Goal: Task Accomplishment & Management: Manage account settings

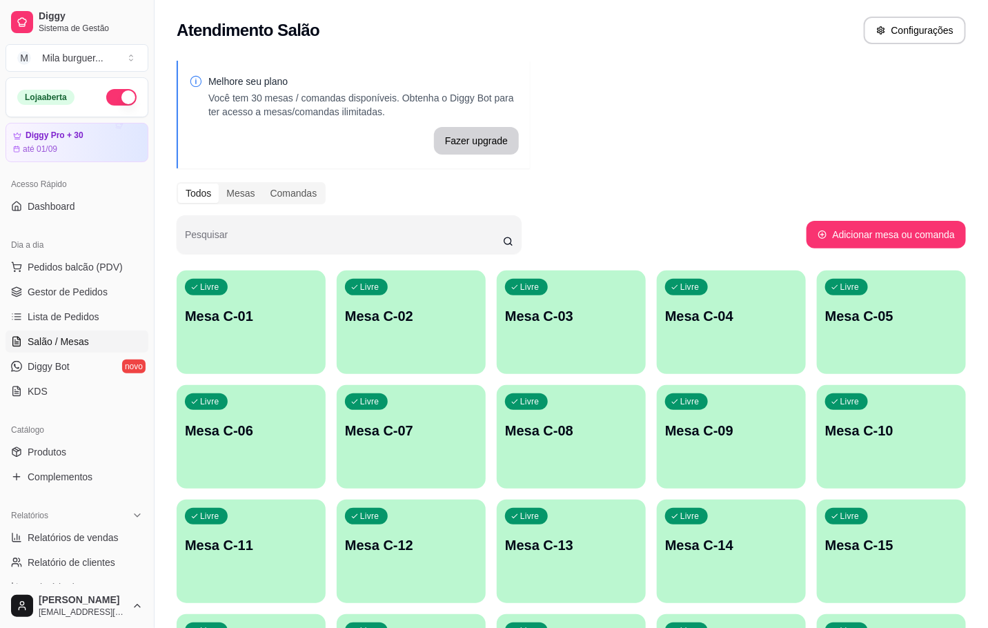
click at [222, 342] on div "Livre Mesa C-01" at bounding box center [251, 314] width 149 height 87
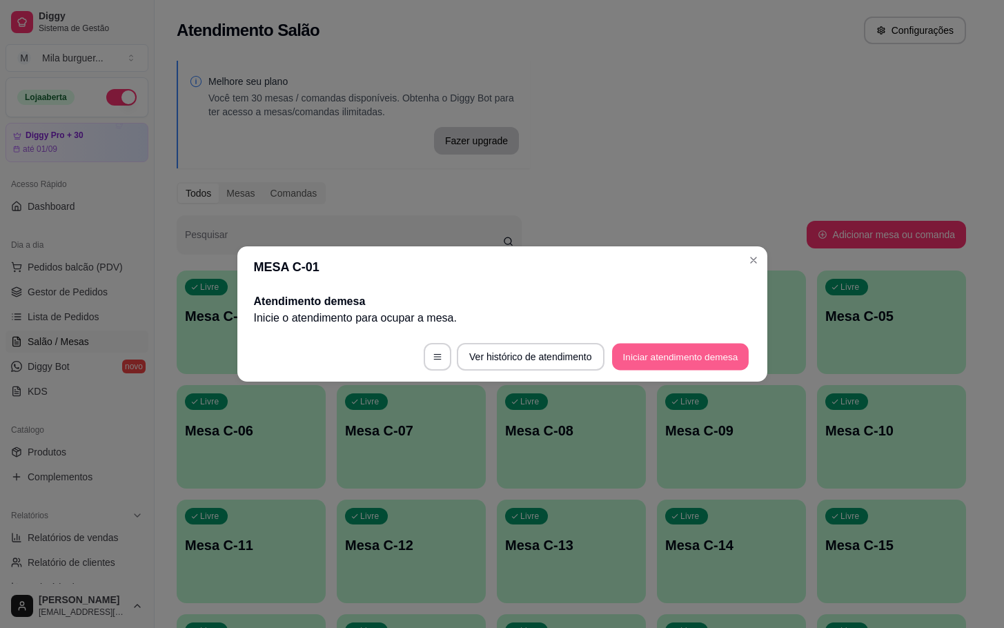
click at [721, 344] on button "Iniciar atendimento de mesa" at bounding box center [680, 357] width 137 height 27
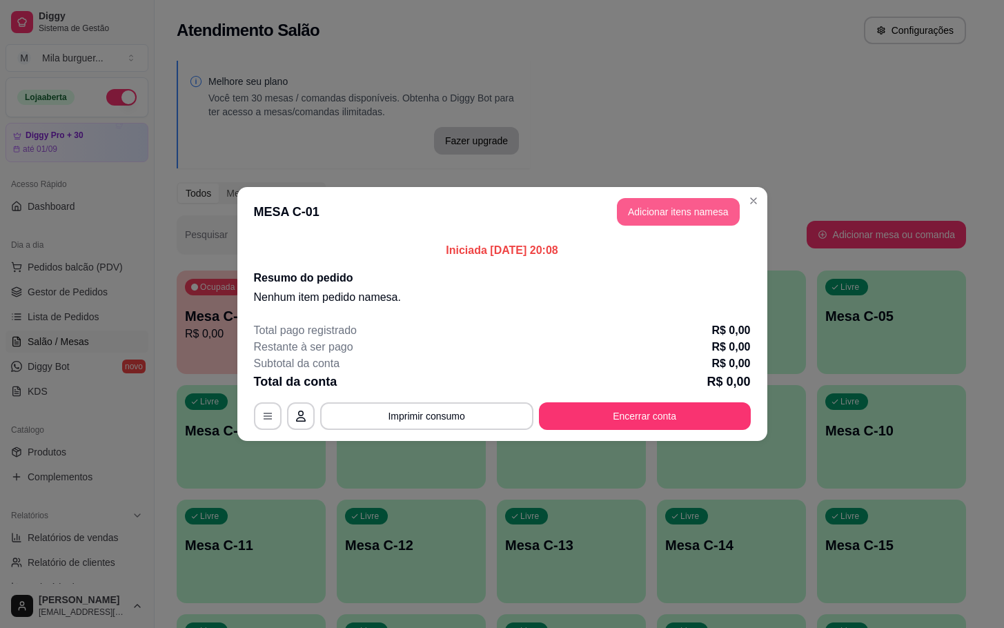
click at [669, 214] on button "Adicionar itens na mesa" at bounding box center [678, 212] width 123 height 28
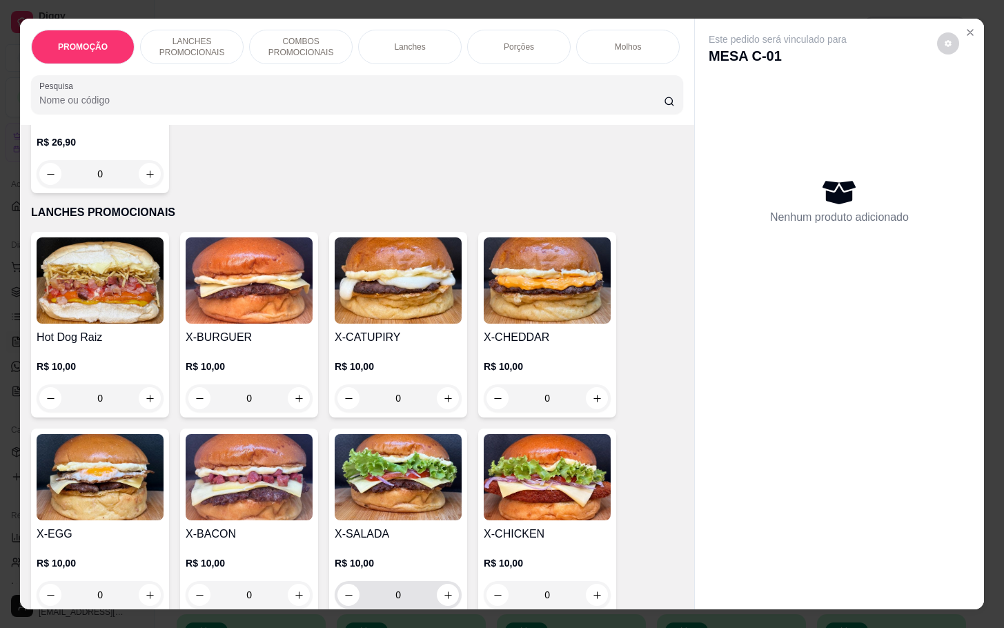
scroll to position [311, 0]
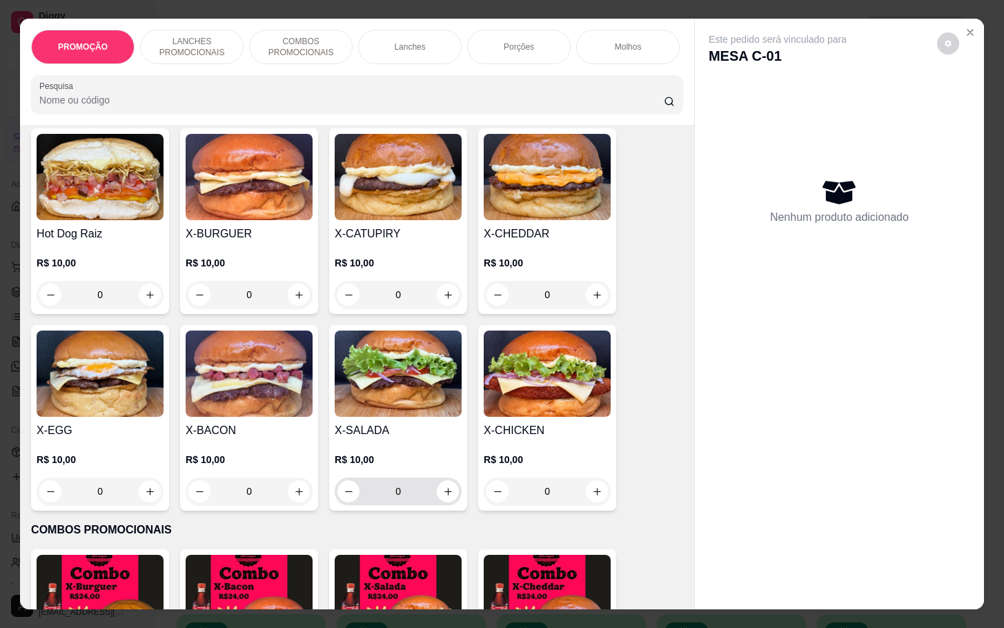
click at [442, 505] on div "0" at bounding box center [398, 492] width 121 height 28
click at [443, 497] on icon "increase-product-quantity" at bounding box center [448, 492] width 10 height 10
type input "1"
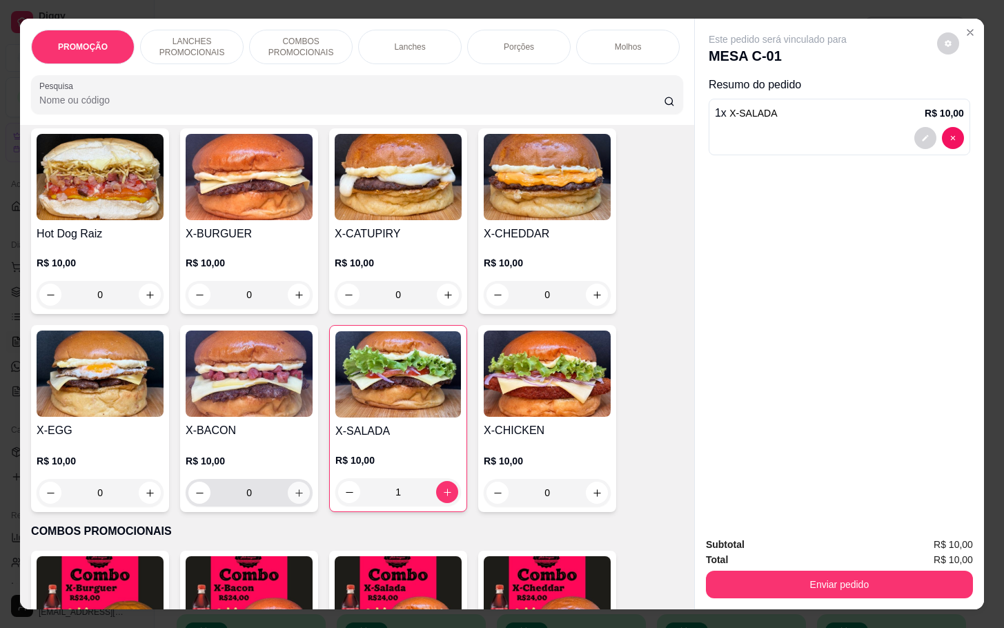
click at [294, 498] on icon "increase-product-quantity" at bounding box center [299, 493] width 10 height 10
type input "1"
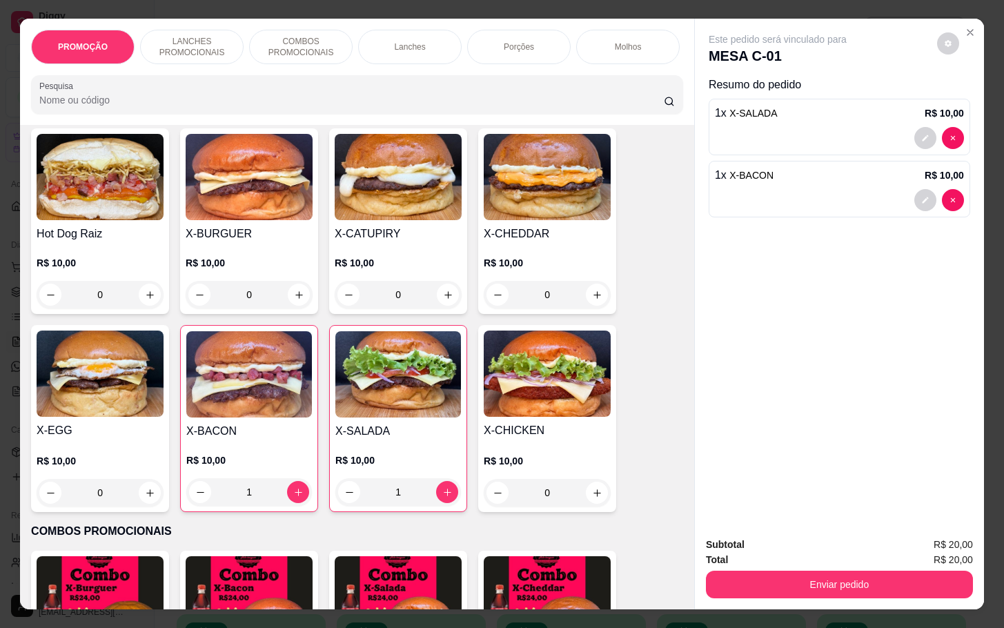
scroll to position [0, 0]
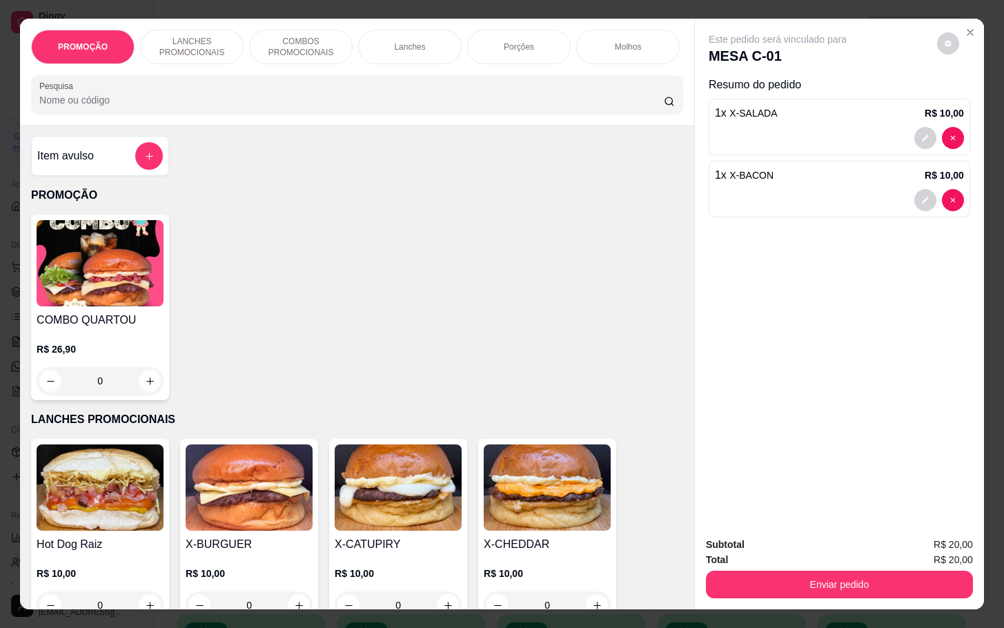
click at [659, 64] on div "PROMOÇÃO LANCHES PROMOCIONAIS COMBOS PROMOCIONAIS Lanches Porções Molhos bebeid…" at bounding box center [357, 47] width 652 height 35
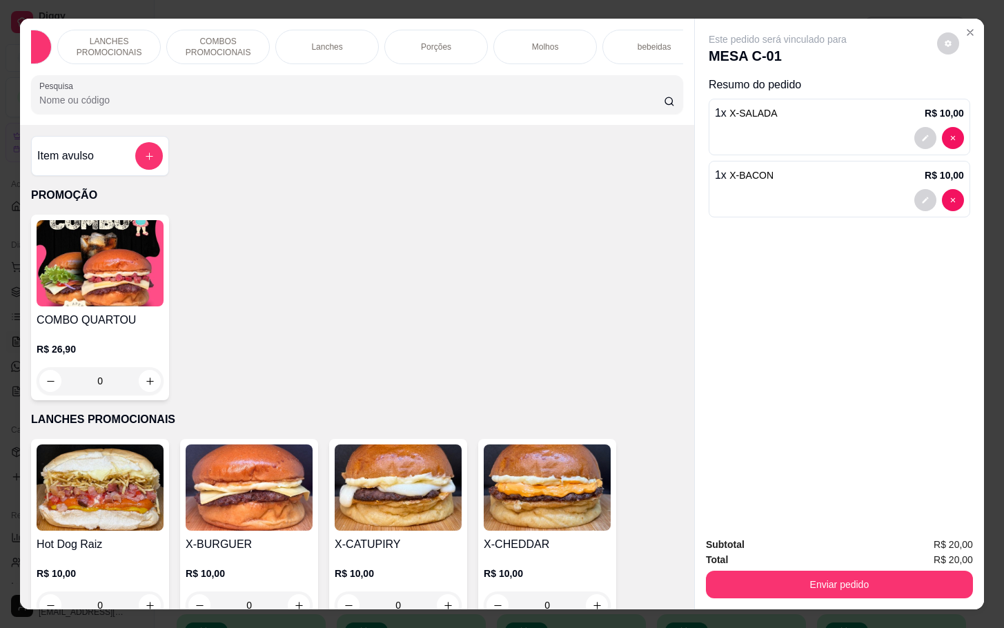
scroll to position [0, 124]
click at [618, 48] on div "bebeidas" at bounding box center [613, 47] width 104 height 35
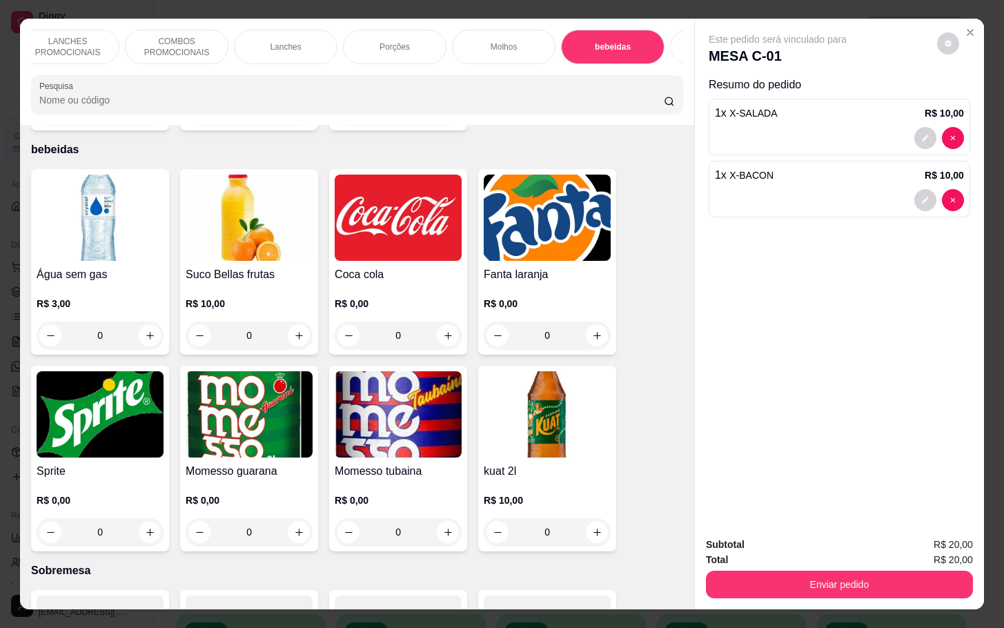
scroll to position [33, 0]
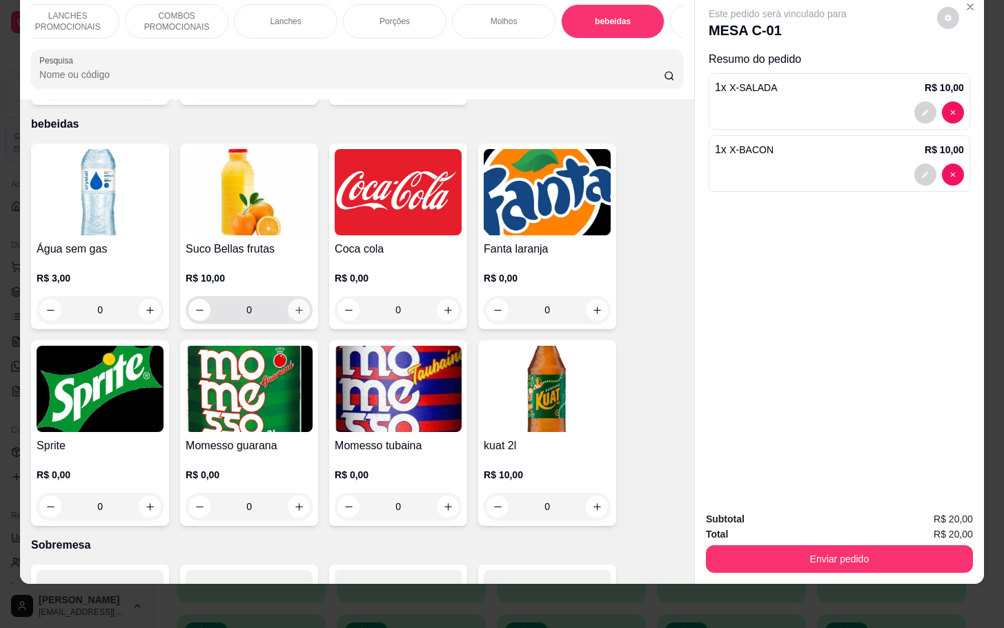
click at [296, 301] on button "increase-product-quantity" at bounding box center [299, 310] width 22 height 22
type input "1"
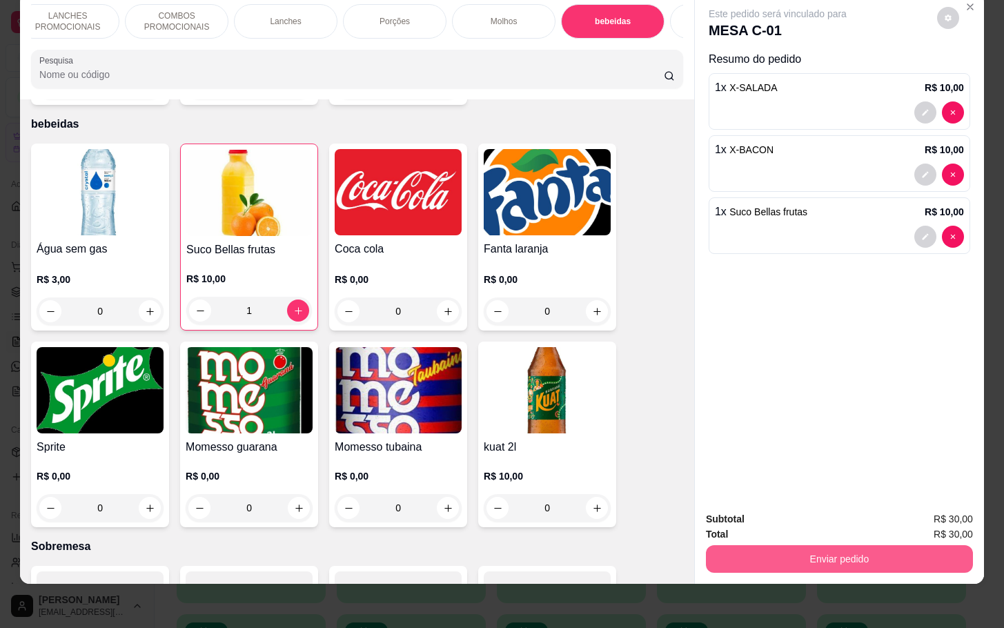
click at [821, 545] on button "Enviar pedido" at bounding box center [839, 559] width 267 height 28
click at [766, 516] on button "Não registrar e enviar pedido" at bounding box center [792, 510] width 144 height 26
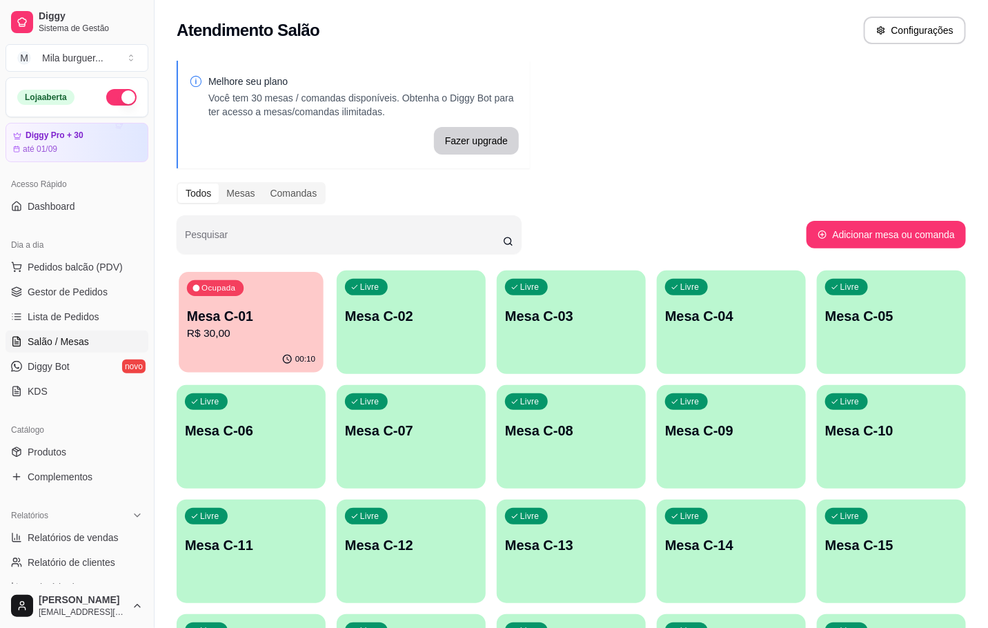
click at [268, 353] on div "00:10" at bounding box center [251, 360] width 145 height 26
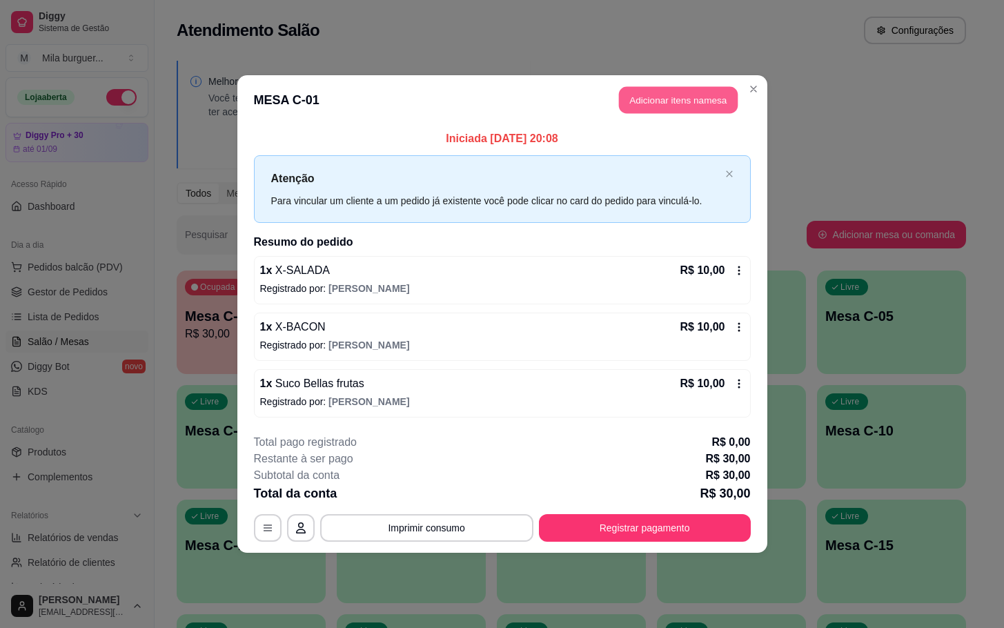
click at [636, 104] on button "Adicionar itens na mesa" at bounding box center [678, 100] width 119 height 27
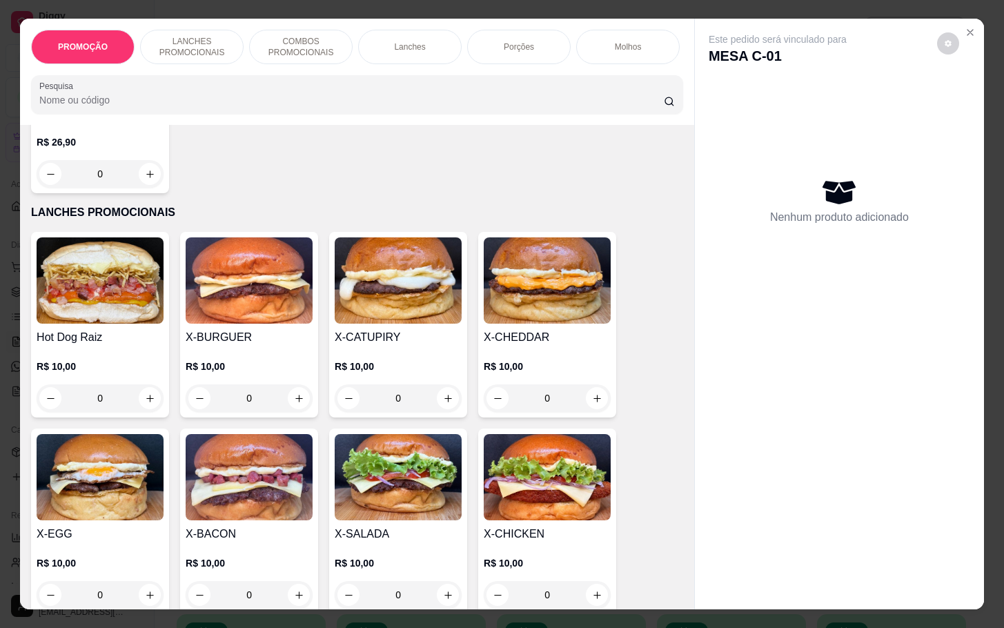
scroll to position [311, 0]
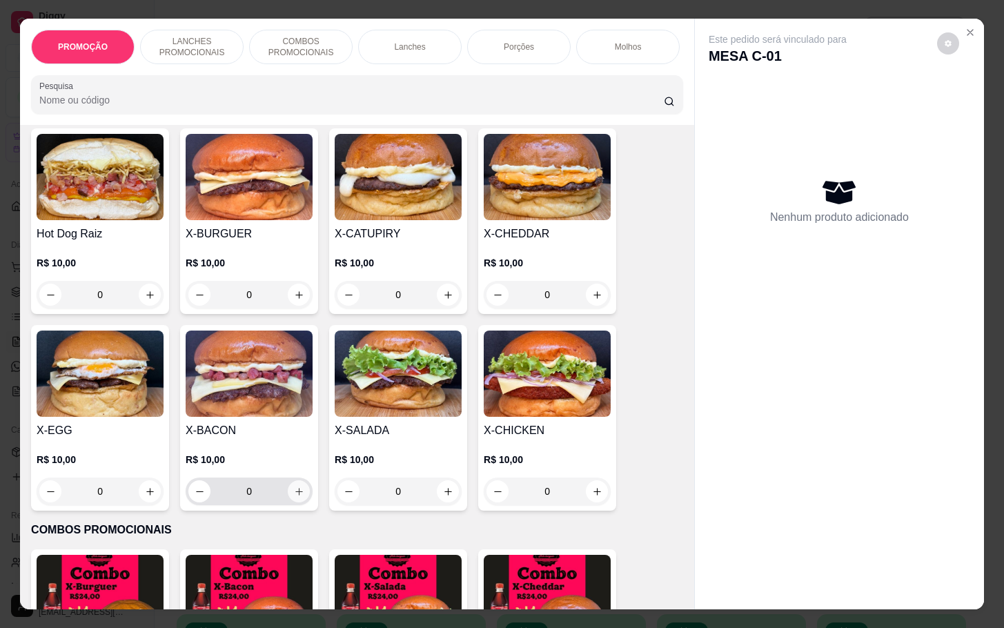
click at [294, 497] on icon "increase-product-quantity" at bounding box center [299, 492] width 10 height 10
type input "1"
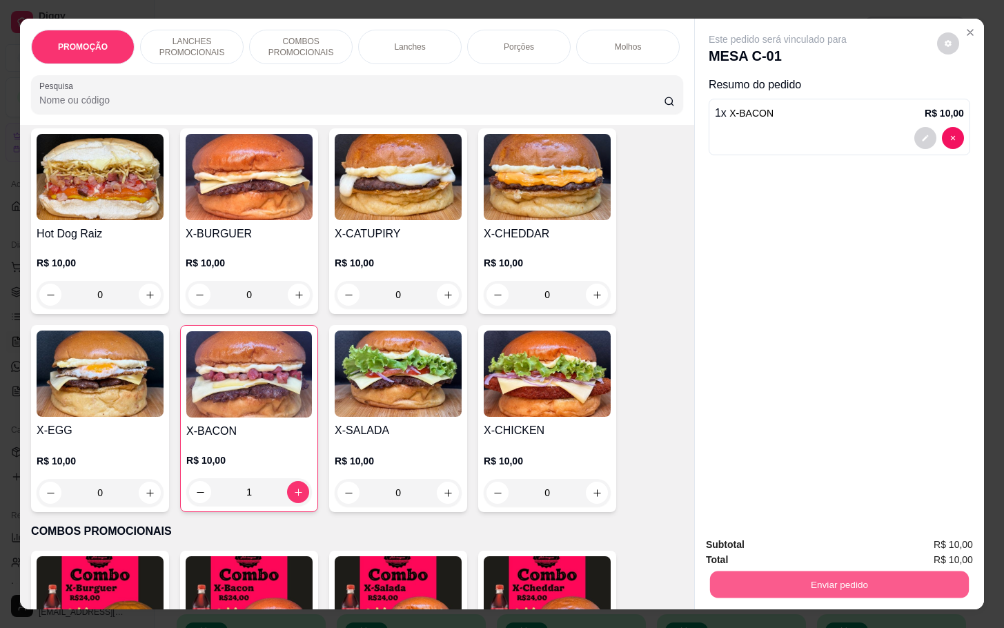
click at [712, 574] on button "Enviar pedido" at bounding box center [839, 584] width 259 height 27
click at [720, 553] on button "Não registrar e enviar pedido" at bounding box center [792, 543] width 144 height 26
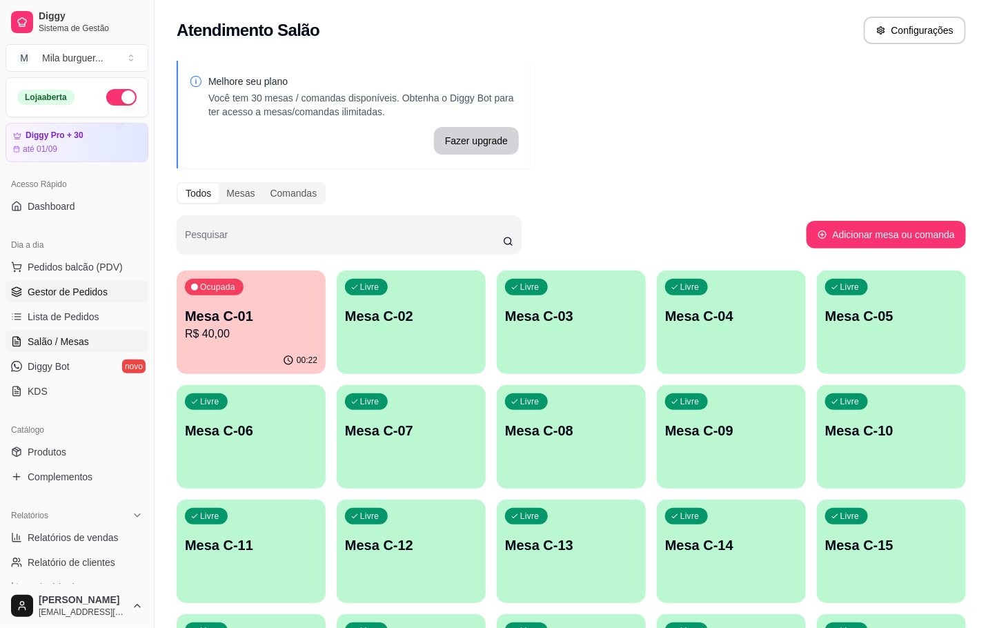
click at [55, 294] on span "Gestor de Pedidos" at bounding box center [68, 292] width 80 height 14
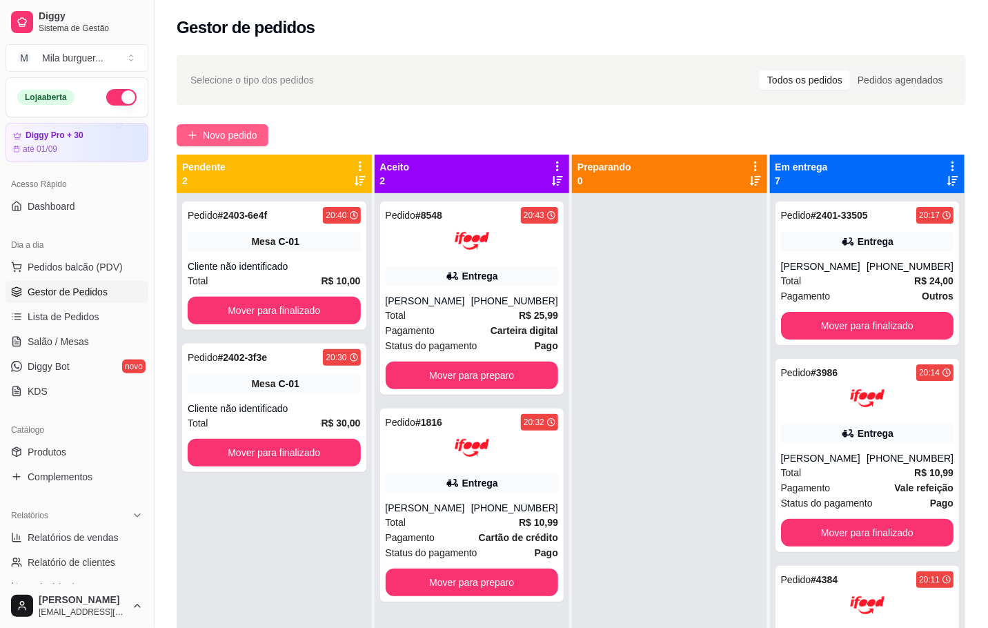
click at [251, 141] on span "Novo pedido" at bounding box center [230, 135] width 55 height 15
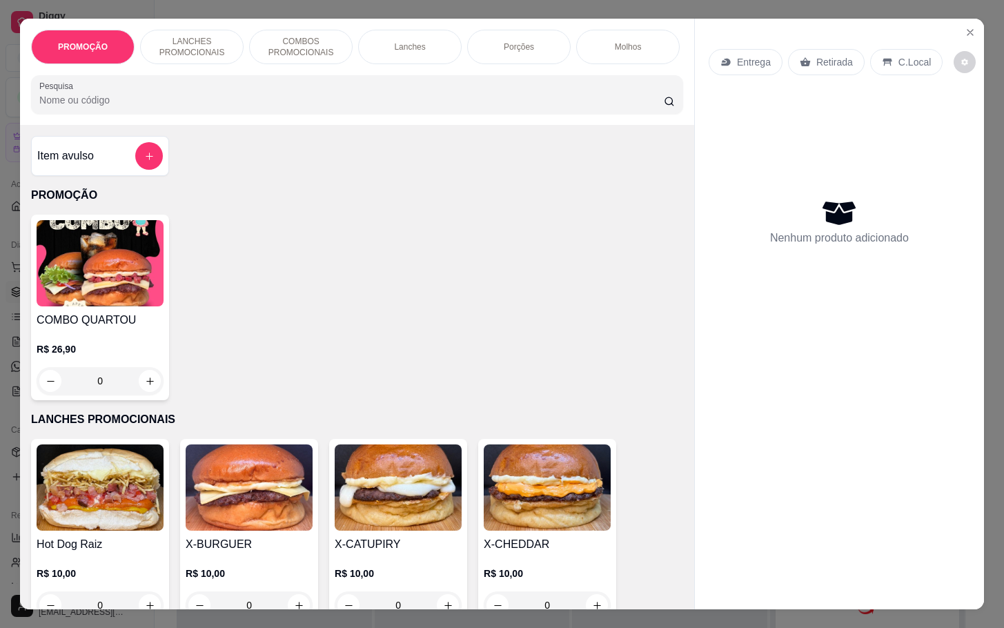
scroll to position [311, 0]
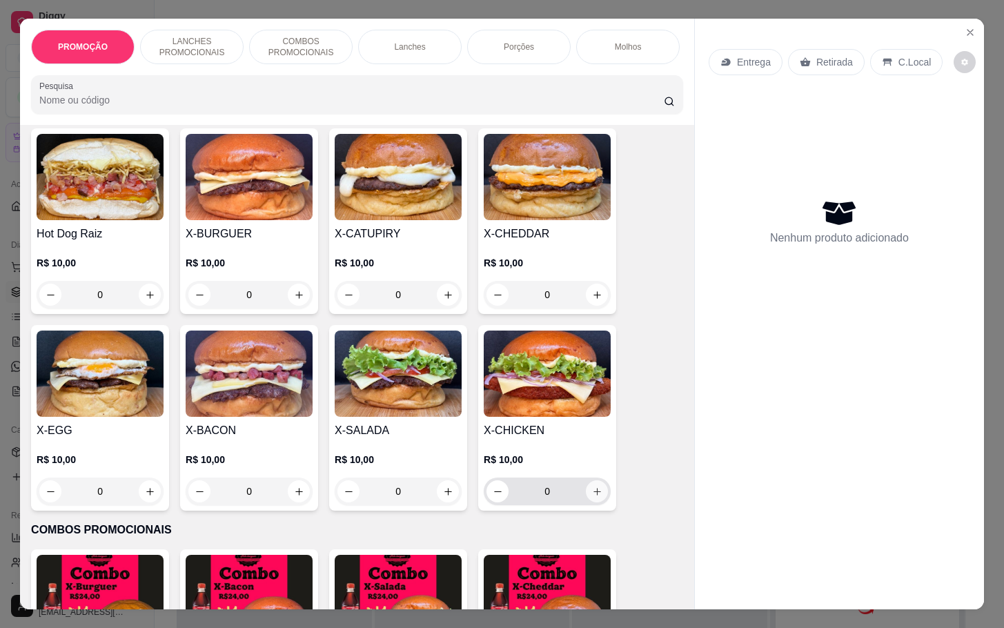
click at [592, 497] on icon "increase-product-quantity" at bounding box center [597, 492] width 10 height 10
type input "1"
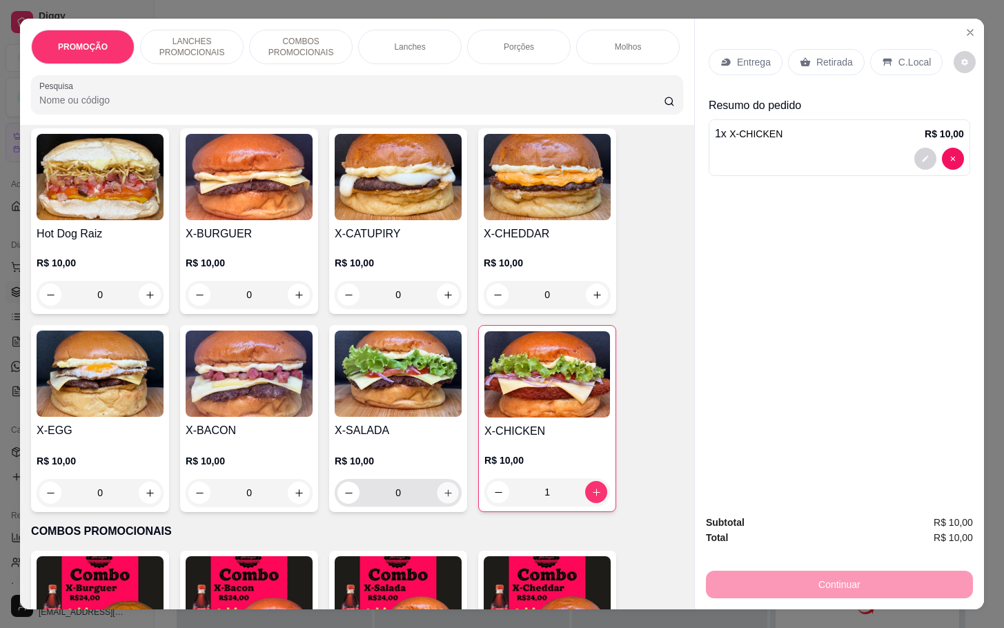
click at [443, 498] on icon "increase-product-quantity" at bounding box center [448, 493] width 10 height 10
type input "1"
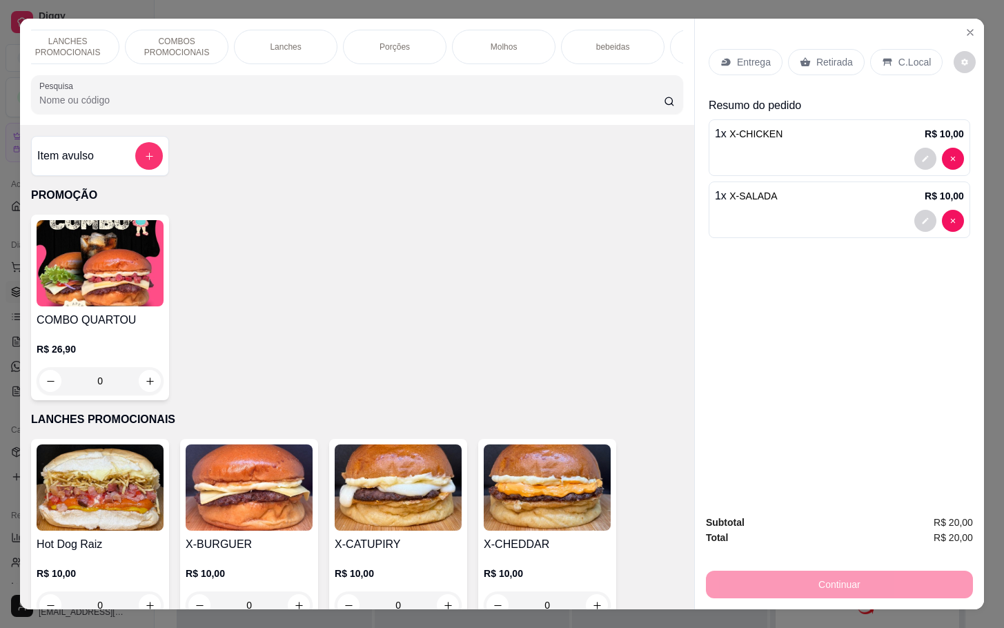
scroll to position [0, 166]
click at [555, 41] on p "bebeidas" at bounding box center [572, 46] width 34 height 11
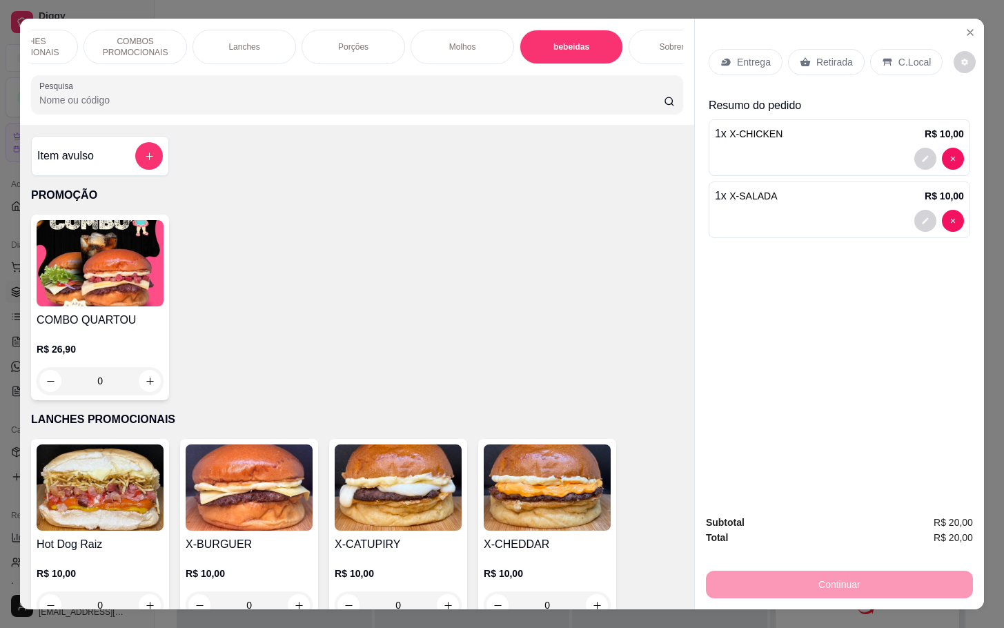
scroll to position [33, 0]
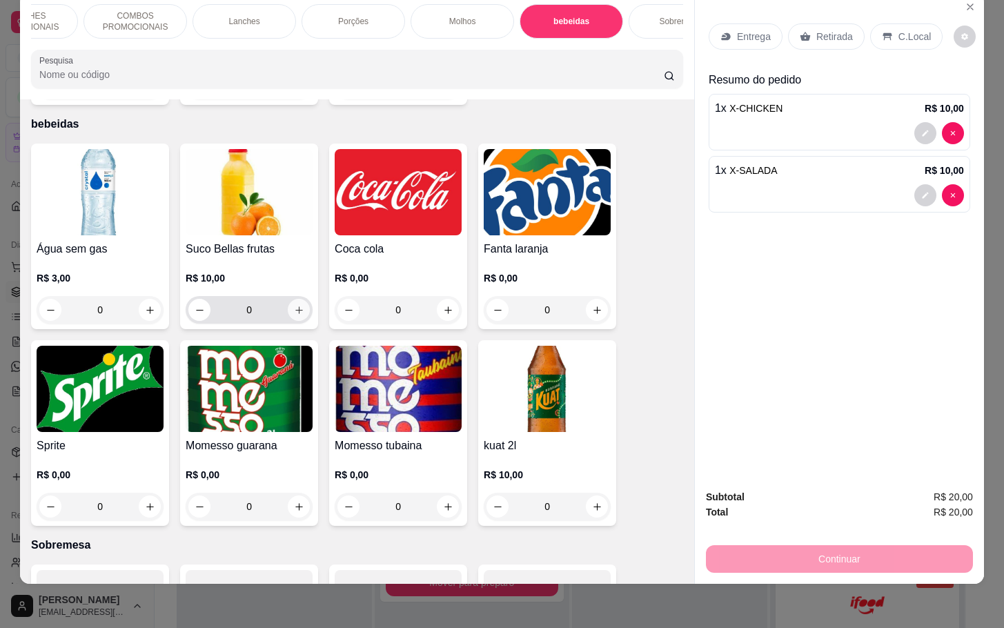
click at [294, 305] on icon "increase-product-quantity" at bounding box center [299, 310] width 10 height 10
type input "1"
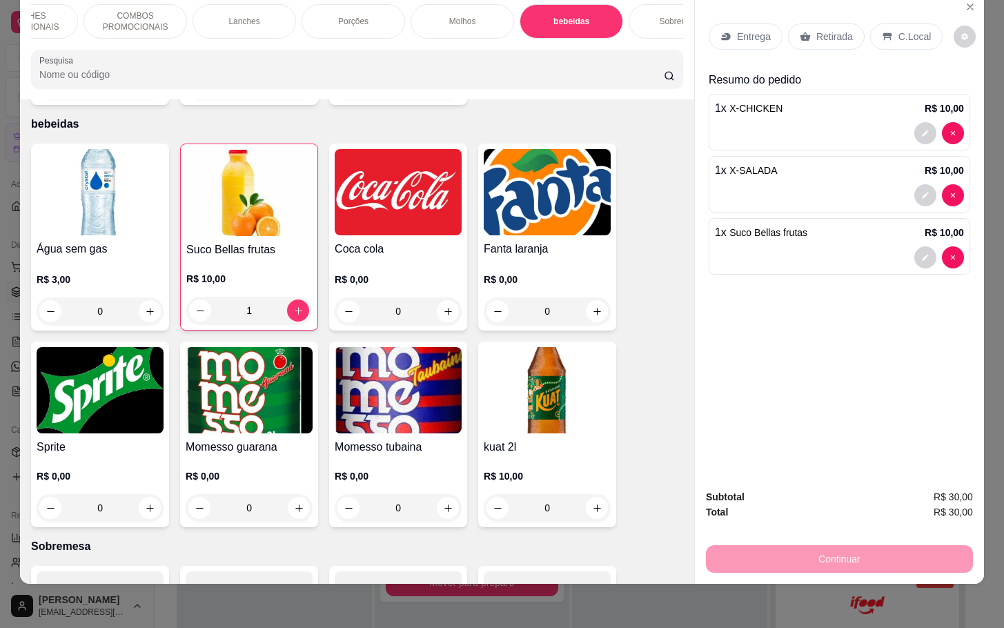
click at [826, 551] on div "Continuar" at bounding box center [839, 557] width 267 height 31
click at [817, 30] on p "Retirada" at bounding box center [835, 37] width 37 height 14
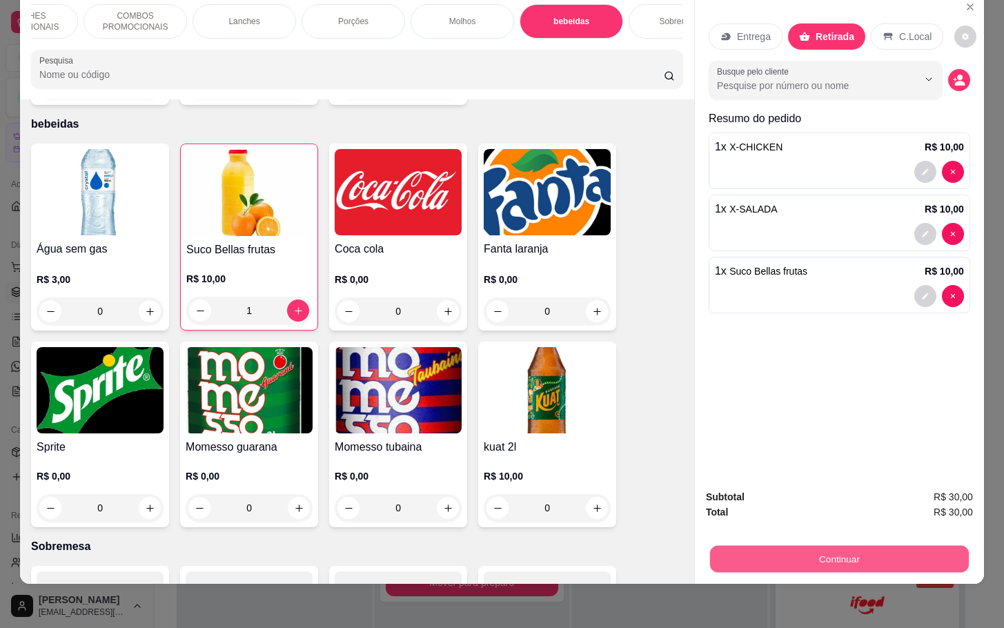
click at [849, 545] on button "Continuar" at bounding box center [839, 558] width 259 height 27
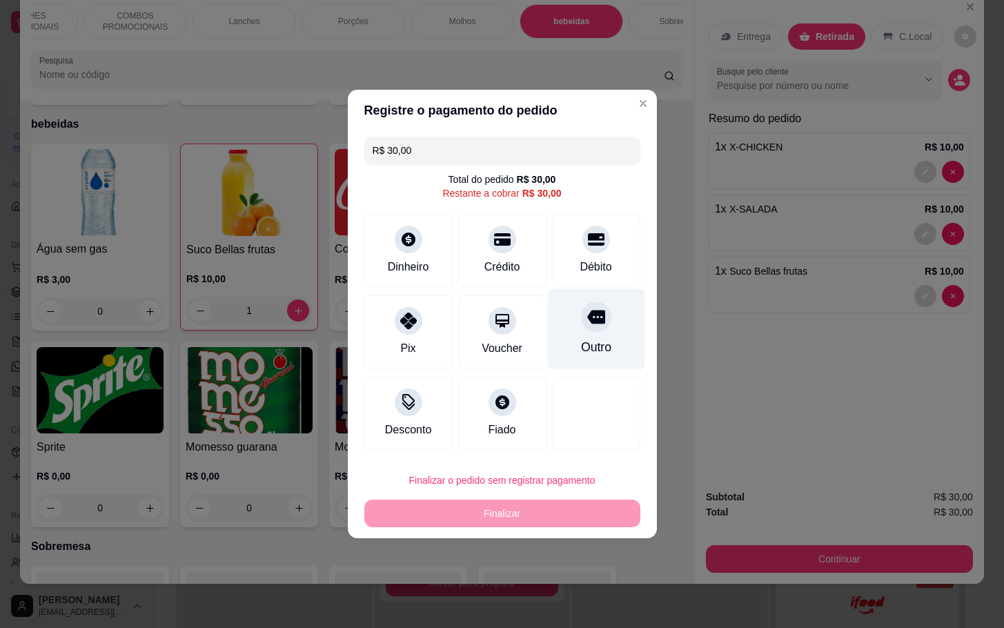
click at [554, 303] on div "Outro" at bounding box center [595, 329] width 97 height 81
type input "R$ 0,00"
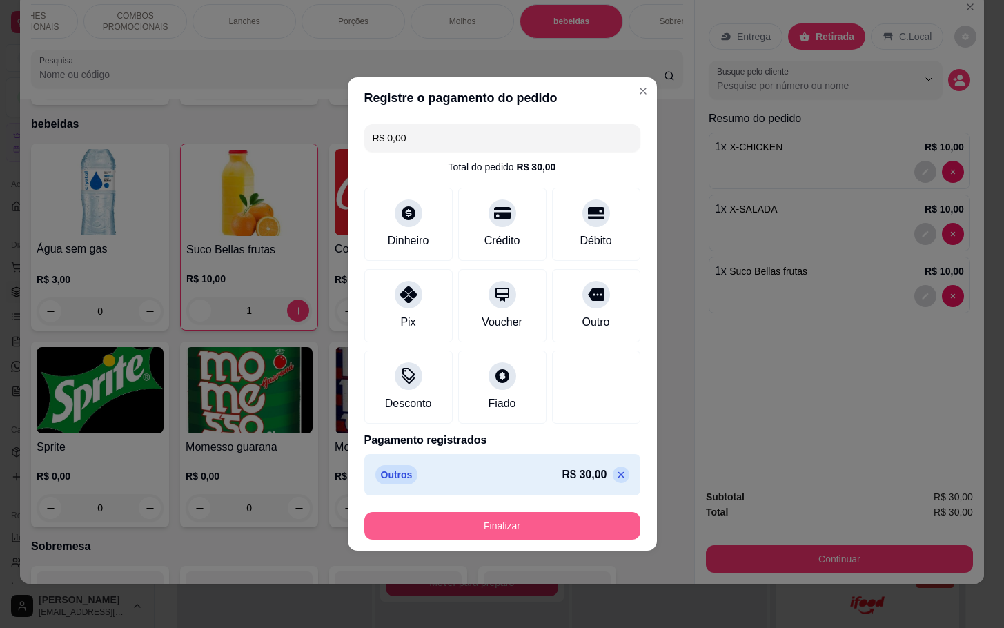
click at [531, 525] on button "Finalizar" at bounding box center [502, 526] width 276 height 28
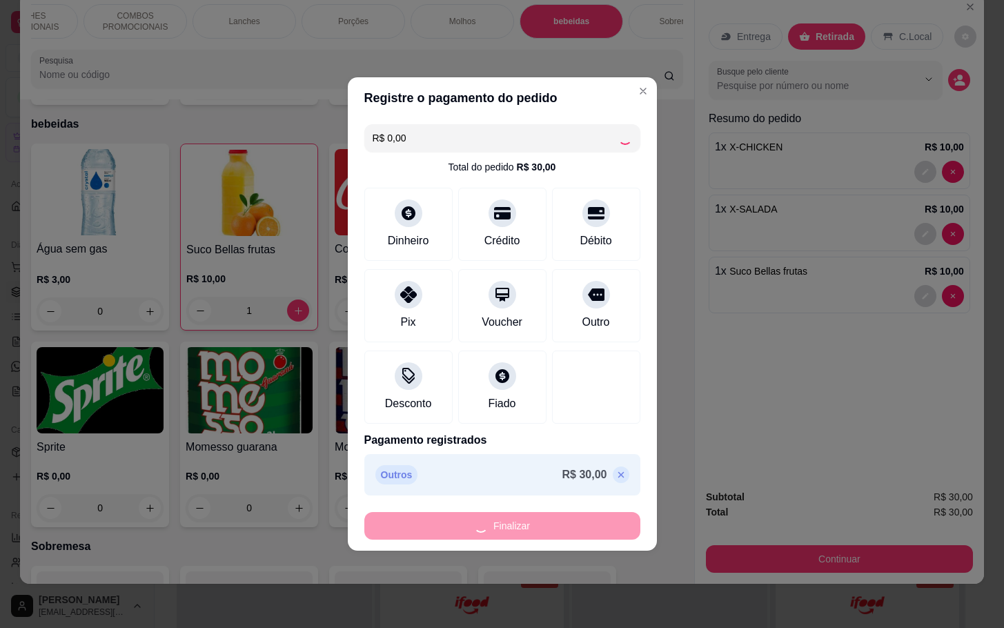
type input "0"
type input "-R$ 30,00"
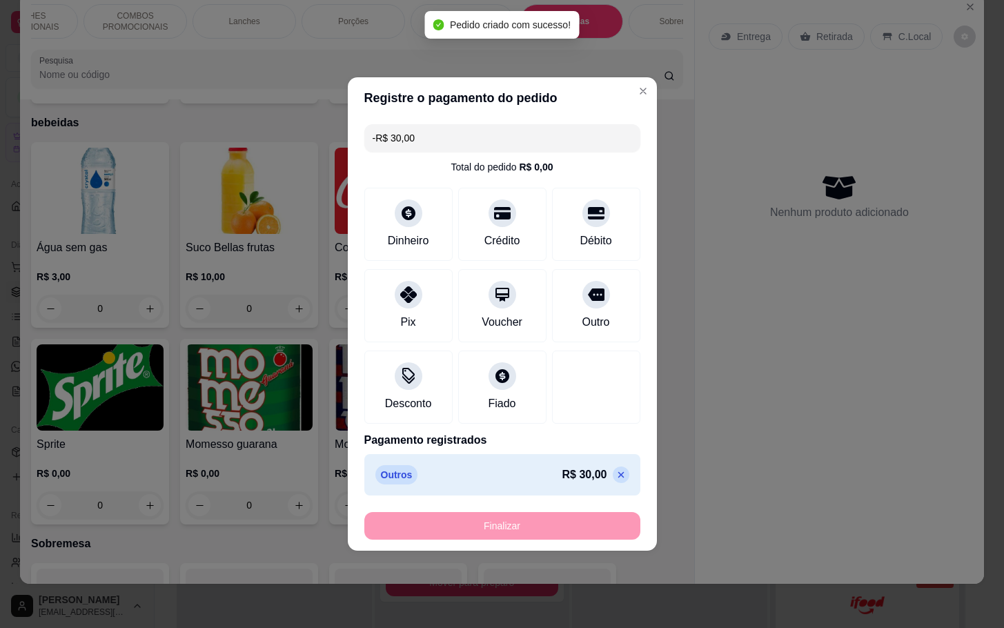
scroll to position [2616, 0]
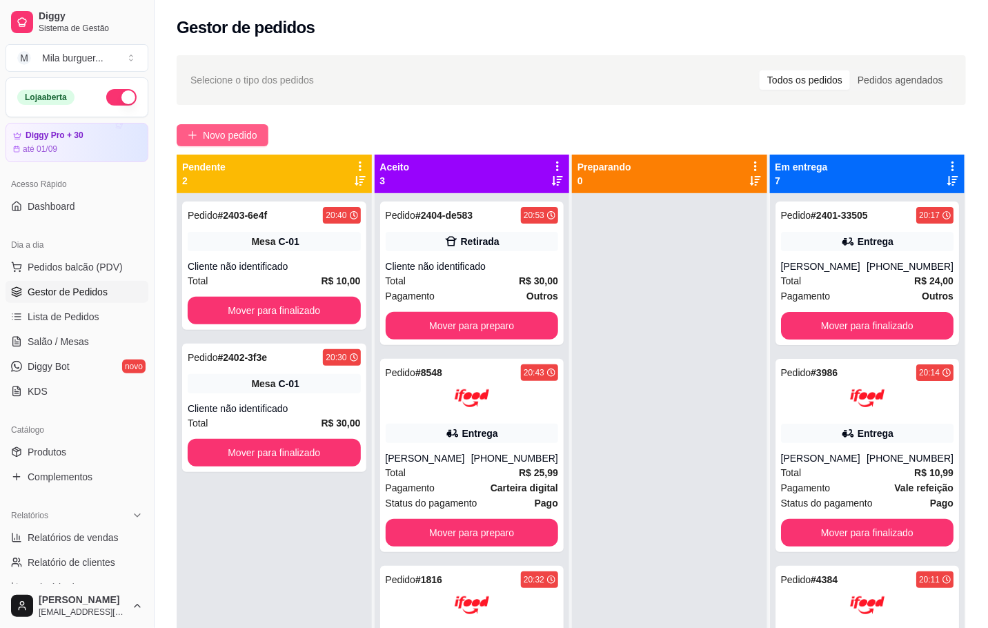
click at [218, 133] on span "Novo pedido" at bounding box center [230, 135] width 55 height 15
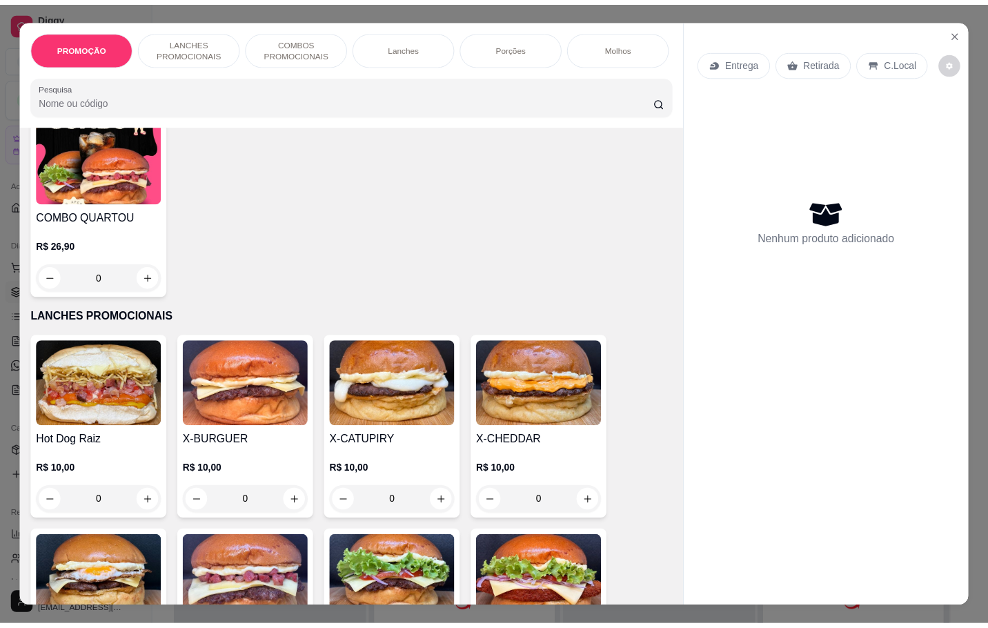
scroll to position [207, 0]
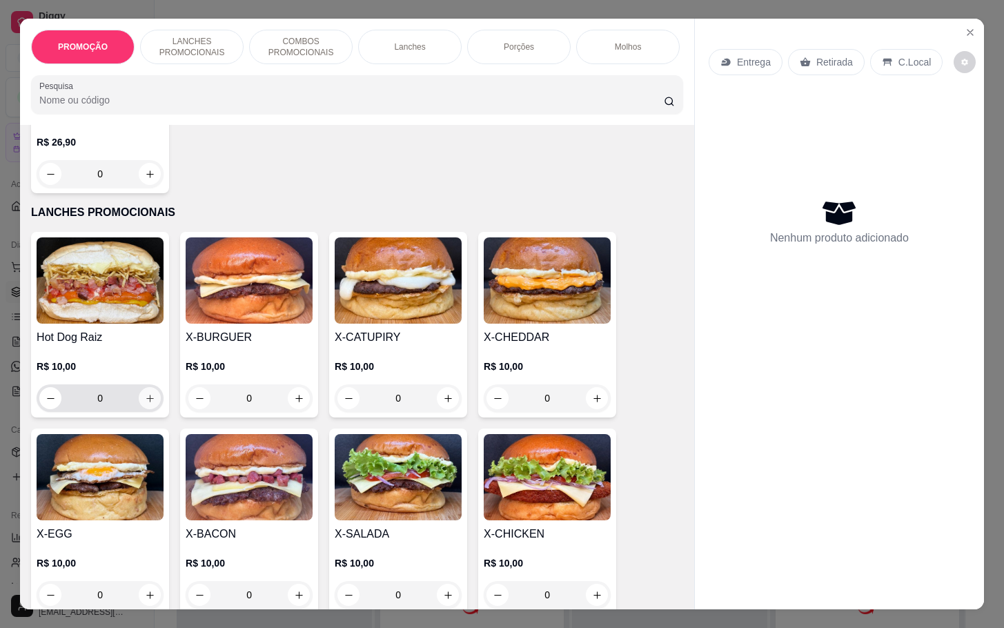
click at [139, 400] on button "increase-product-quantity" at bounding box center [150, 398] width 22 height 22
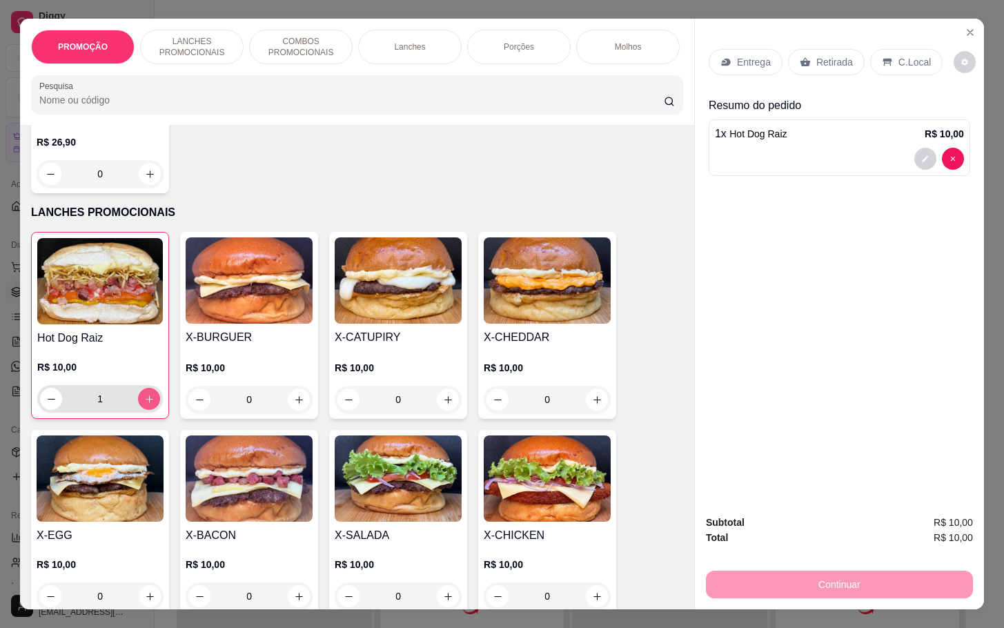
click at [139, 400] on button "increase-product-quantity" at bounding box center [149, 399] width 22 height 22
type input "2"
click at [818, 55] on p "Retirada" at bounding box center [835, 62] width 37 height 14
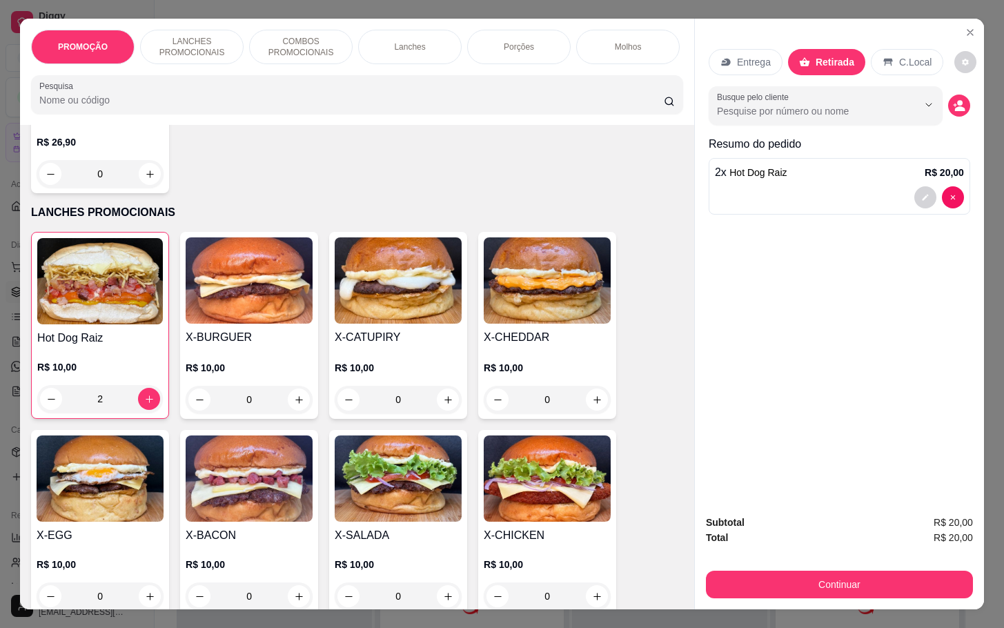
click at [775, 176] on div "2 x Hot Dog Raiz R$ 20,00" at bounding box center [840, 186] width 262 height 57
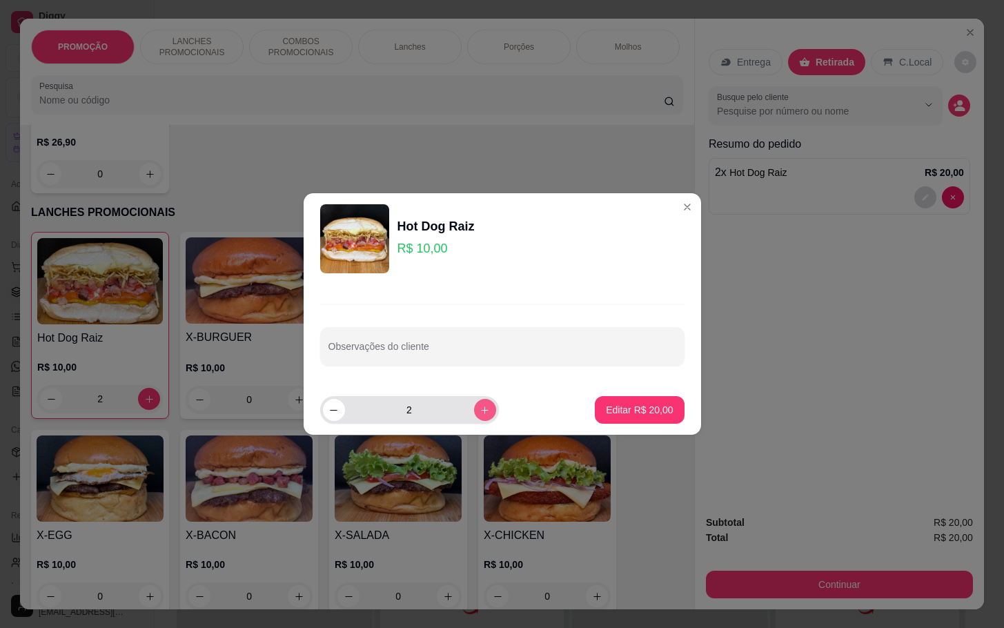
click at [480, 410] on icon "increase-product-quantity" at bounding box center [485, 410] width 10 height 10
type input "3"
click at [612, 406] on p "Editar R$ 30,00" at bounding box center [639, 410] width 67 height 14
type input "3"
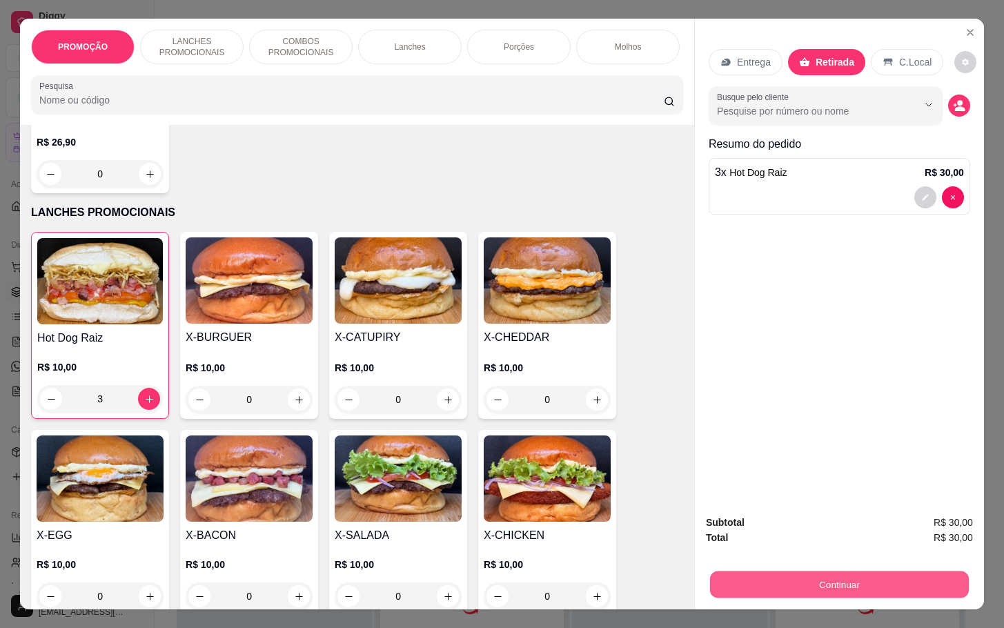
click at [826, 571] on button "Continuar" at bounding box center [839, 584] width 259 height 27
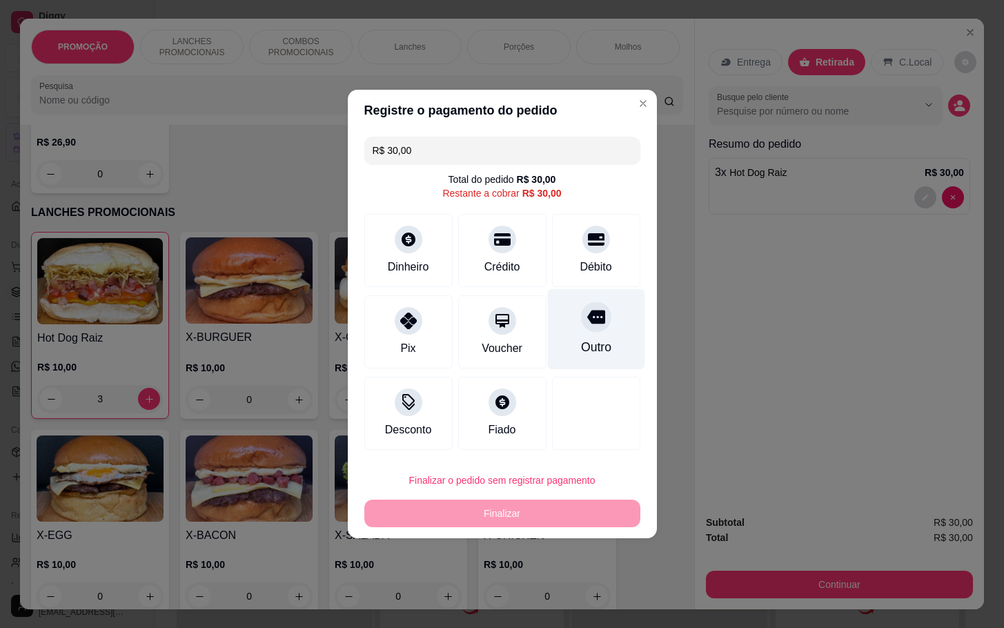
click at [581, 348] on div "Outro" at bounding box center [596, 347] width 30 height 18
type input "R$ 0,00"
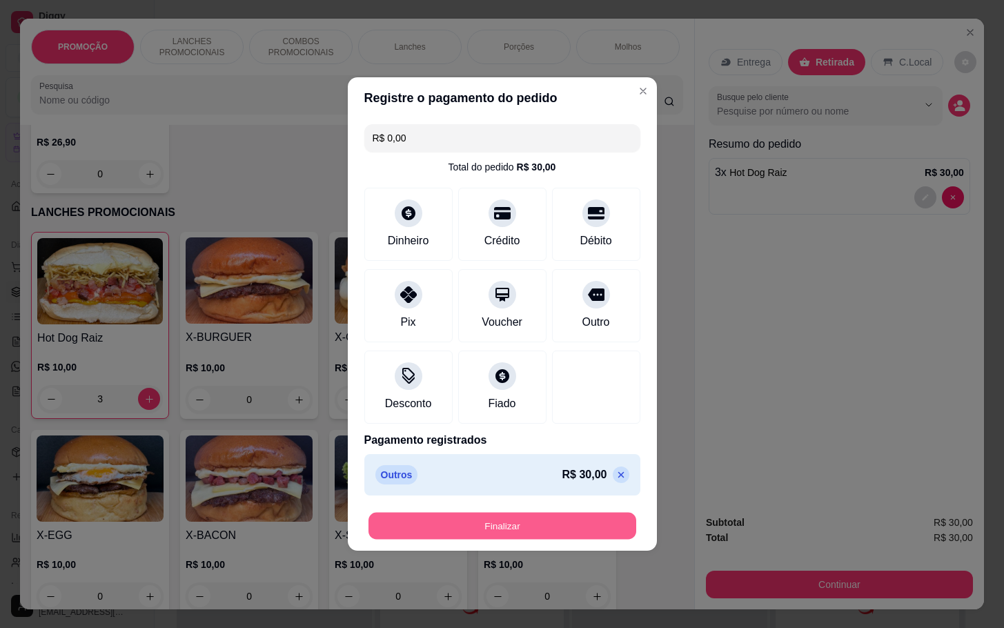
click at [556, 518] on button "Finalizar" at bounding box center [503, 526] width 268 height 27
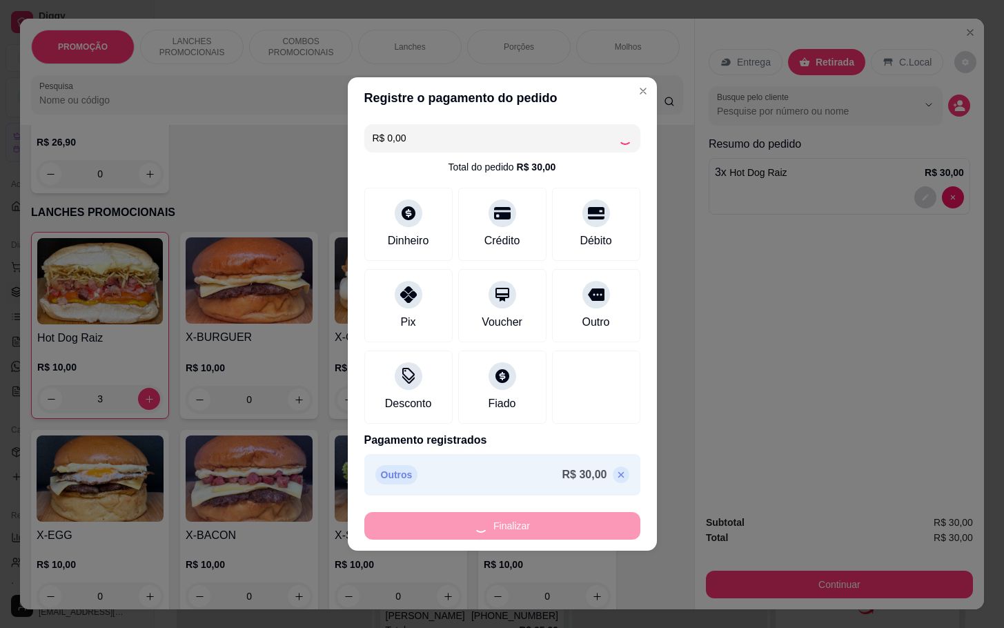
type input "0"
type input "-R$ 30,00"
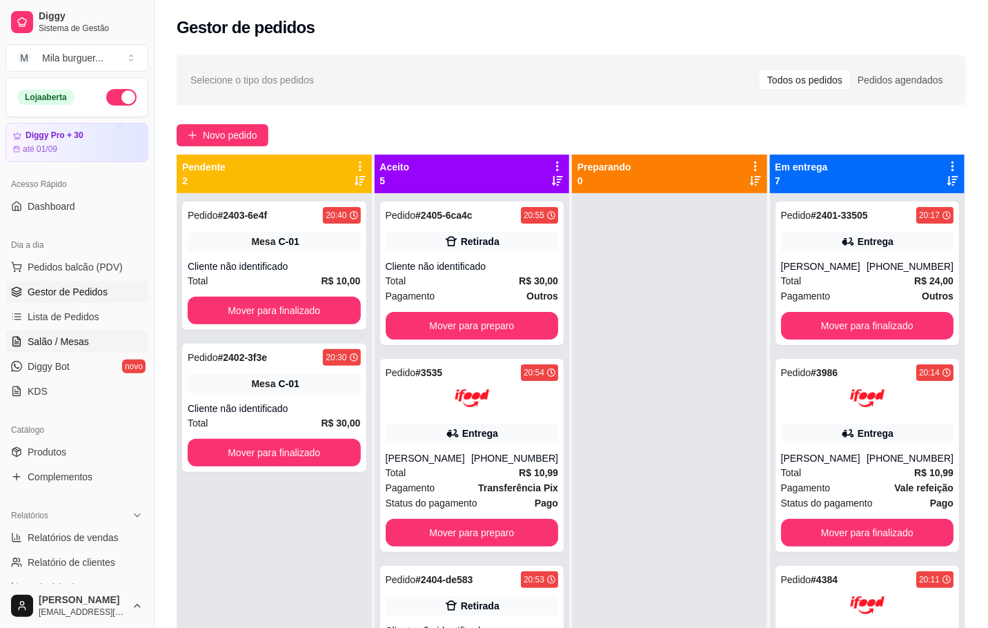
click at [100, 335] on link "Salão / Mesas" at bounding box center [77, 342] width 143 height 22
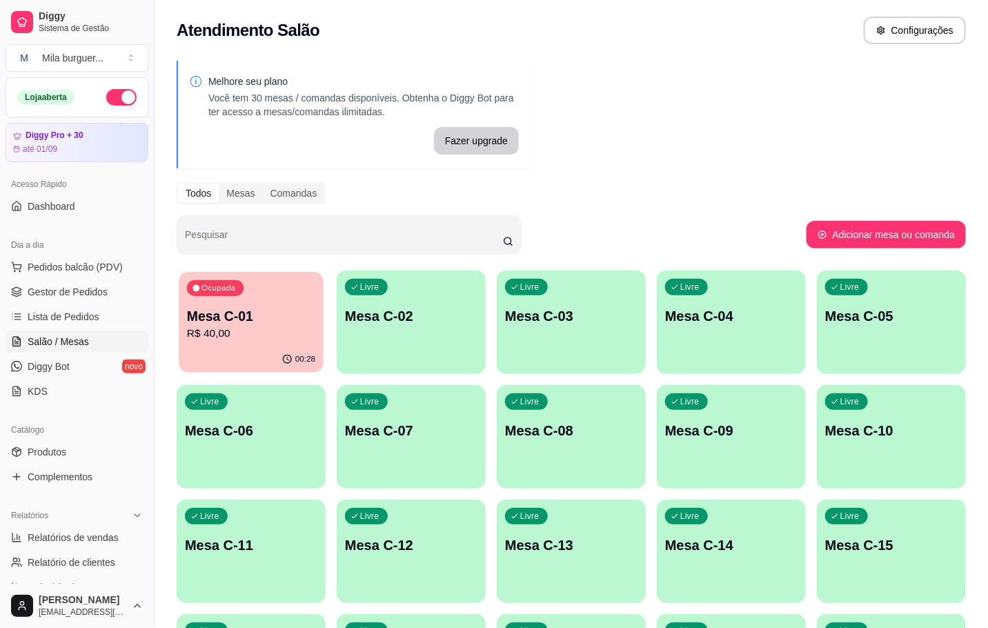
click at [246, 313] on p "Mesa C-01" at bounding box center [251, 316] width 128 height 19
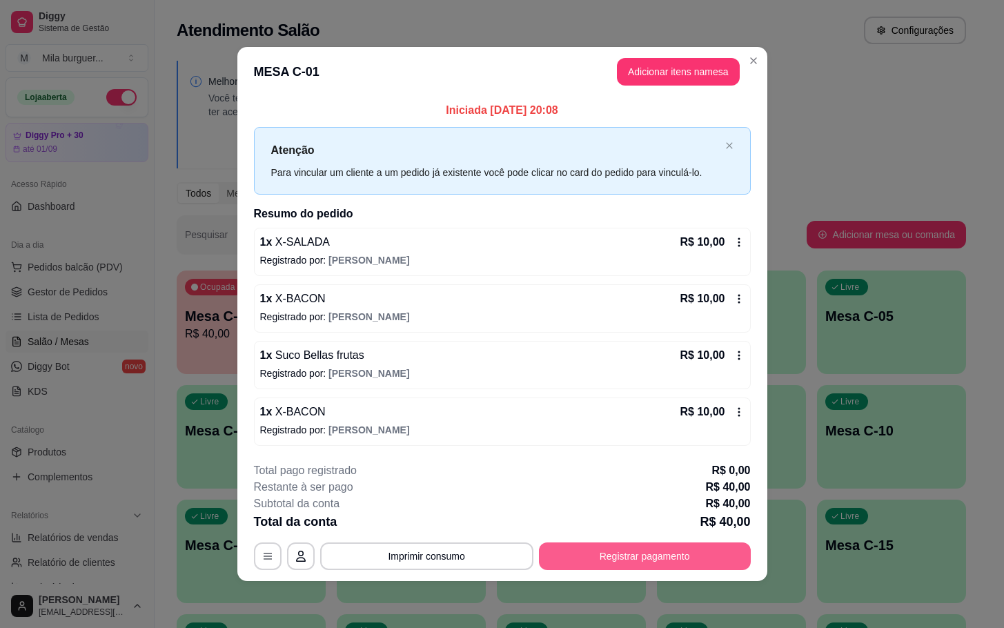
click at [630, 547] on button "Registrar pagamento" at bounding box center [645, 557] width 212 height 28
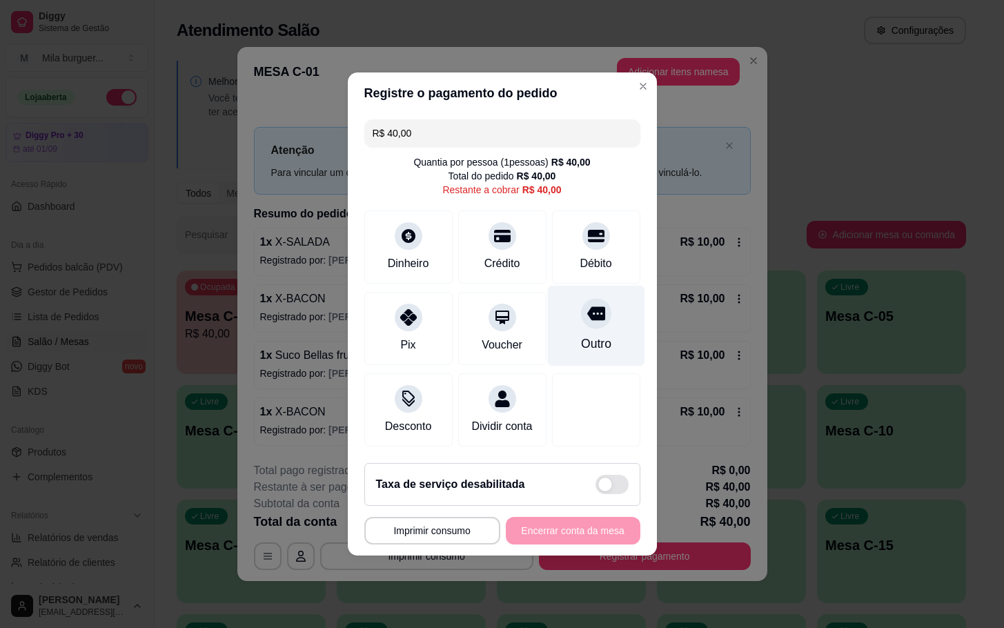
click at [559, 327] on div "Outro" at bounding box center [595, 326] width 97 height 81
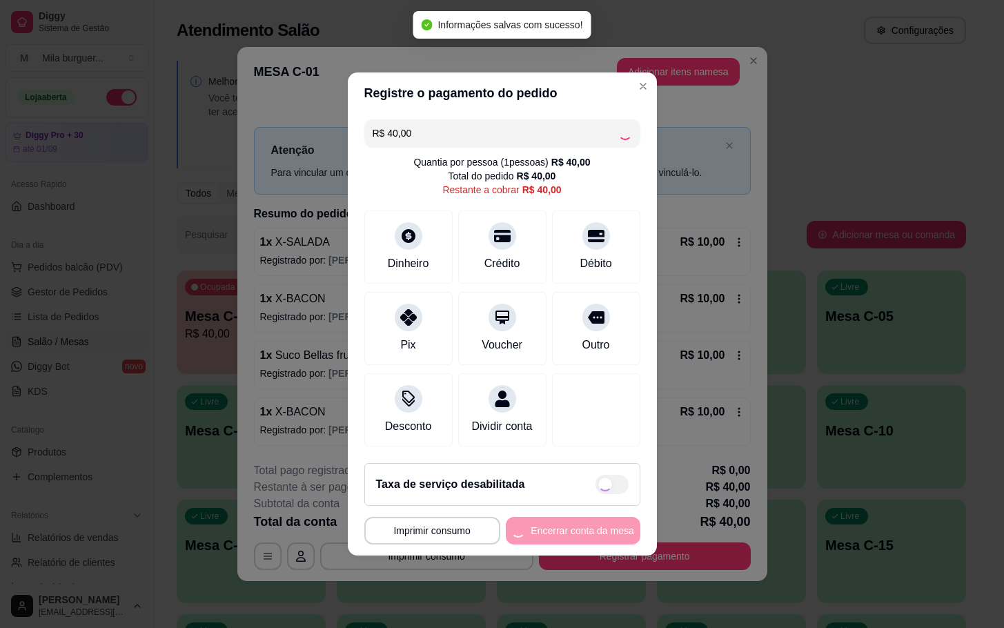
type input "R$ 0,00"
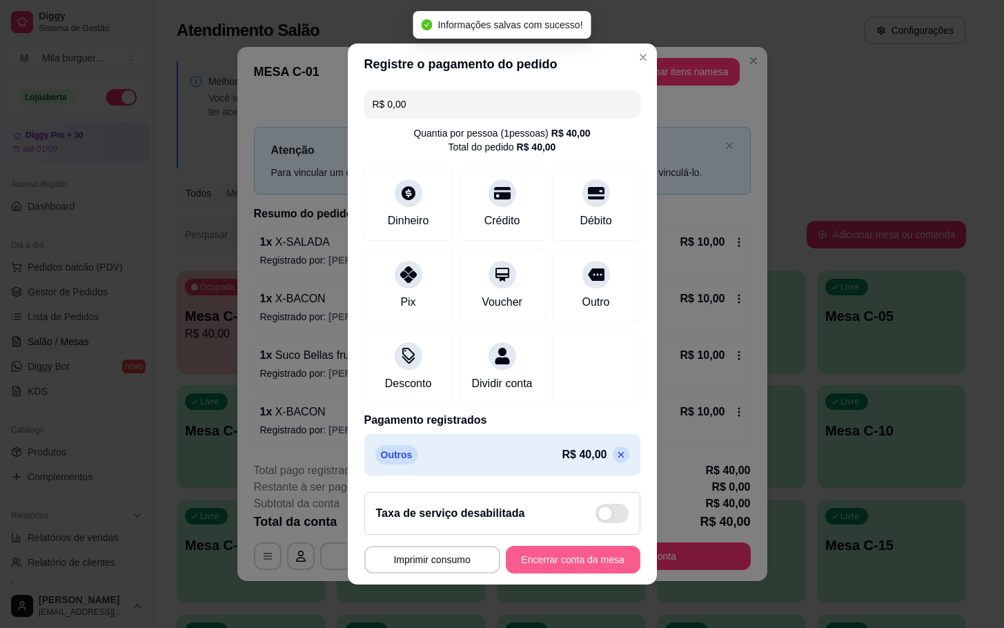
click at [574, 568] on button "Encerrar conta da mesa" at bounding box center [573, 560] width 135 height 28
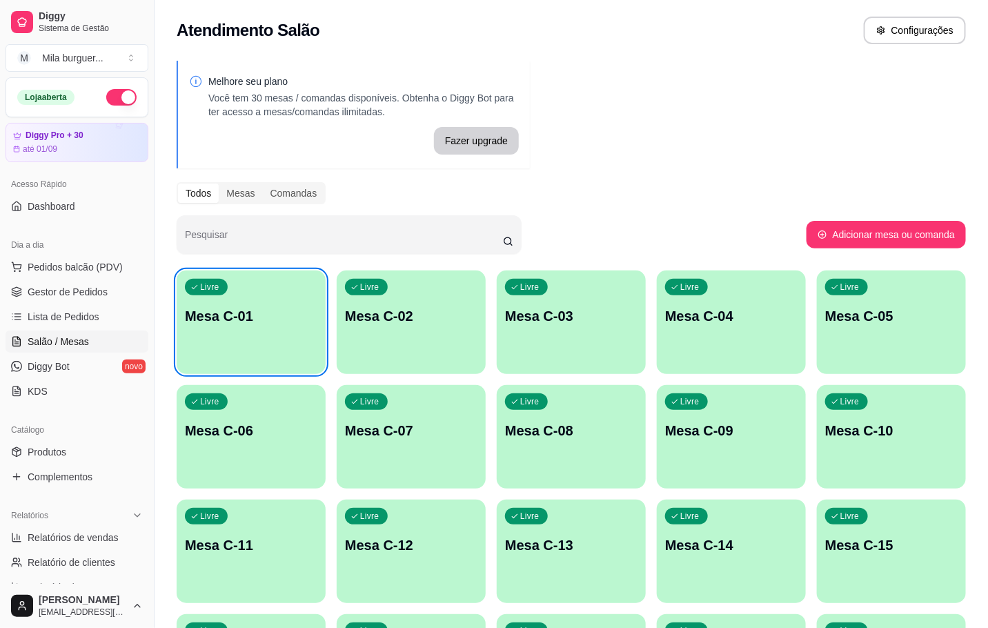
scroll to position [104, 0]
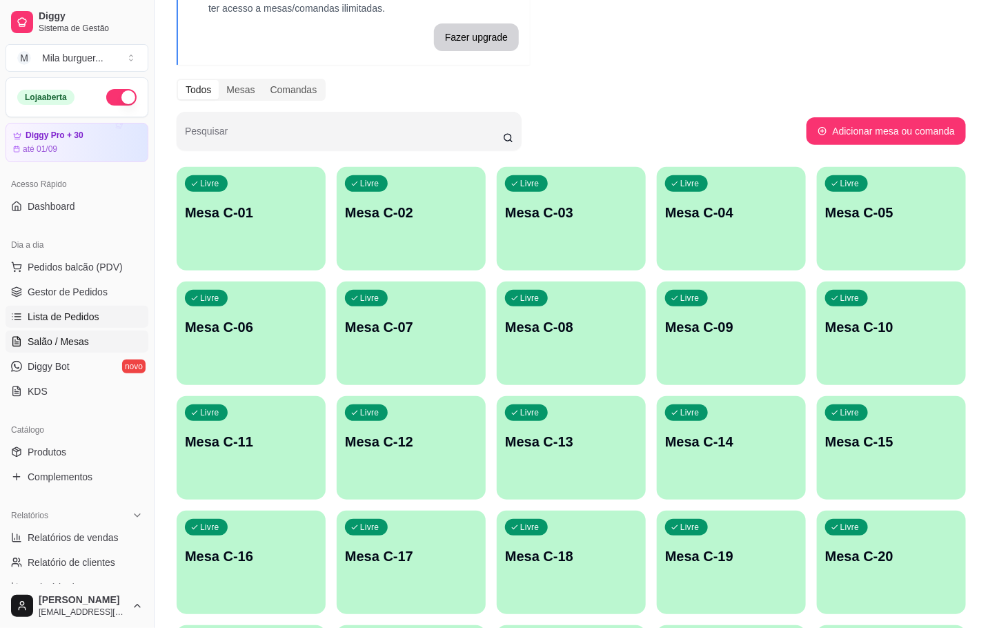
click at [87, 311] on span "Lista de Pedidos" at bounding box center [64, 317] width 72 height 14
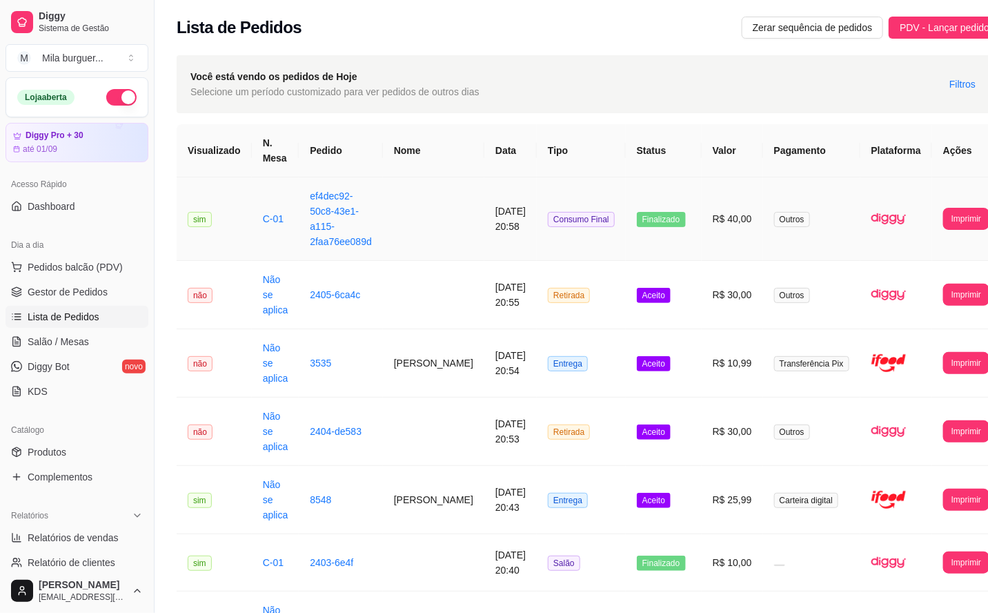
click at [702, 234] on td "R$ 40,00" at bounding box center [732, 219] width 61 height 84
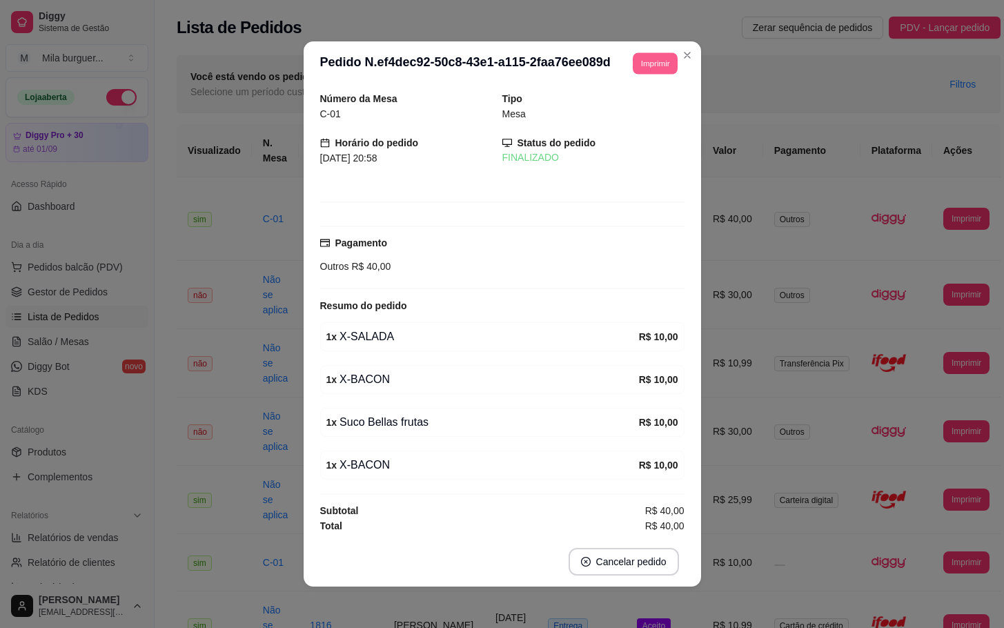
click at [633, 70] on button "Imprimir" at bounding box center [655, 62] width 45 height 21
click at [621, 100] on div "Escolha a impressora IMPRESSORA" at bounding box center [622, 102] width 114 height 47
click at [622, 108] on button "IMPRESSORA" at bounding box center [622, 112] width 100 height 22
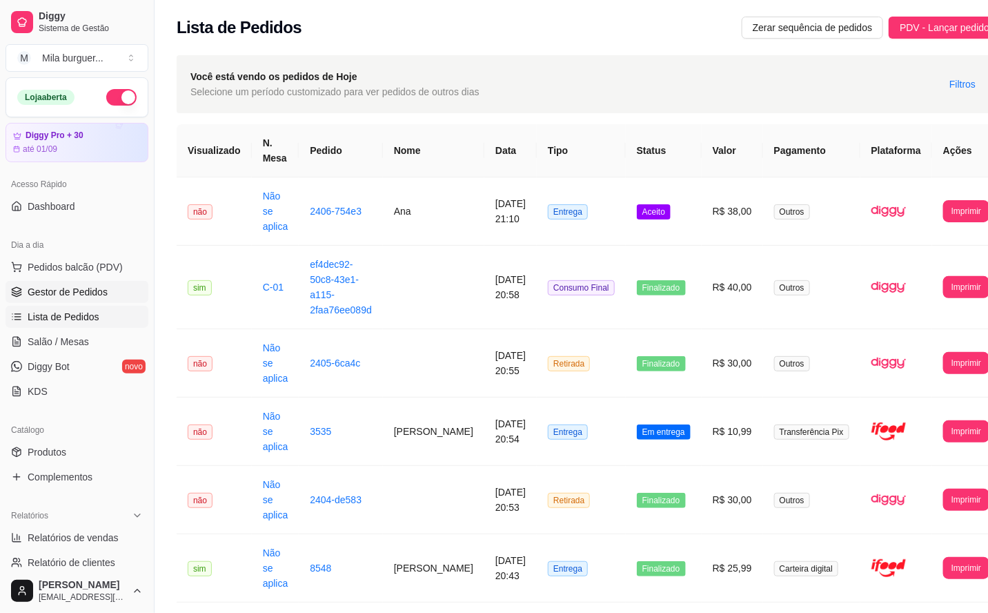
click at [81, 282] on link "Gestor de Pedidos" at bounding box center [77, 292] width 143 height 22
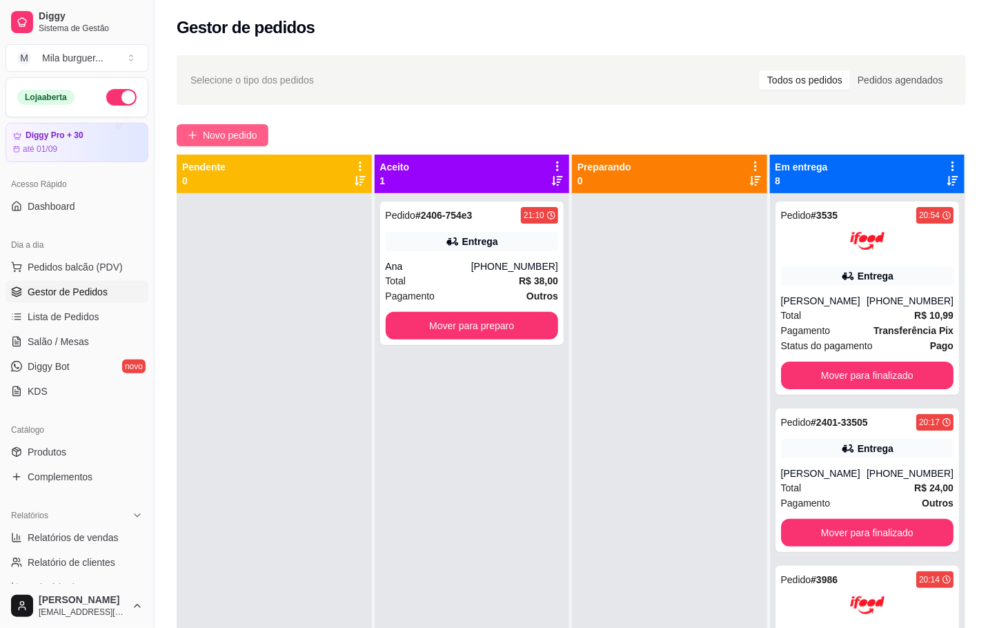
click at [226, 131] on span "Novo pedido" at bounding box center [230, 135] width 55 height 15
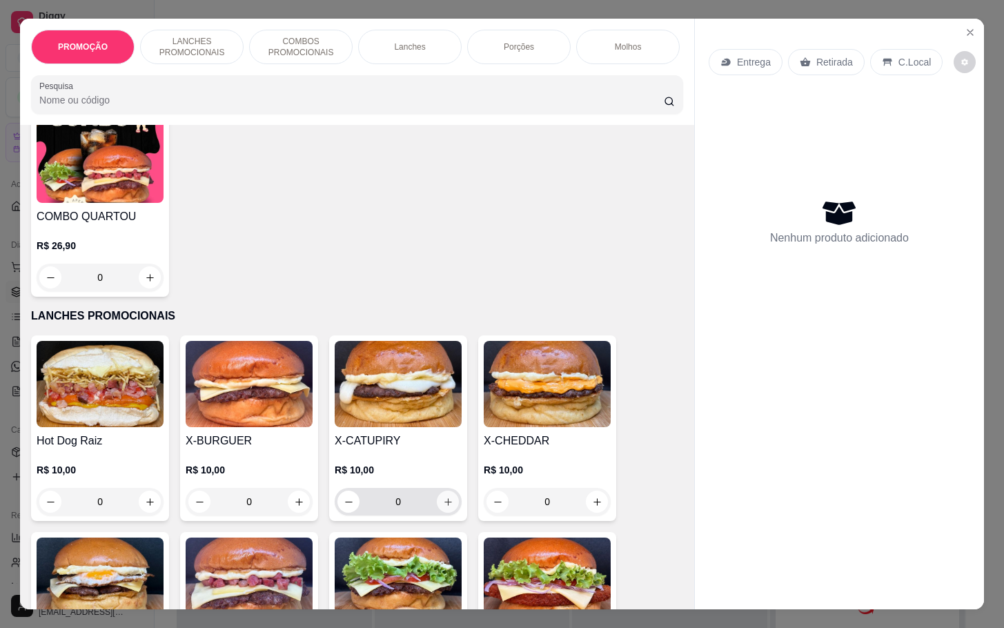
scroll to position [311, 0]
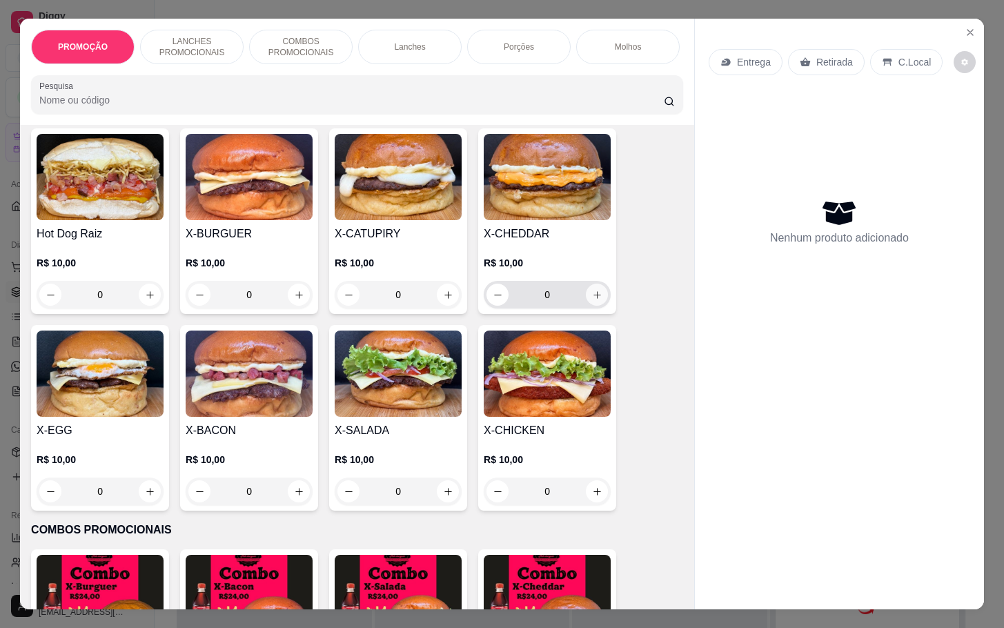
click at [590, 306] on button "increase-product-quantity" at bounding box center [597, 295] width 22 height 22
type input "1"
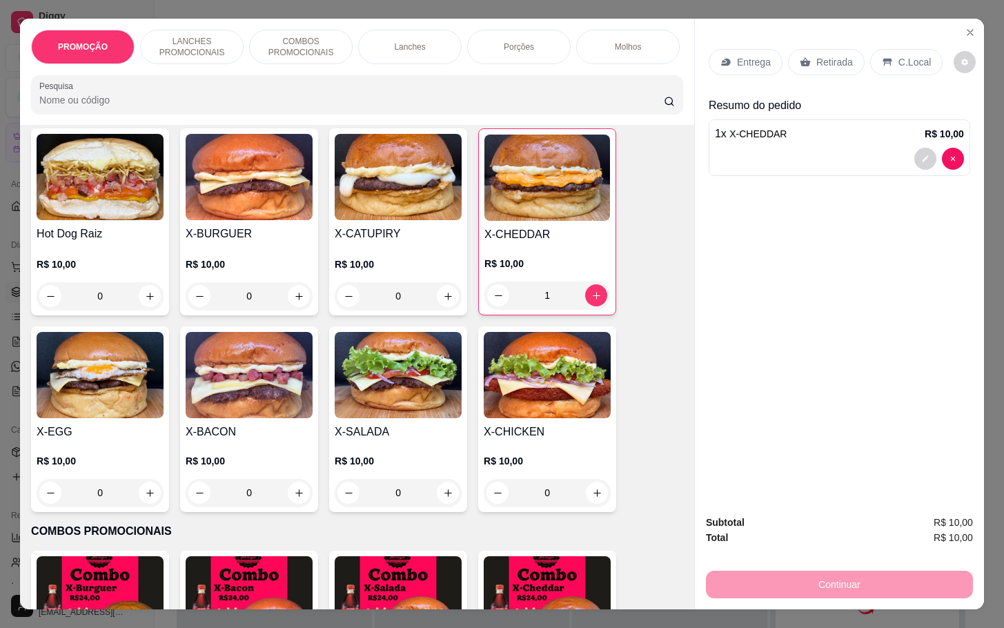
click at [827, 49] on div "Retirada" at bounding box center [826, 62] width 77 height 26
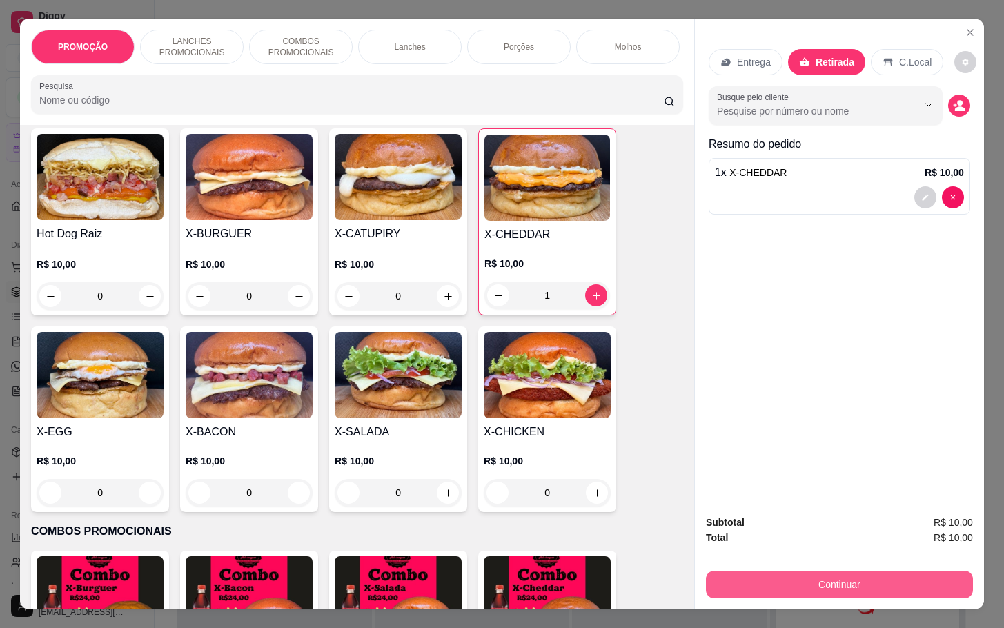
click at [850, 580] on button "Continuar" at bounding box center [839, 585] width 267 height 28
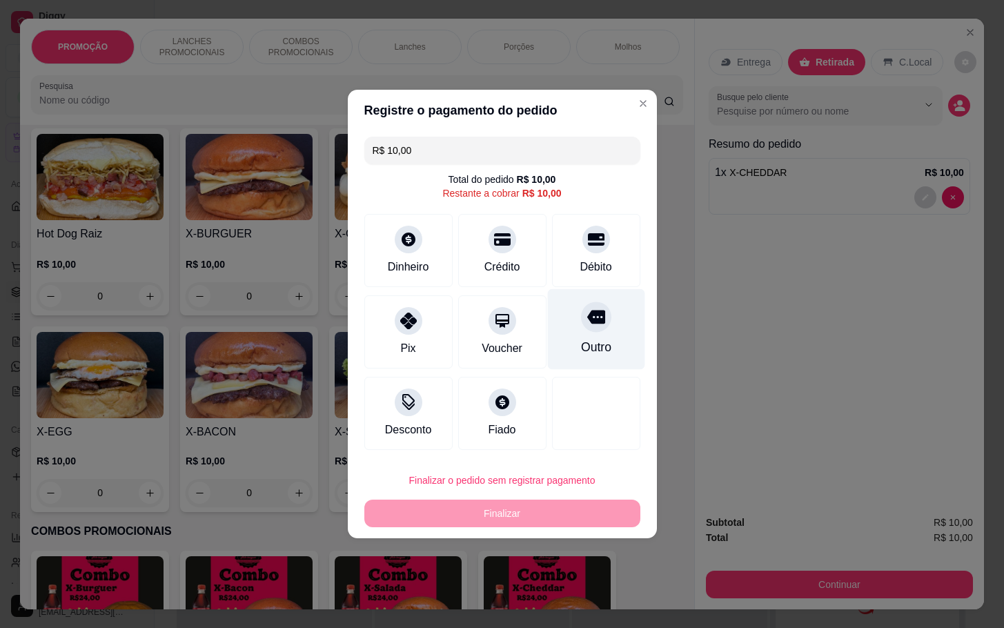
click at [609, 328] on div "Outro" at bounding box center [595, 329] width 97 height 81
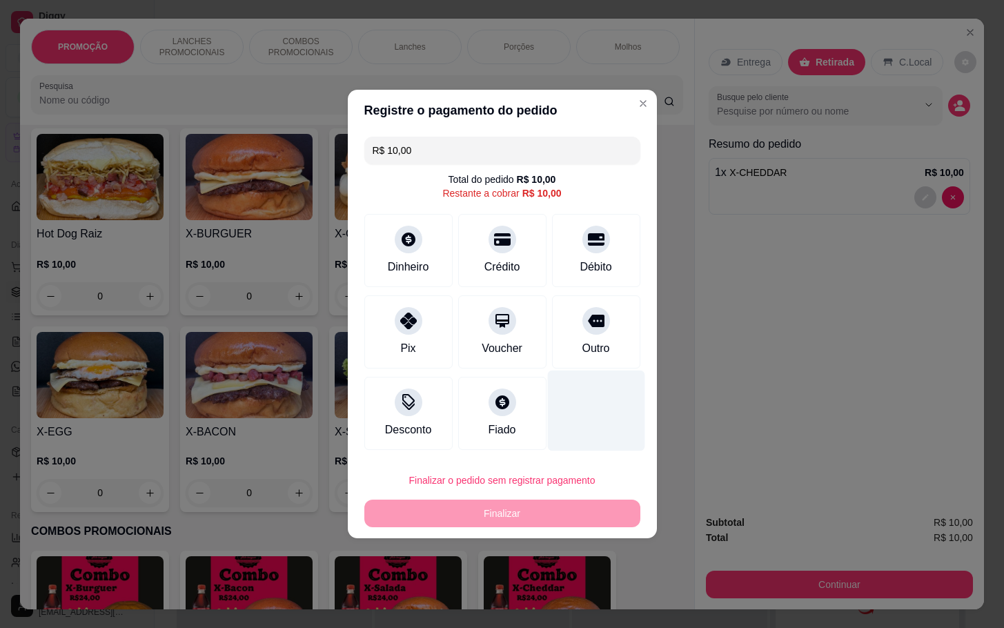
type input "R$ 0,00"
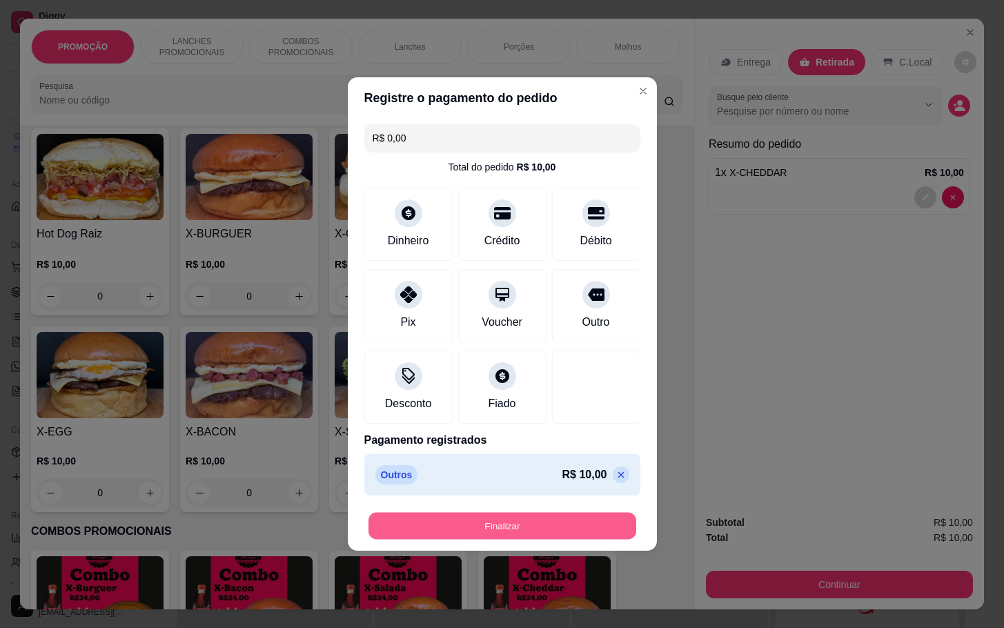
click at [534, 534] on button "Finalizar" at bounding box center [503, 526] width 268 height 27
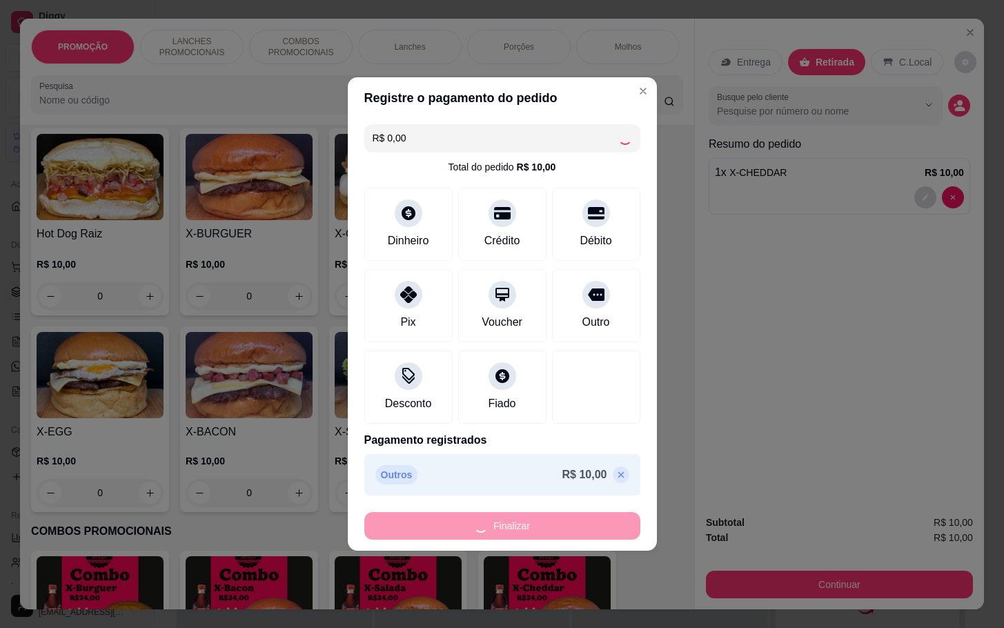
type input "0"
type input "-R$ 10,00"
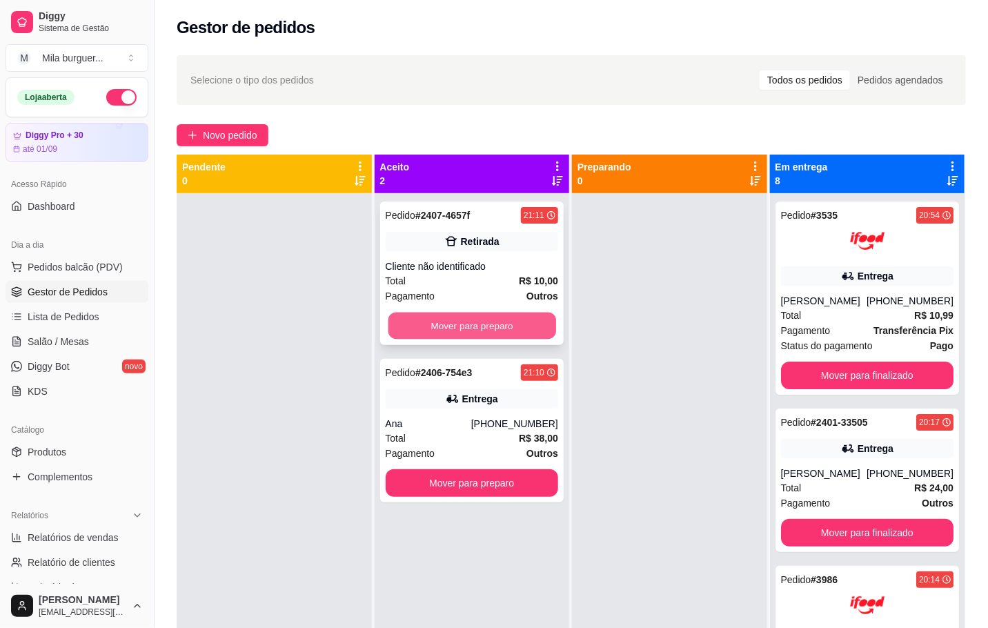
click at [413, 329] on button "Mover para preparo" at bounding box center [472, 326] width 168 height 27
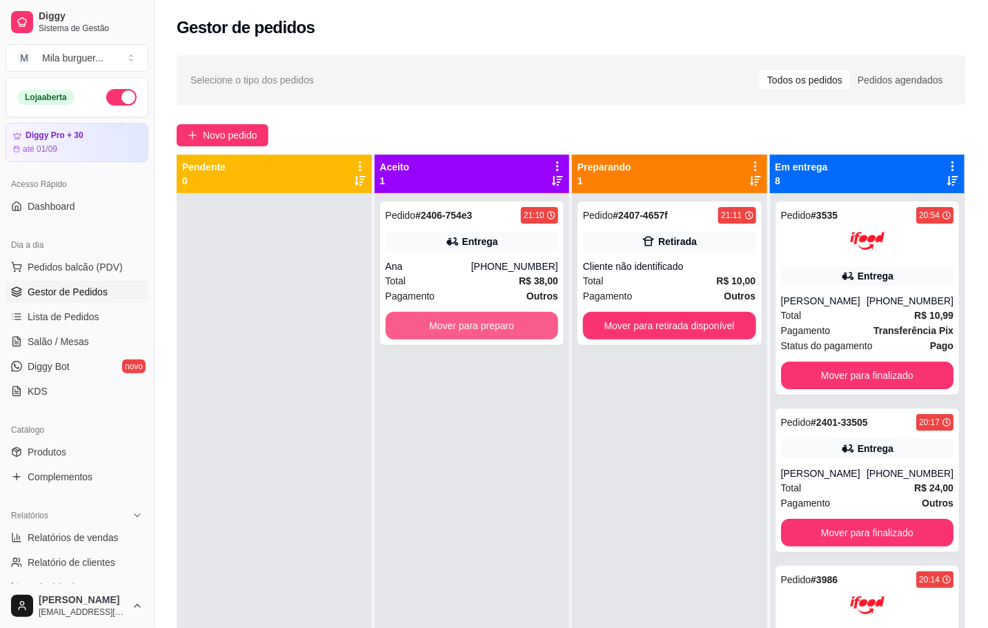
click at [414, 326] on button "Mover para preparo" at bounding box center [472, 326] width 173 height 28
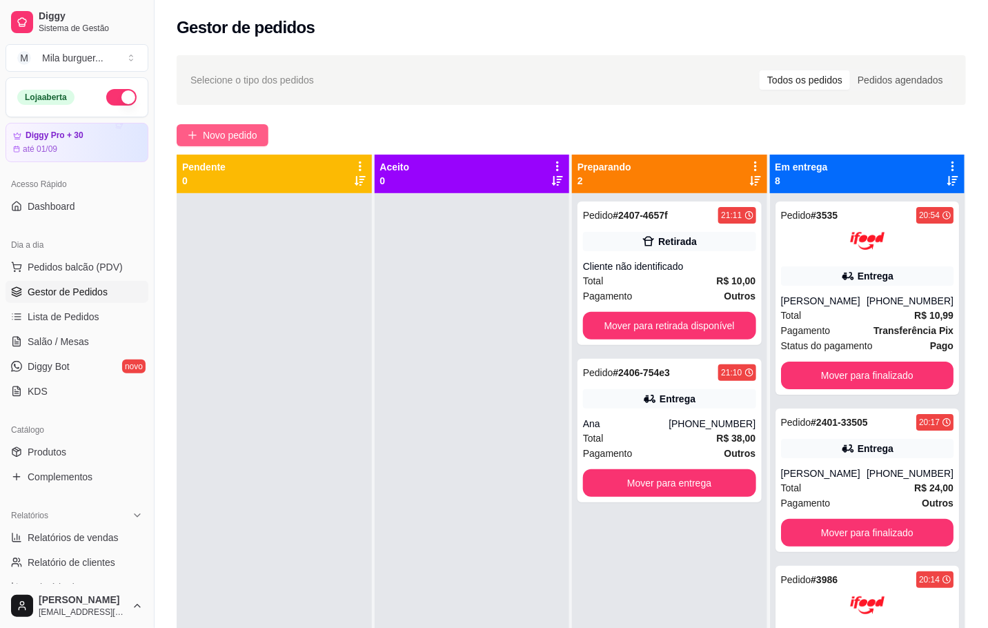
click at [231, 133] on span "Novo pedido" at bounding box center [230, 135] width 55 height 15
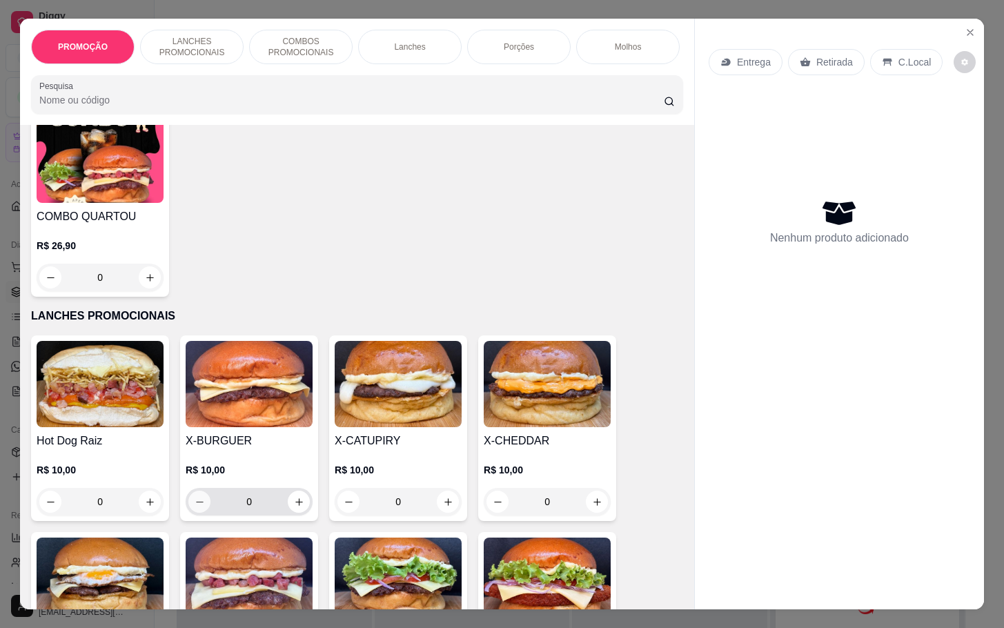
scroll to position [311, 0]
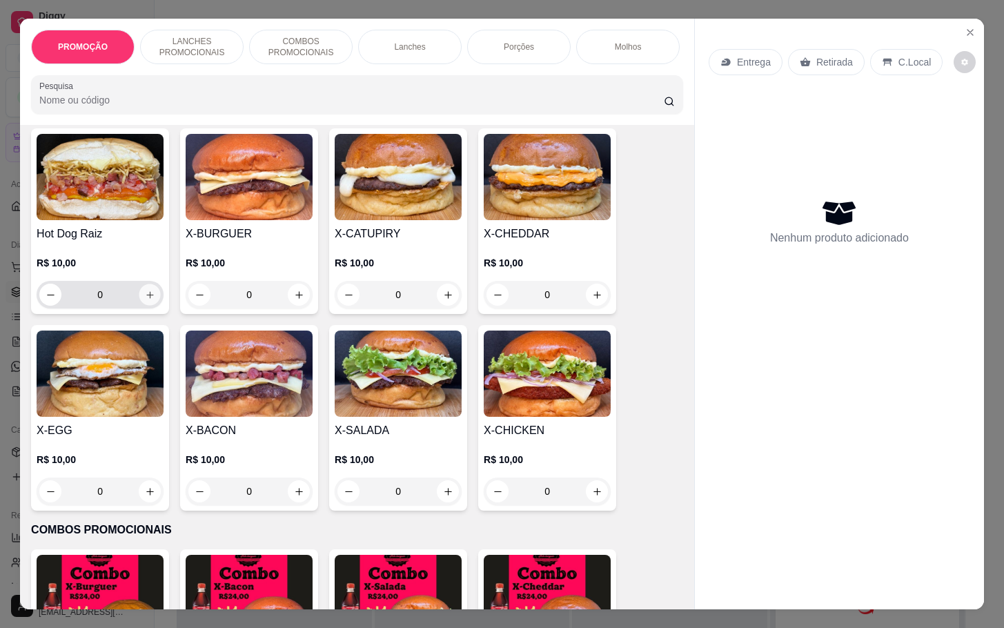
click at [145, 300] on icon "increase-product-quantity" at bounding box center [150, 295] width 10 height 10
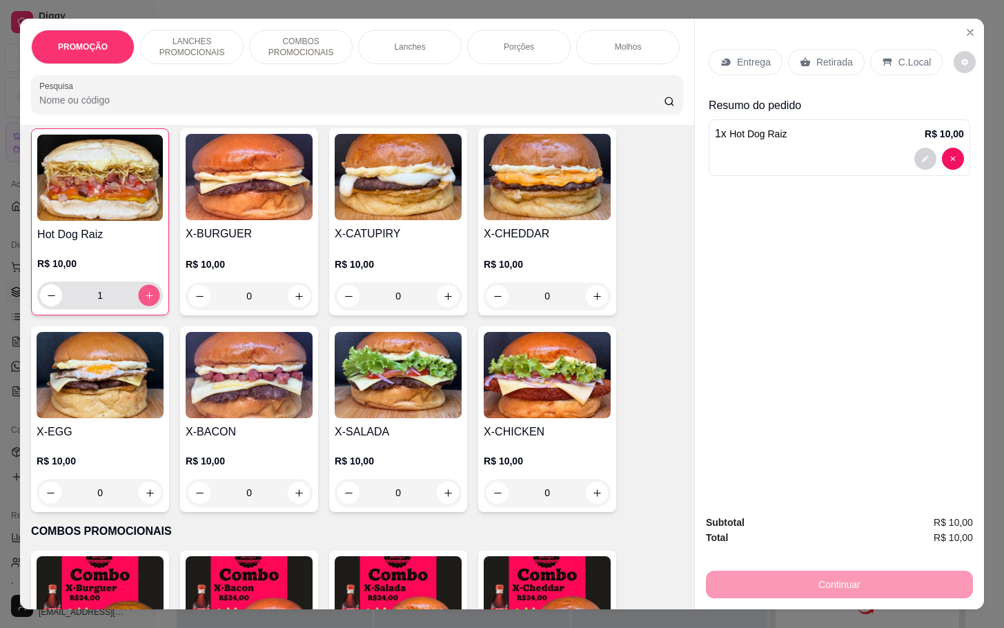
click at [144, 301] on icon "increase-product-quantity" at bounding box center [149, 296] width 10 height 10
click at [139, 304] on button "increase-product-quantity" at bounding box center [149, 295] width 21 height 21
type input "4"
click at [918, 160] on button "decrease-product-quantity" at bounding box center [926, 159] width 22 height 22
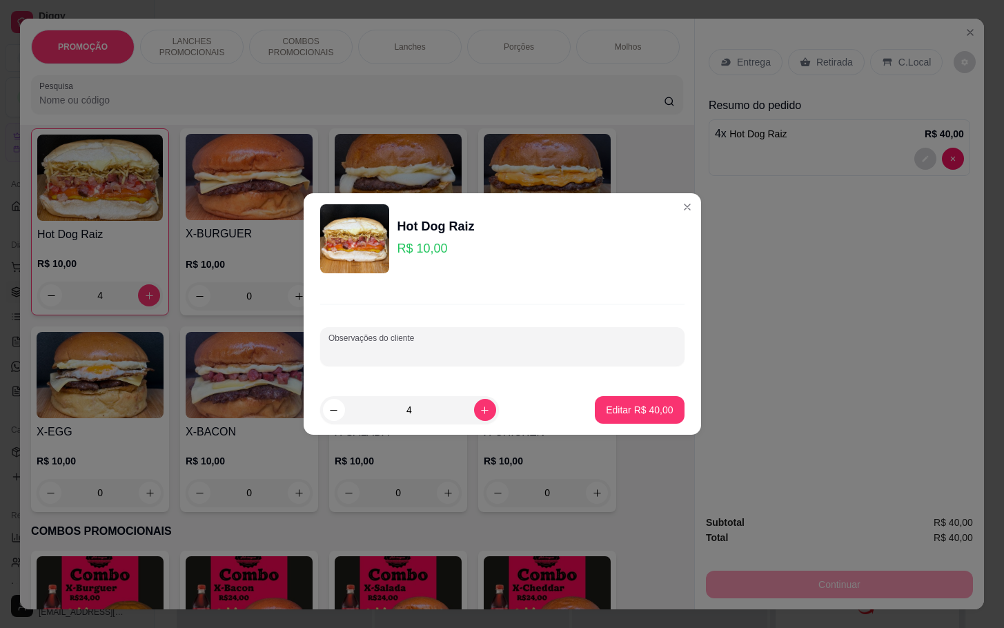
click at [410, 355] on input "Observações do cliente" at bounding box center [503, 352] width 348 height 14
click at [448, 349] on input "2 SEM MAIONESE SEM MOSTRDA E SEM TOMATE" at bounding box center [503, 352] width 348 height 14
click at [451, 349] on input "2 SEM MAIONESE SEM MOSTRDA E SEM TOMATE" at bounding box center [503, 352] width 348 height 14
click at [454, 350] on input "2 SEM MAIONESE SEM MOSTRDA E SEM TOMATE" at bounding box center [503, 352] width 348 height 14
type input "2 SEM MAIONESE SEM MOSTARDA E SEM TOMATE"
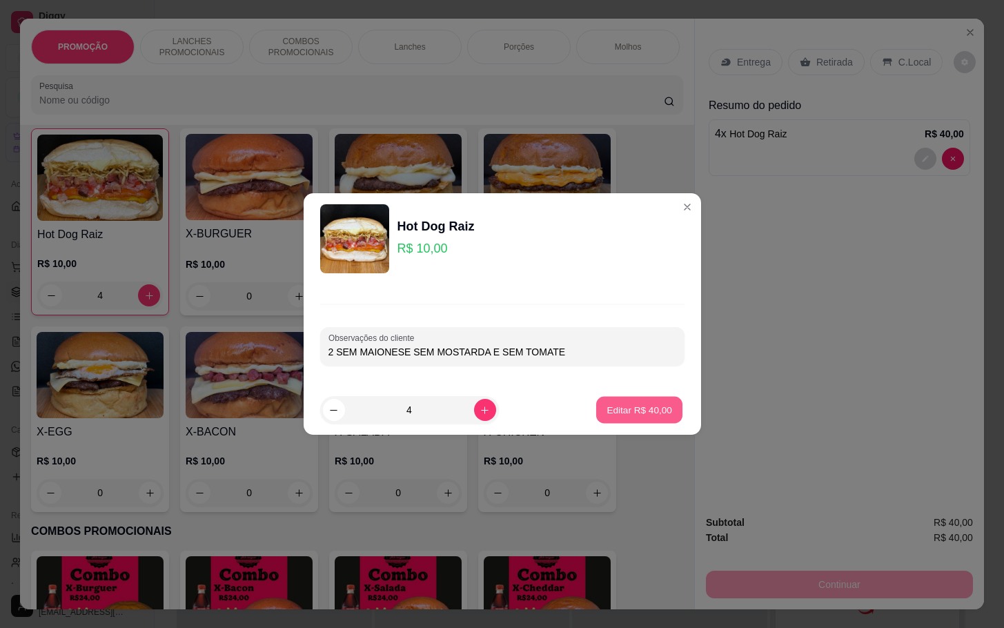
click at [607, 411] on p "Editar R$ 40,00" at bounding box center [639, 409] width 65 height 13
type input "0"
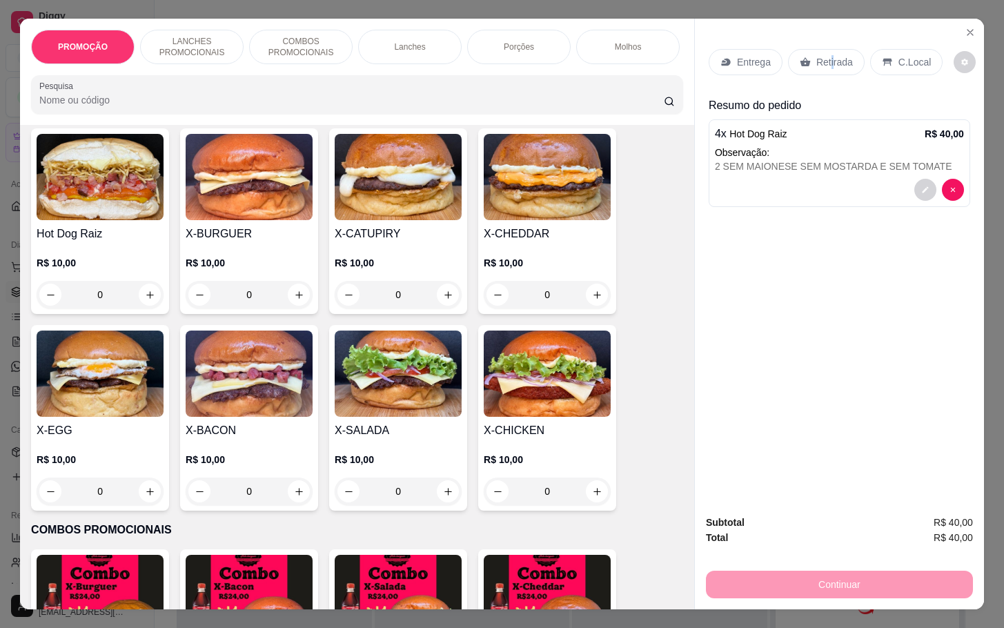
click at [825, 49] on div "Retirada" at bounding box center [826, 62] width 77 height 26
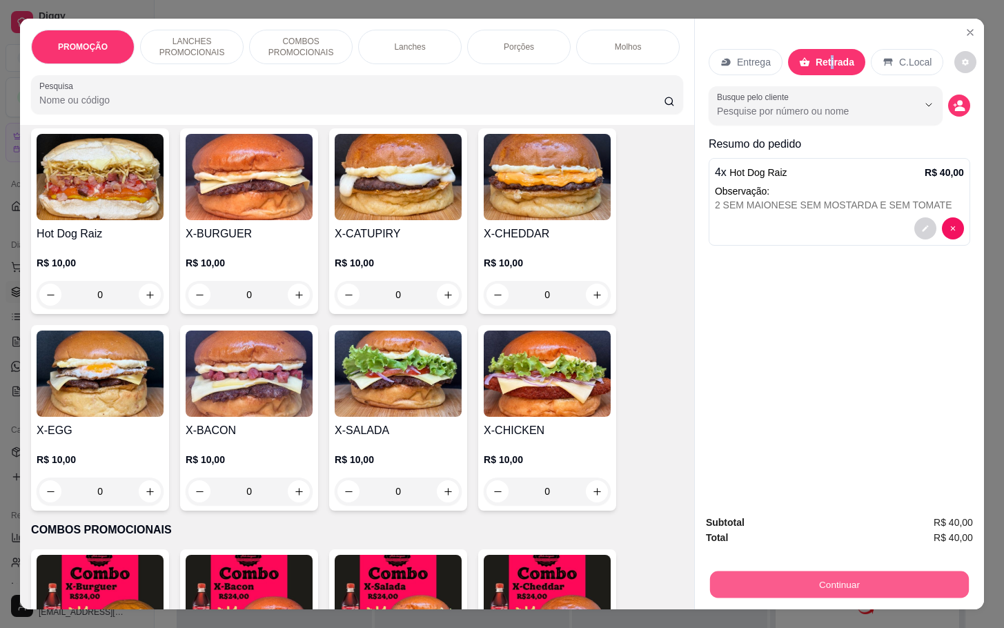
click at [783, 578] on button "Continuar" at bounding box center [839, 584] width 259 height 27
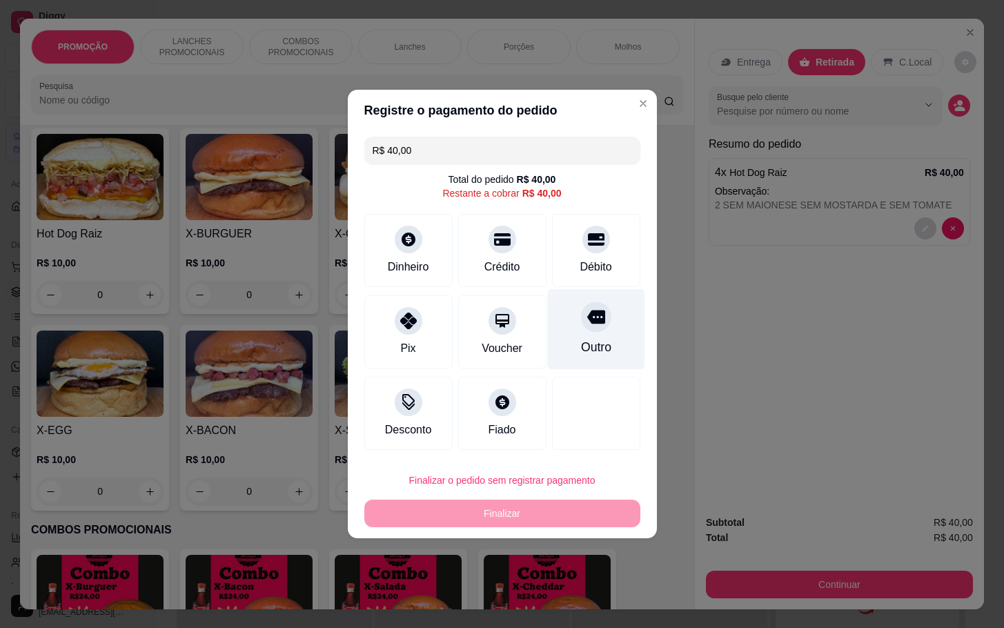
click at [591, 338] on div "Outro" at bounding box center [595, 329] width 97 height 81
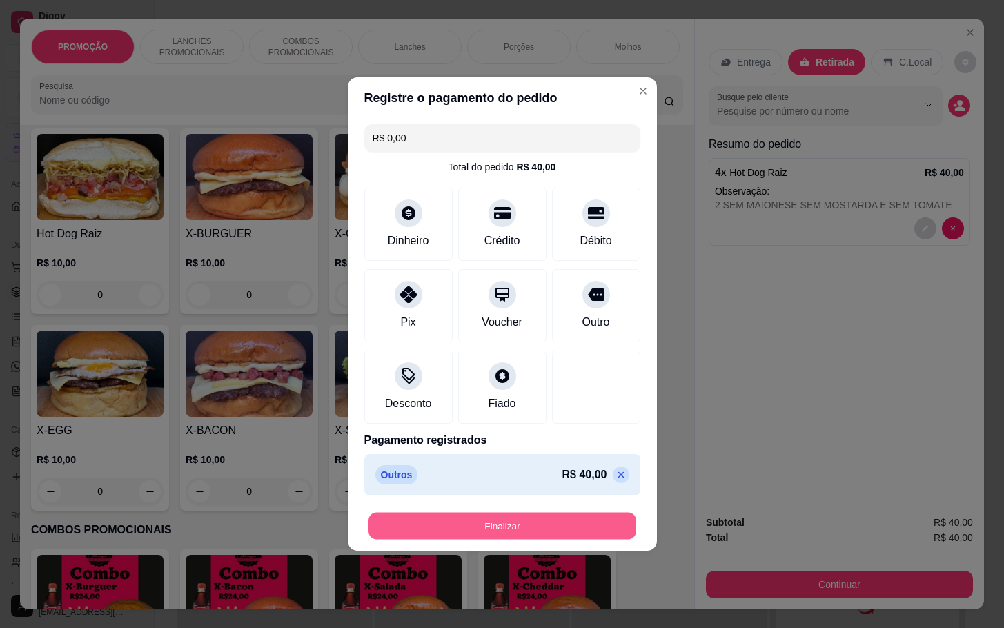
click at [576, 527] on button "Finalizar" at bounding box center [503, 526] width 268 height 27
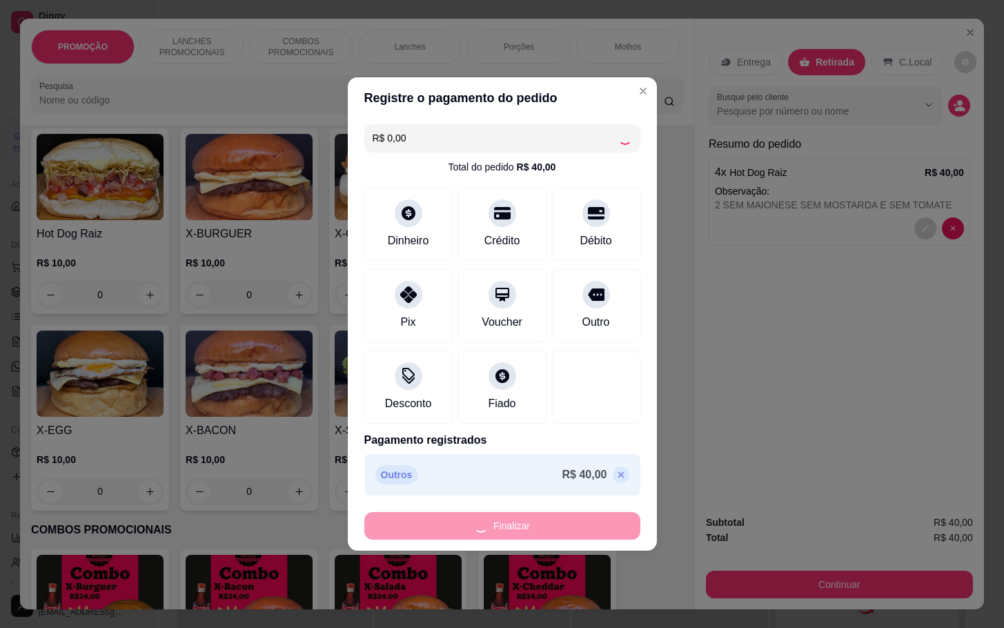
type input "-R$ 40,00"
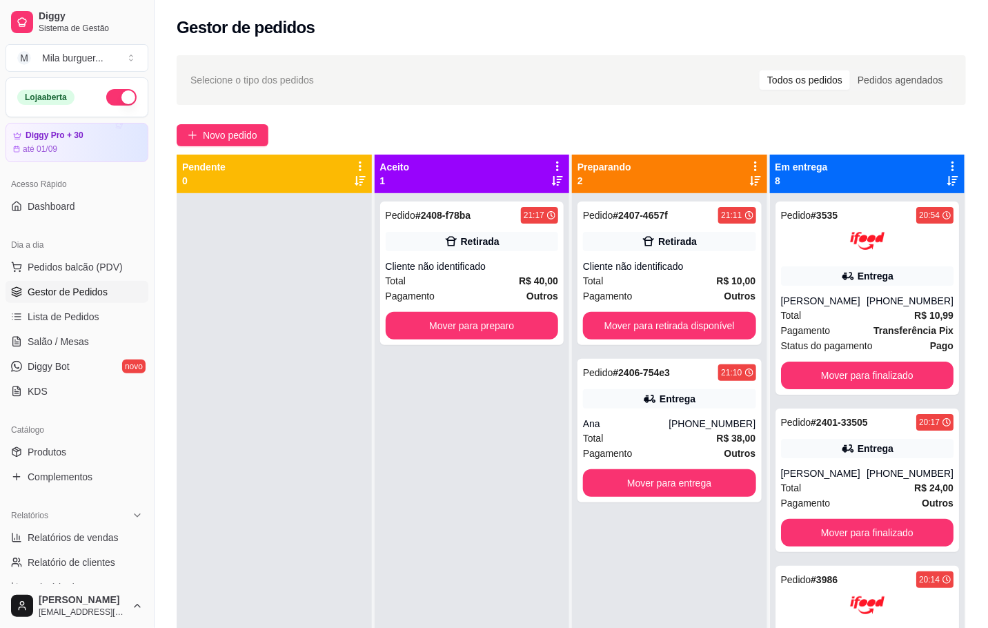
click at [456, 431] on div "Pedido # 2408-f78ba 21:17 Retirada Cliente não identificado Total R$ 40,00 Paga…" at bounding box center [472, 507] width 195 height 628
click at [491, 331] on button "Mover para preparo" at bounding box center [472, 326] width 173 height 28
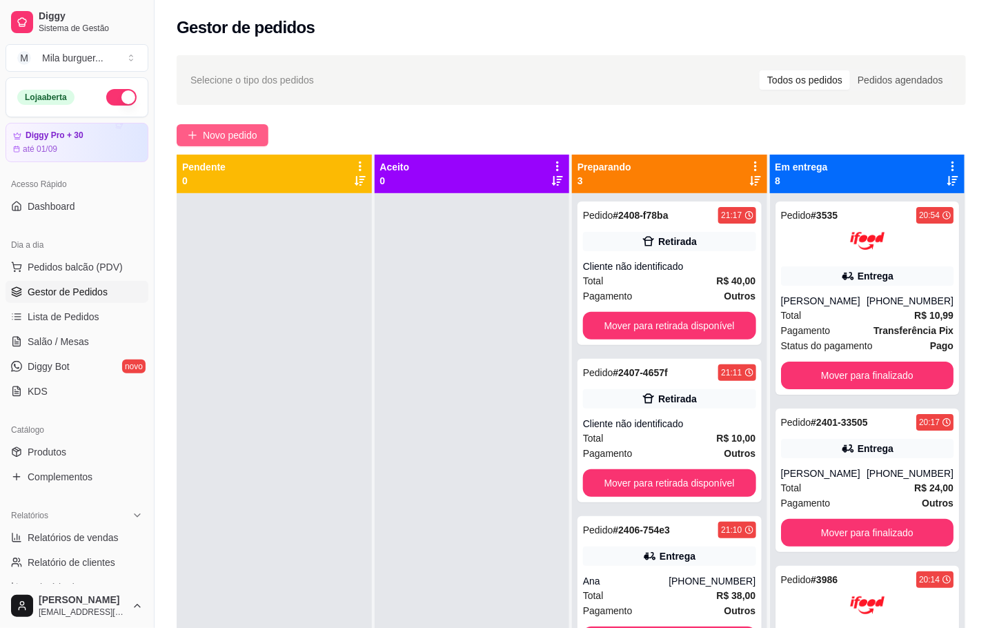
click at [202, 133] on button "Novo pedido" at bounding box center [223, 135] width 92 height 22
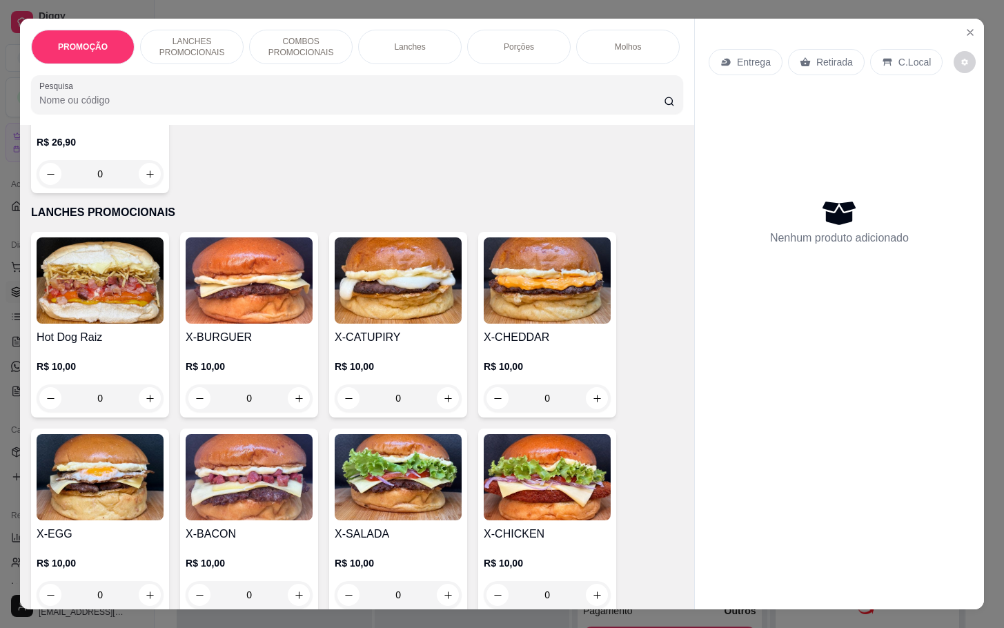
scroll to position [311, 0]
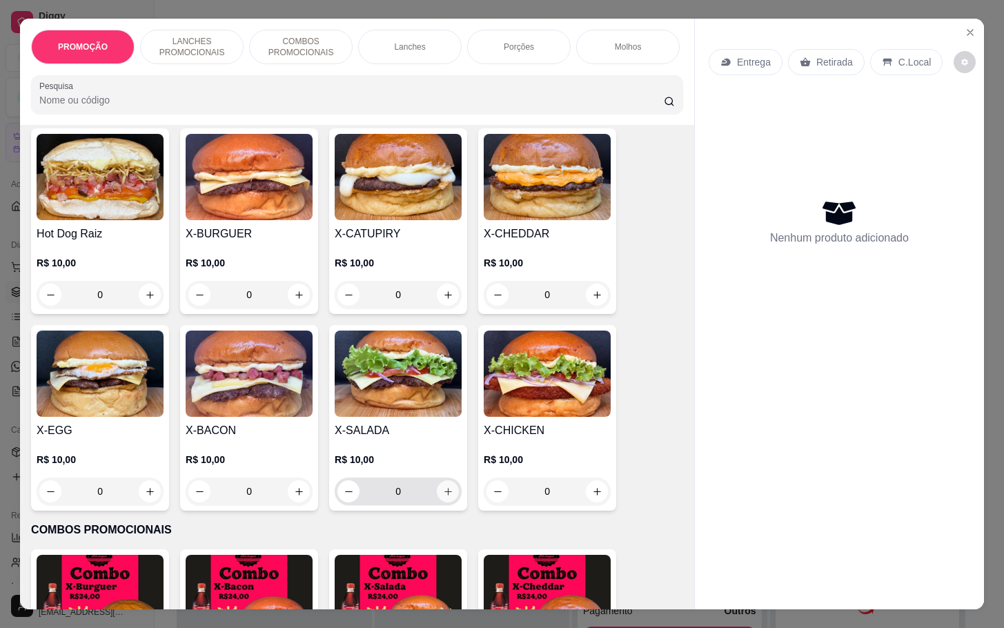
click at [454, 499] on div "X-SALADA R$ 10,00 0" at bounding box center [398, 418] width 138 height 186
click at [443, 497] on icon "increase-product-quantity" at bounding box center [448, 492] width 10 height 10
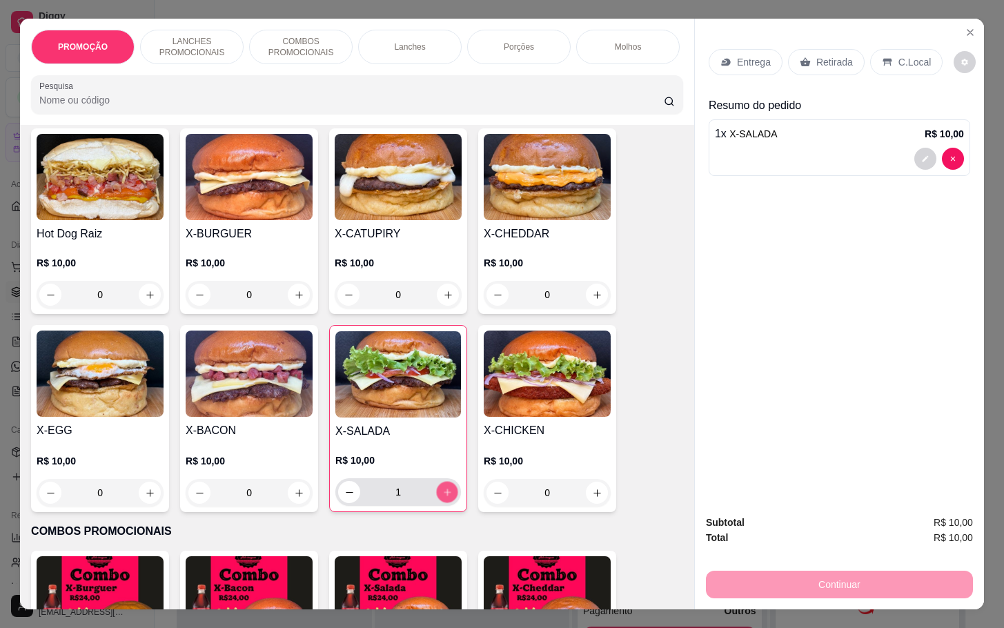
click at [442, 498] on icon "increase-product-quantity" at bounding box center [447, 492] width 10 height 10
type input "2"
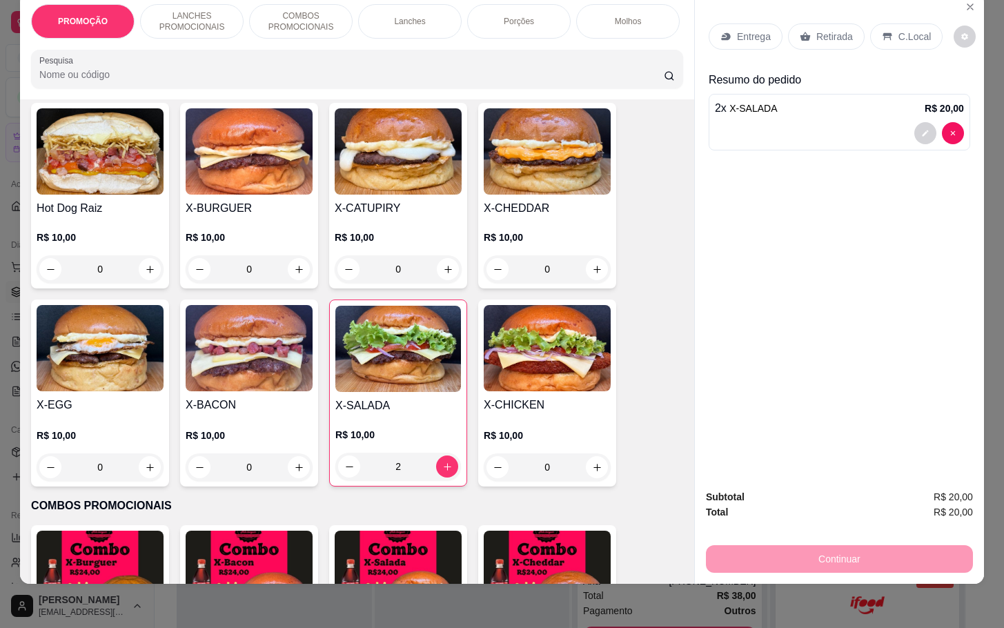
click at [822, 23] on div "Retirada" at bounding box center [826, 36] width 77 height 26
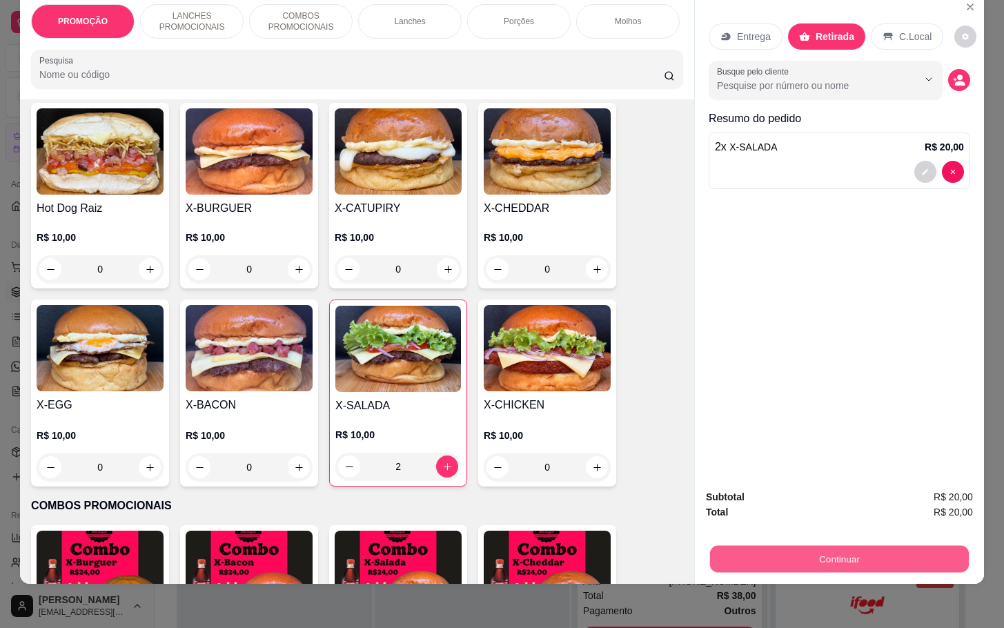
click at [864, 545] on button "Continuar" at bounding box center [839, 558] width 259 height 27
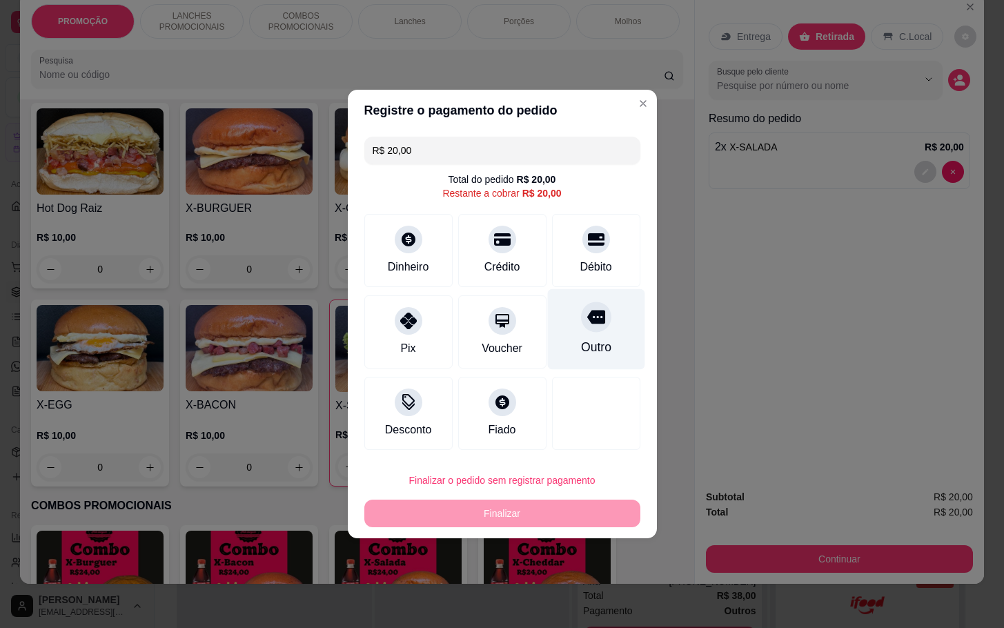
click at [610, 323] on div "Outro" at bounding box center [595, 329] width 97 height 81
type input "R$ 0,00"
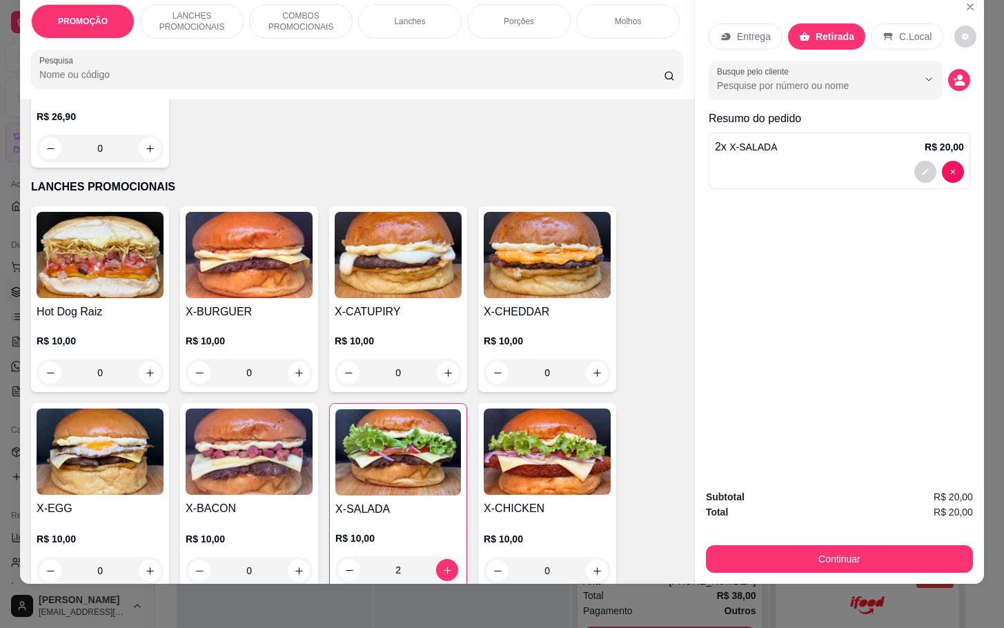
scroll to position [0, 0]
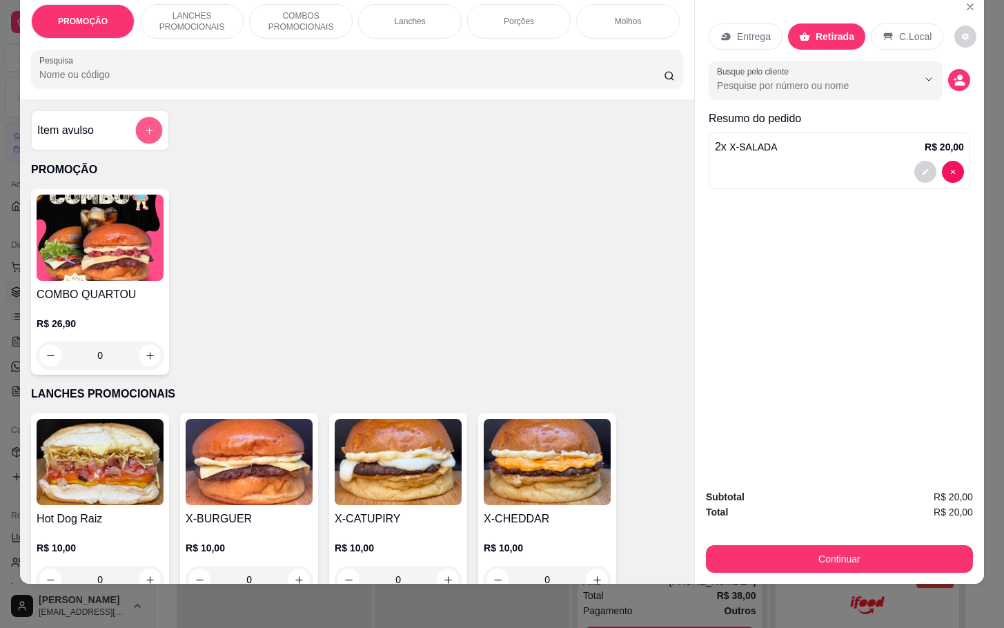
click at [139, 123] on button "add-separate-item" at bounding box center [149, 130] width 27 height 27
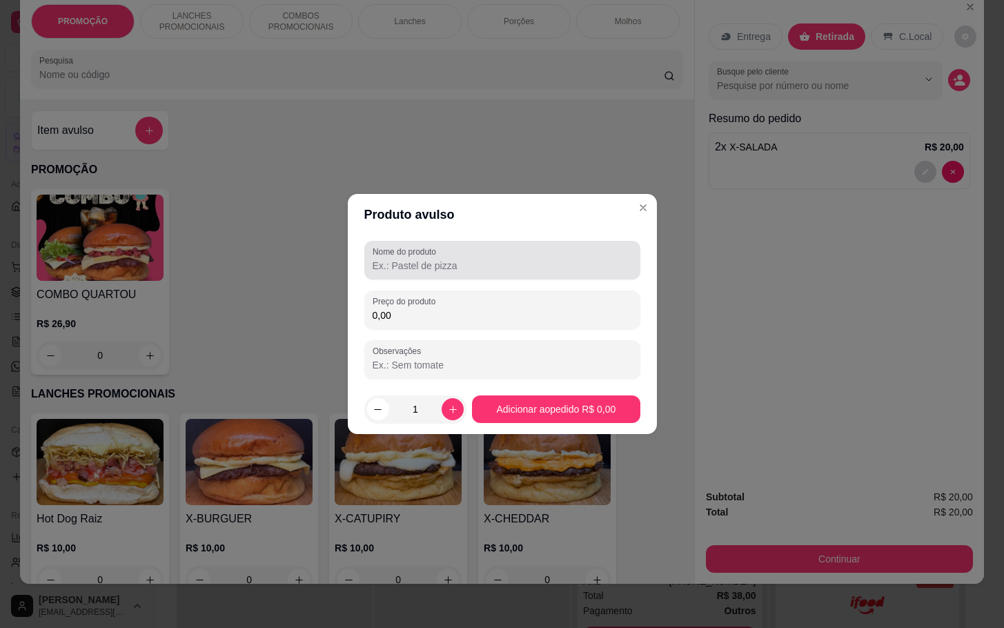
click at [433, 263] on input "Nome do produto" at bounding box center [503, 266] width 260 height 14
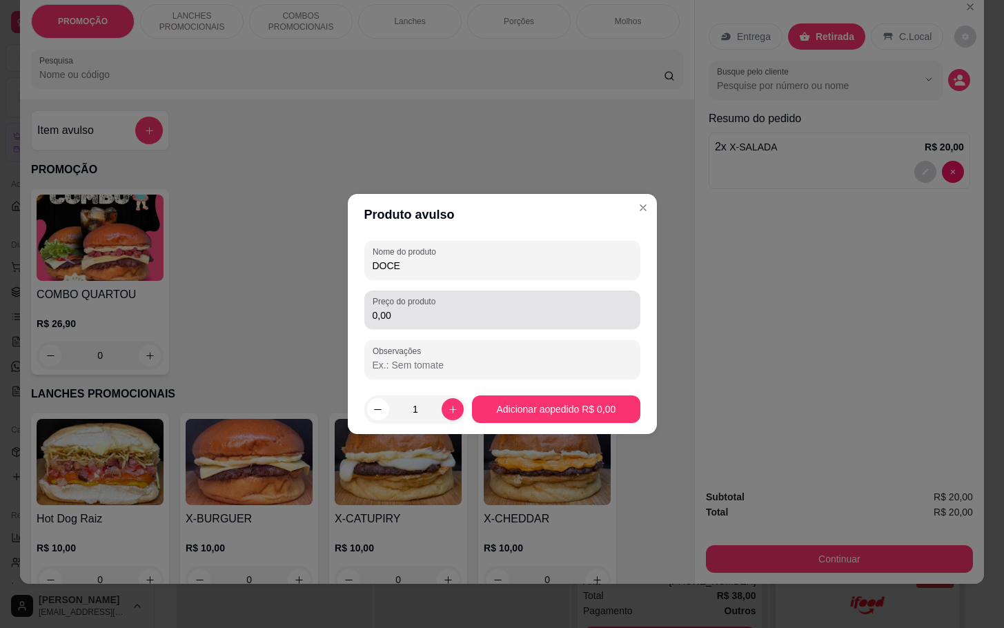
type input "DOCE"
click at [483, 329] on div "Preço do produto 0,00" at bounding box center [502, 310] width 276 height 39
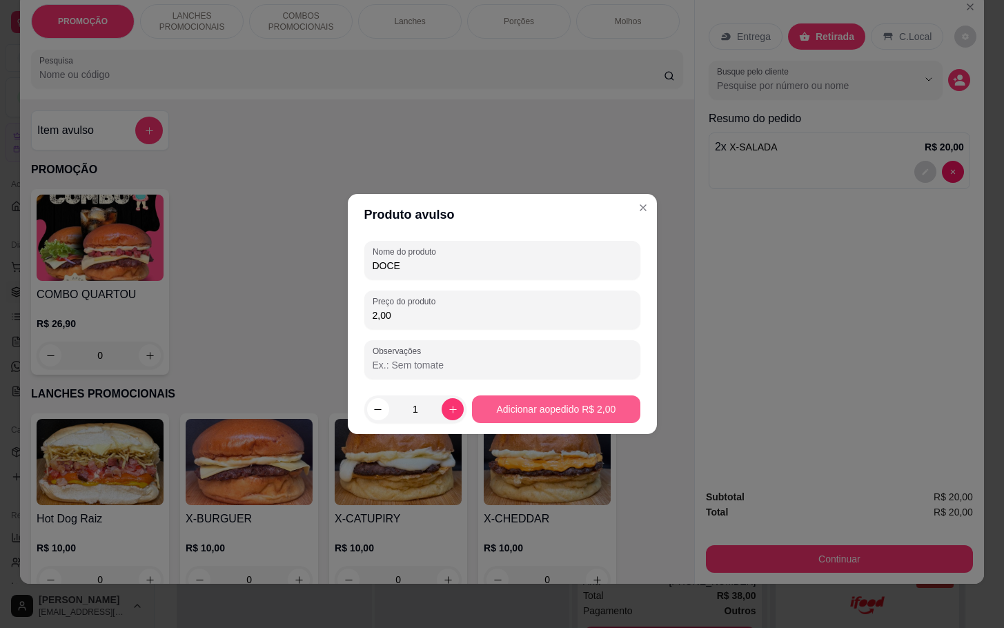
type input "2,00"
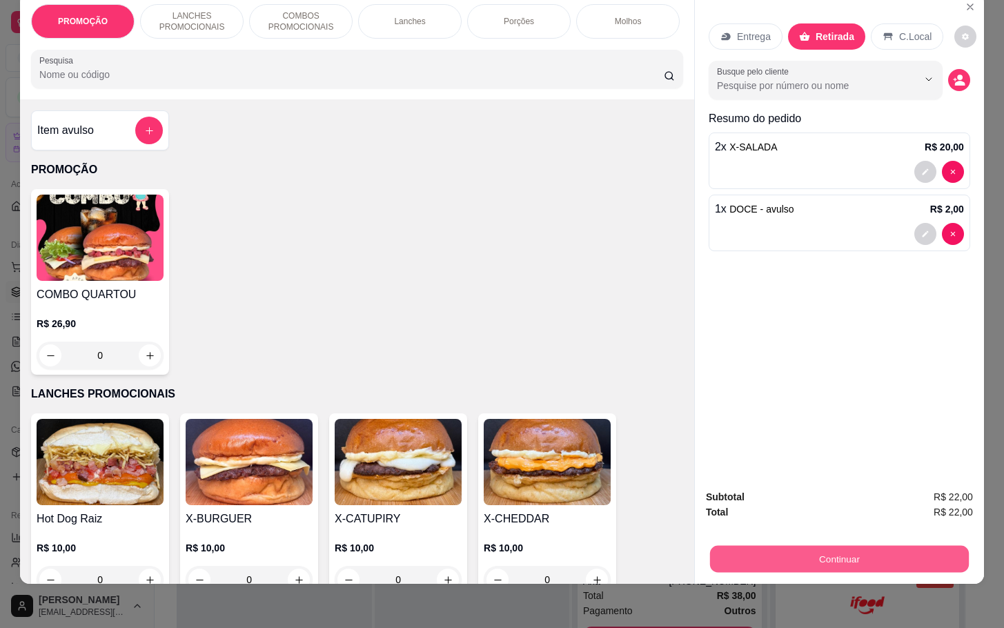
click at [845, 545] on button "Continuar" at bounding box center [839, 558] width 259 height 27
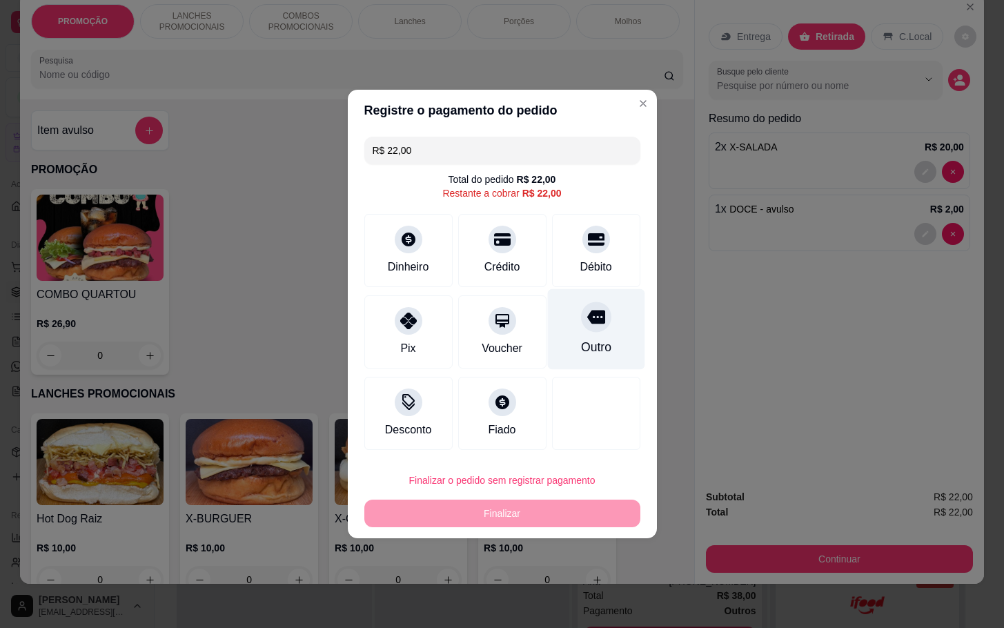
click at [595, 344] on div "Outro" at bounding box center [596, 347] width 30 height 18
type input "R$ 0,00"
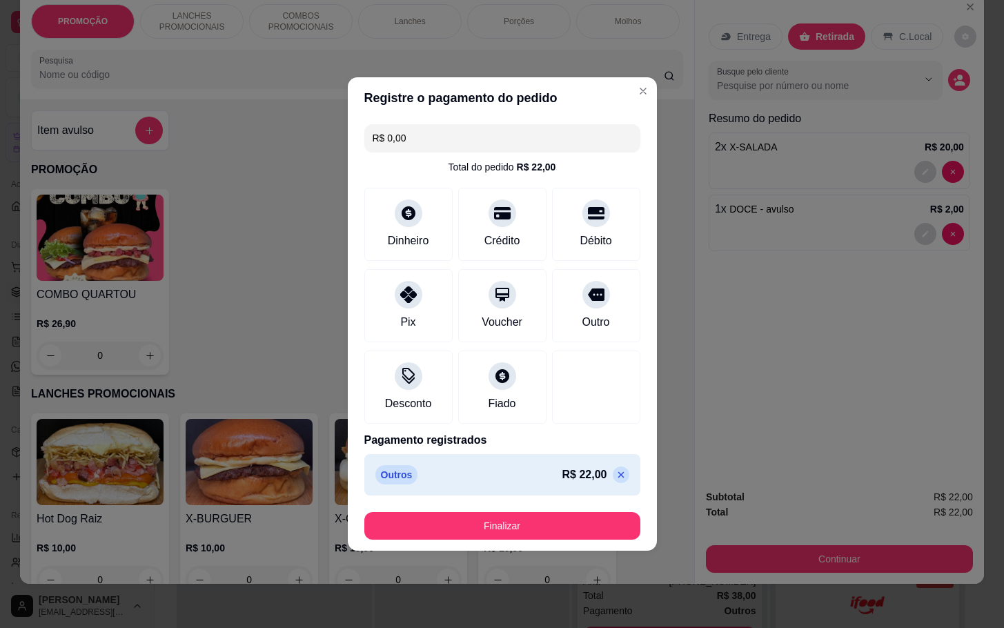
click at [525, 543] on footer "Finalizar" at bounding box center [502, 526] width 309 height 50
click at [529, 534] on button "Finalizar" at bounding box center [502, 526] width 276 height 28
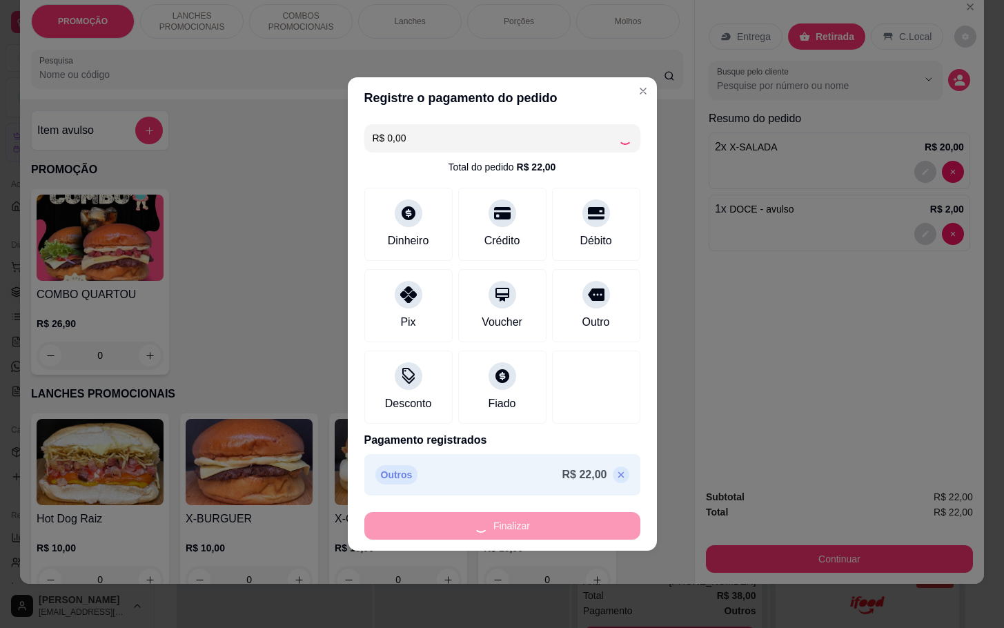
type input "0"
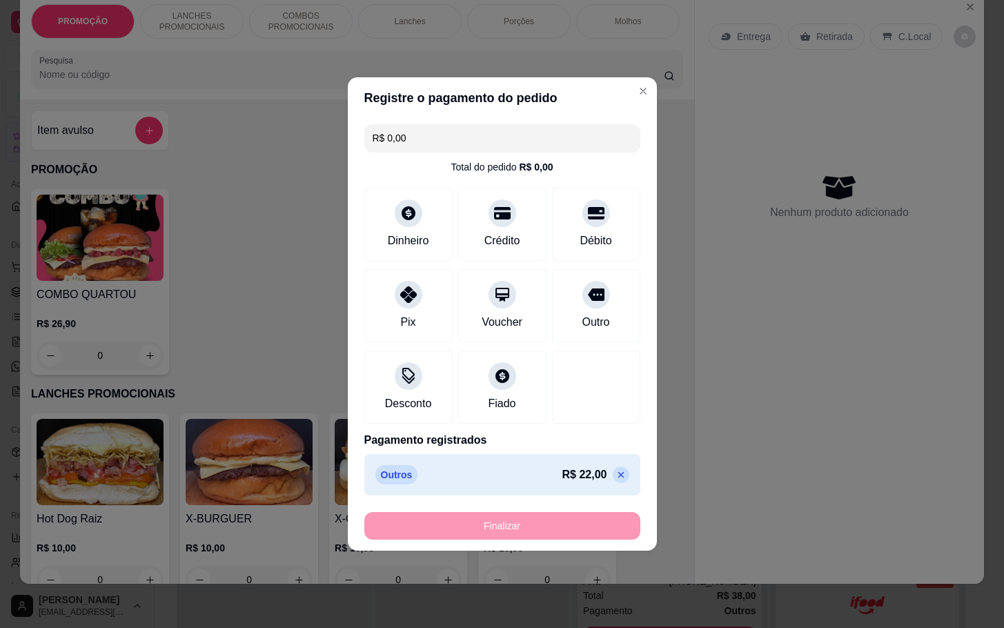
type input "-R$ 22,00"
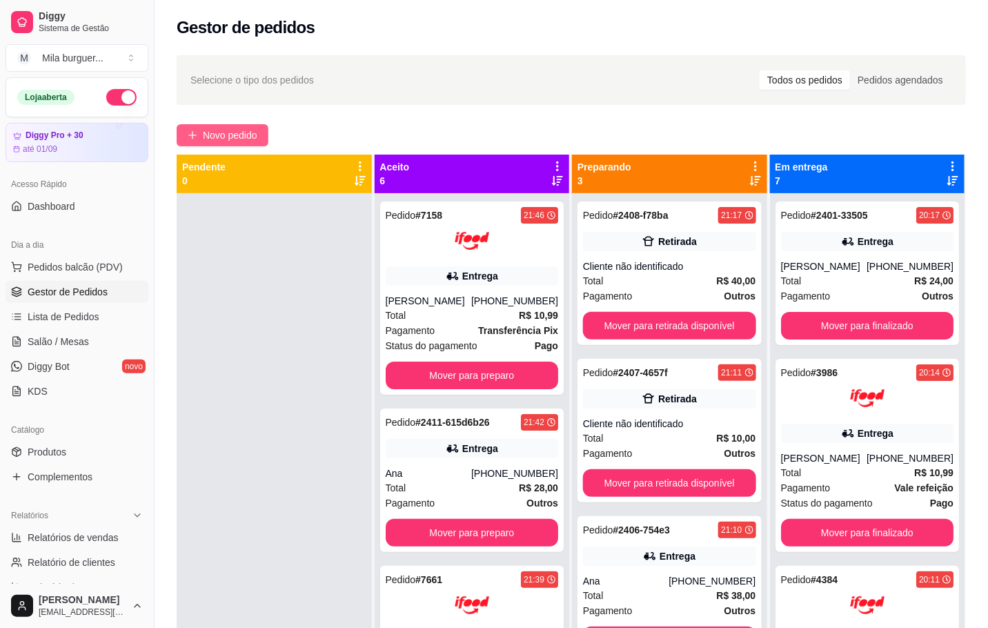
click at [197, 137] on icon "plus" at bounding box center [193, 135] width 10 height 10
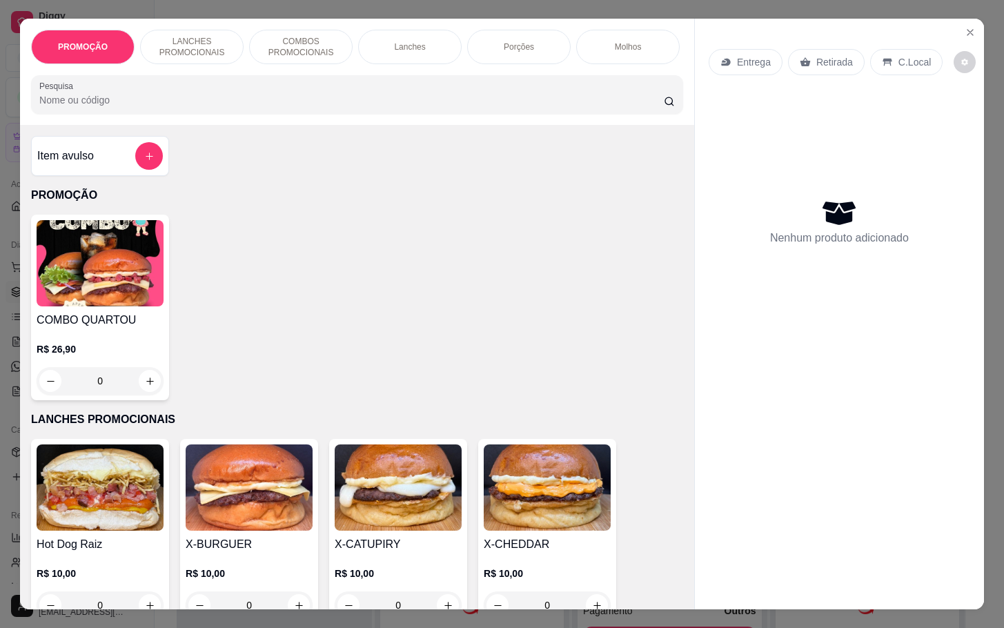
scroll to position [207, 0]
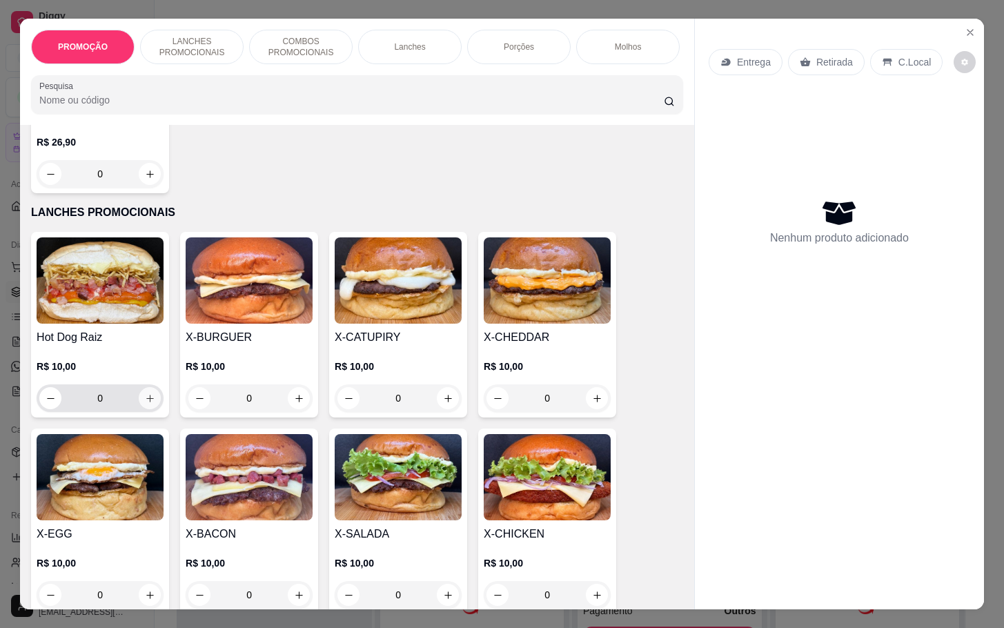
click at [145, 404] on icon "increase-product-quantity" at bounding box center [150, 398] width 10 height 10
type input "1"
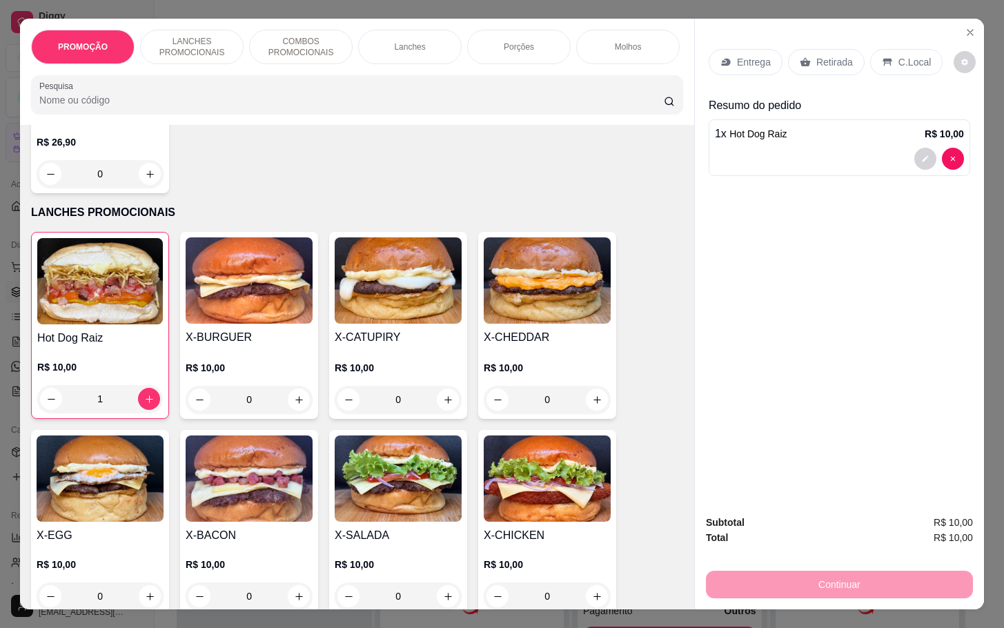
click at [752, 55] on p "Entrega" at bounding box center [754, 62] width 34 height 14
click at [144, 181] on div "0" at bounding box center [100, 174] width 127 height 28
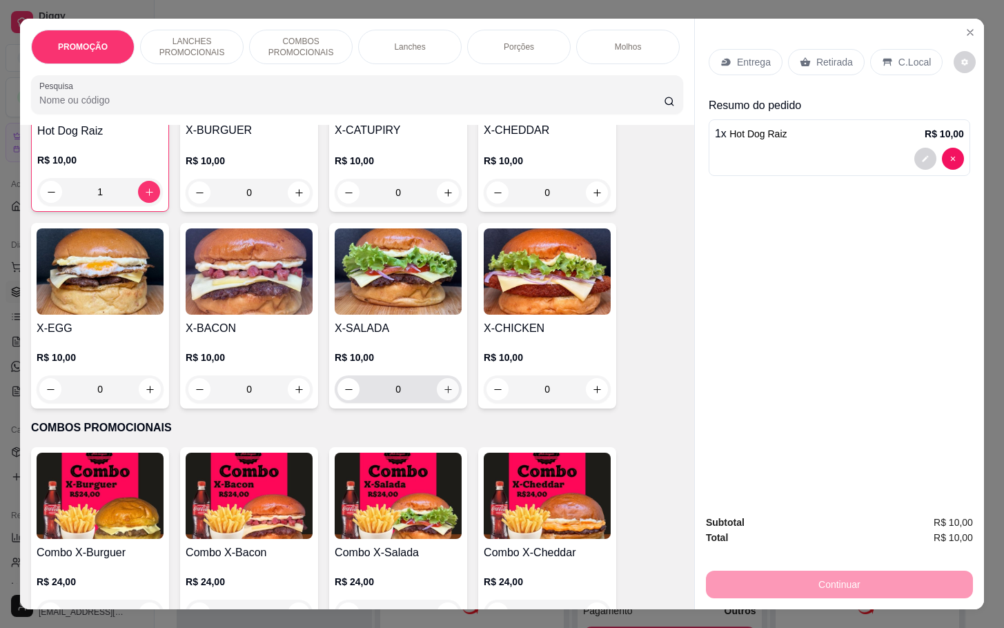
click at [437, 398] on button "increase-product-quantity" at bounding box center [448, 389] width 22 height 22
type input "1"
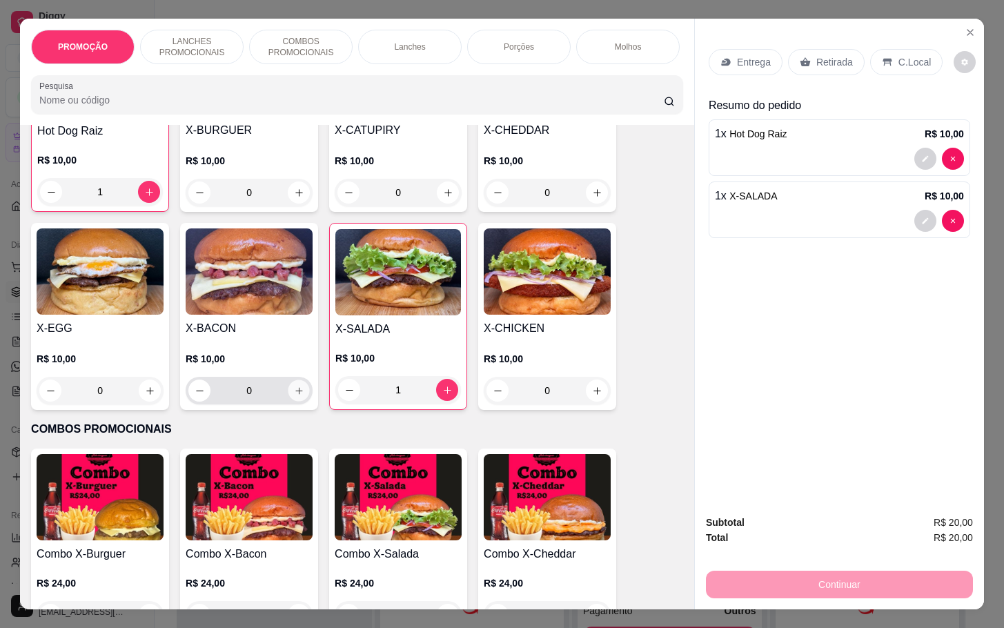
click at [296, 396] on icon "increase-product-quantity" at bounding box center [299, 391] width 10 height 10
type input "1"
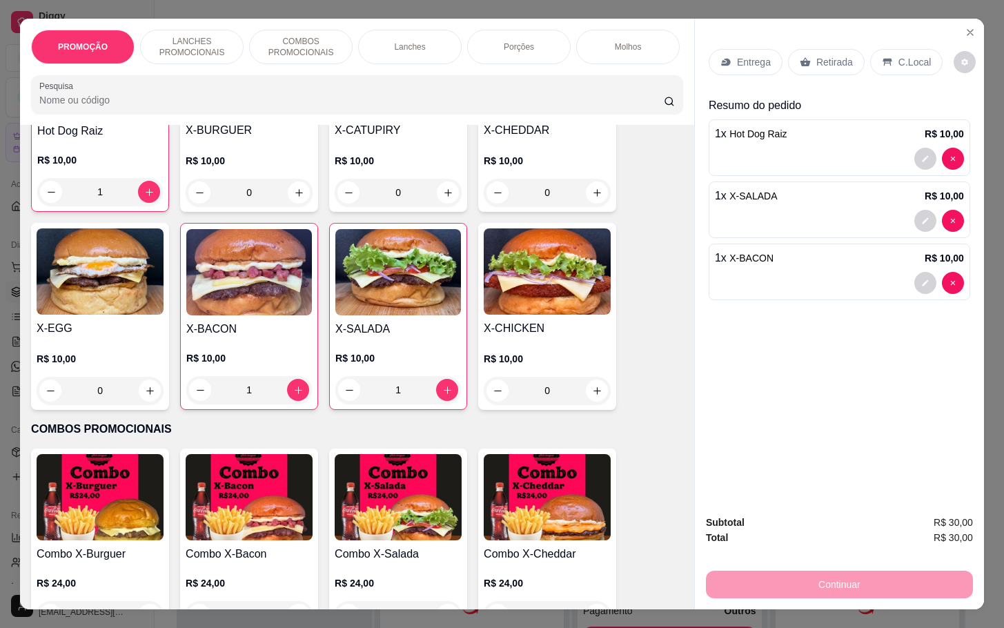
click at [800, 57] on icon at bounding box center [805, 62] width 11 height 11
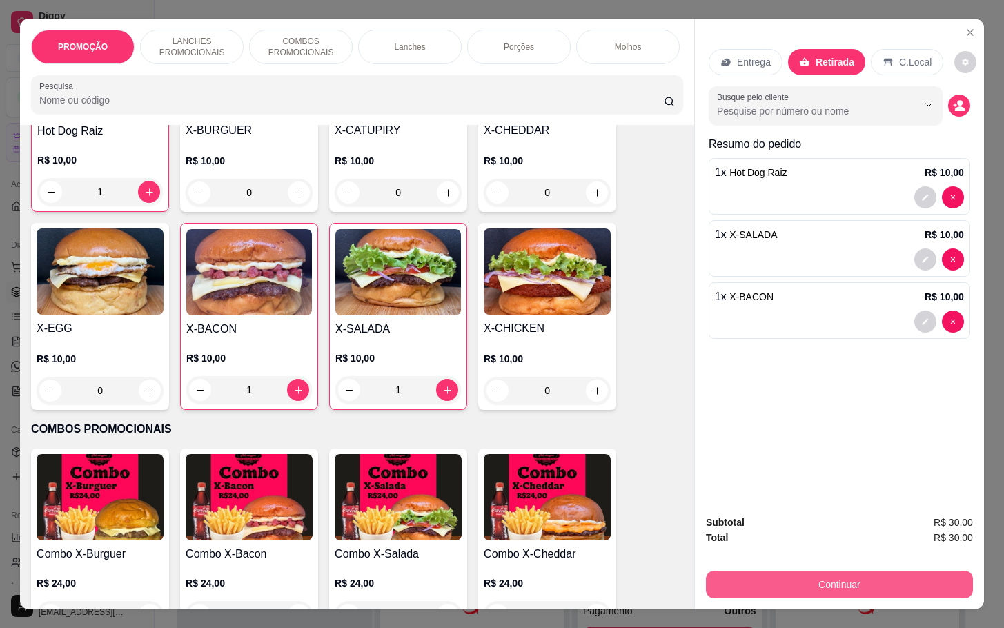
click at [810, 576] on button "Continuar" at bounding box center [839, 585] width 267 height 28
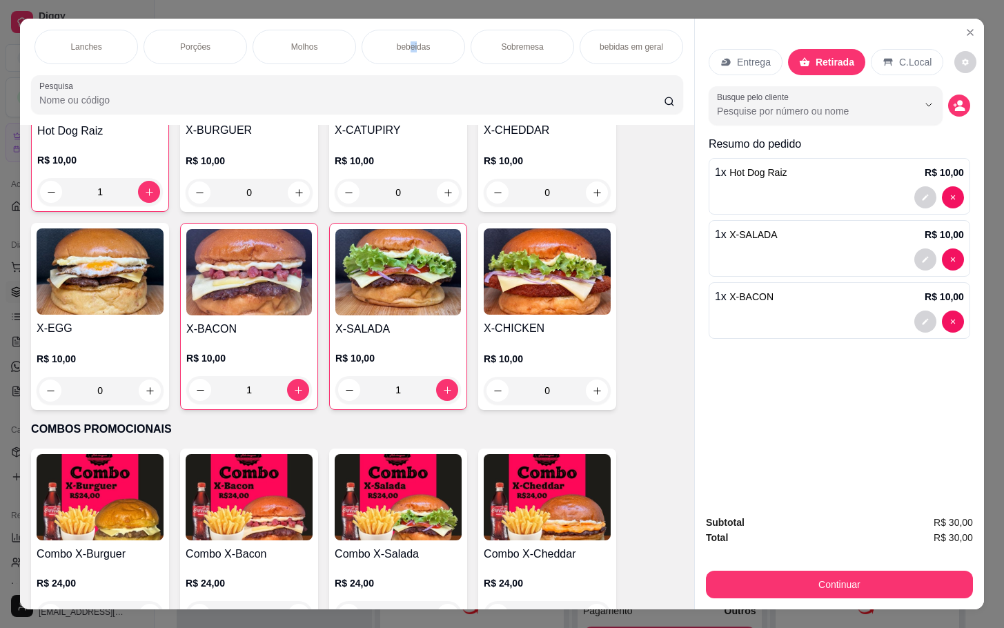
drag, startPoint x: 405, startPoint y: 40, endPoint x: 476, endPoint y: 28, distance: 72.9
click at [410, 41] on p "bebeidas" at bounding box center [414, 46] width 34 height 11
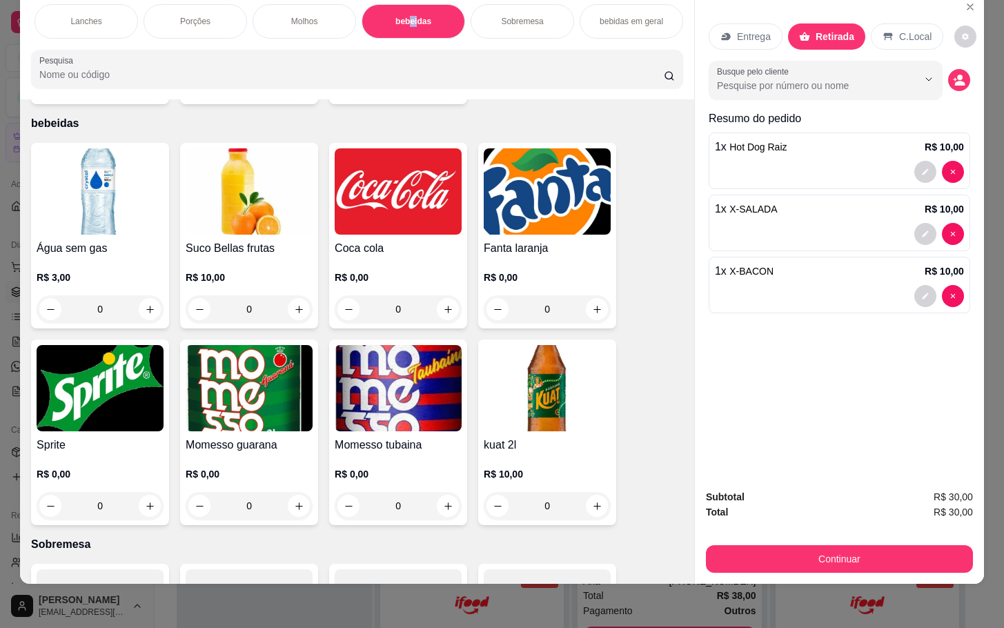
click at [422, 305] on div "0" at bounding box center [398, 309] width 127 height 28
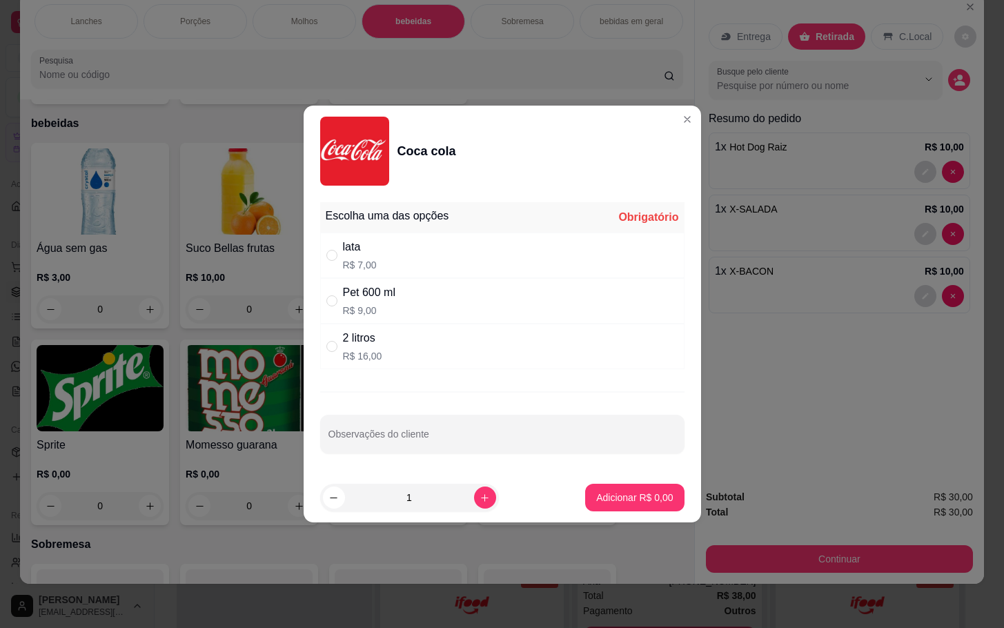
click at [413, 322] on div "Pet 600 ml R$ 9,00" at bounding box center [502, 301] width 364 height 46
click at [414, 332] on div "2 litros R$ 16,00" at bounding box center [502, 347] width 364 height 46
radio input "false"
radio input "true"
click at [607, 502] on p "Adicionar R$ 16,00" at bounding box center [632, 497] width 80 height 13
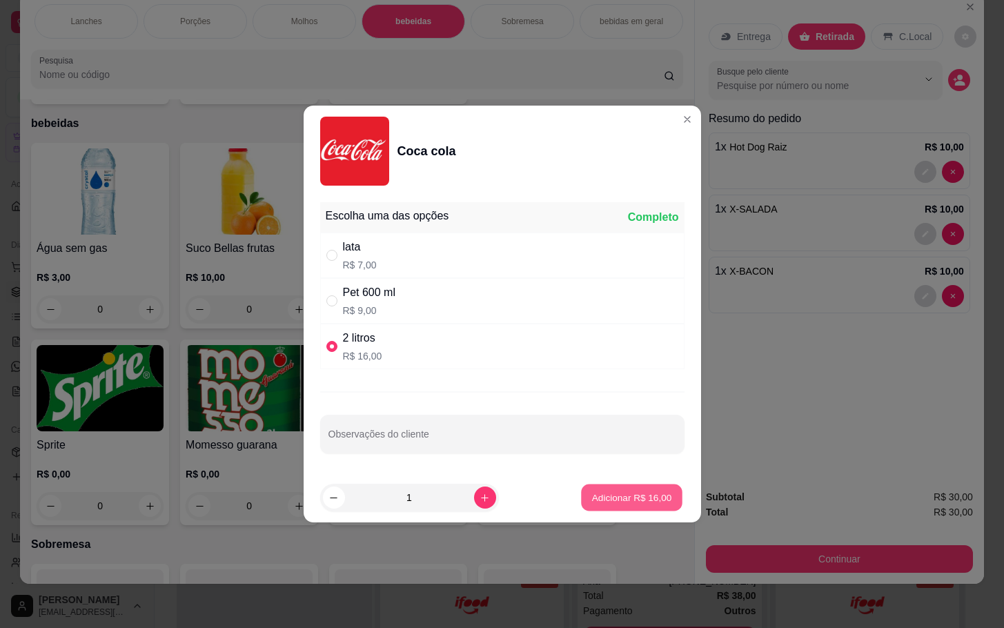
type input "1"
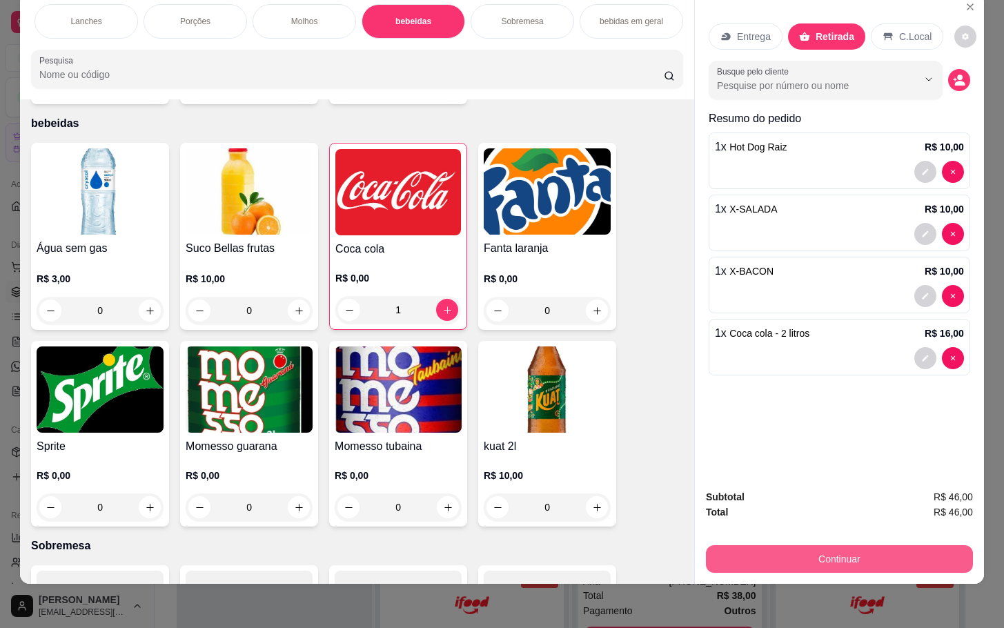
click at [762, 563] on div "Subtotal R$ 46,00 Total R$ 46,00 Continuar" at bounding box center [839, 531] width 289 height 106
click at [754, 545] on button "Continuar" at bounding box center [839, 559] width 267 height 28
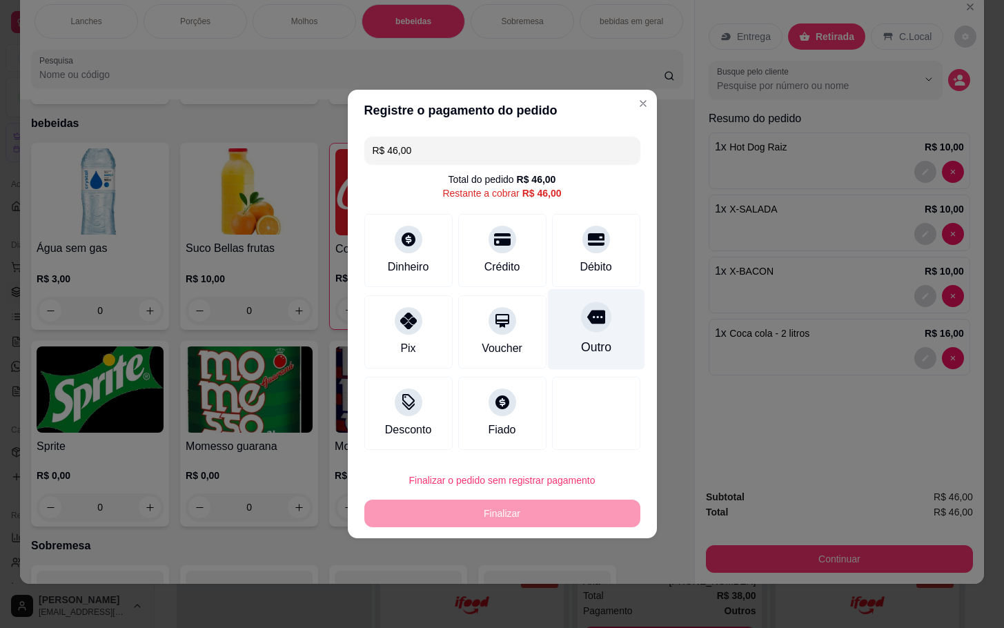
click at [599, 333] on div "Outro" at bounding box center [595, 329] width 97 height 81
type input "R$ 0,00"
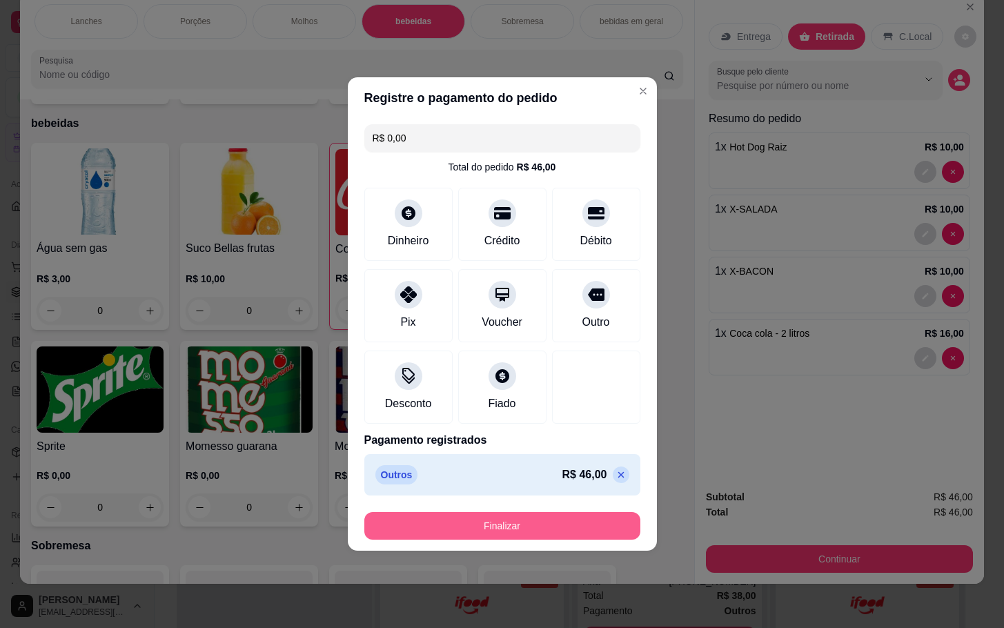
click at [556, 518] on button "Finalizar" at bounding box center [502, 526] width 276 height 28
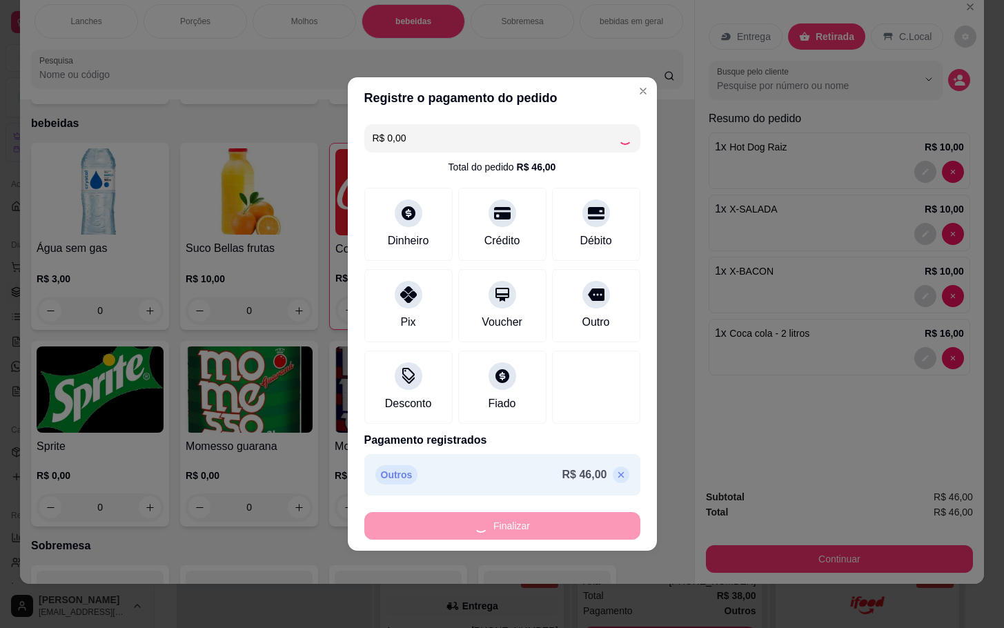
type input "0"
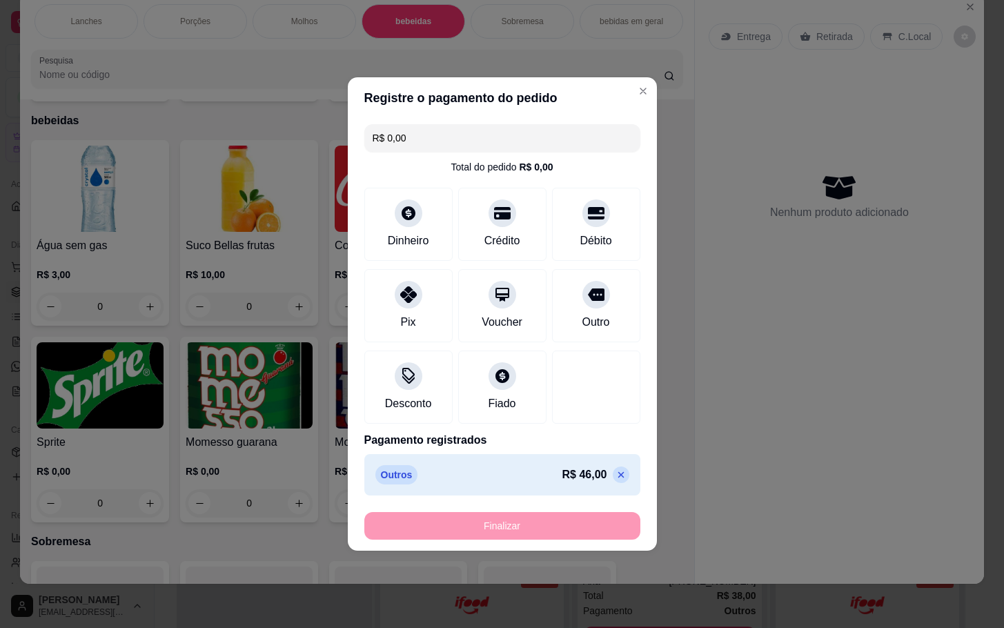
type input "-R$ 46,00"
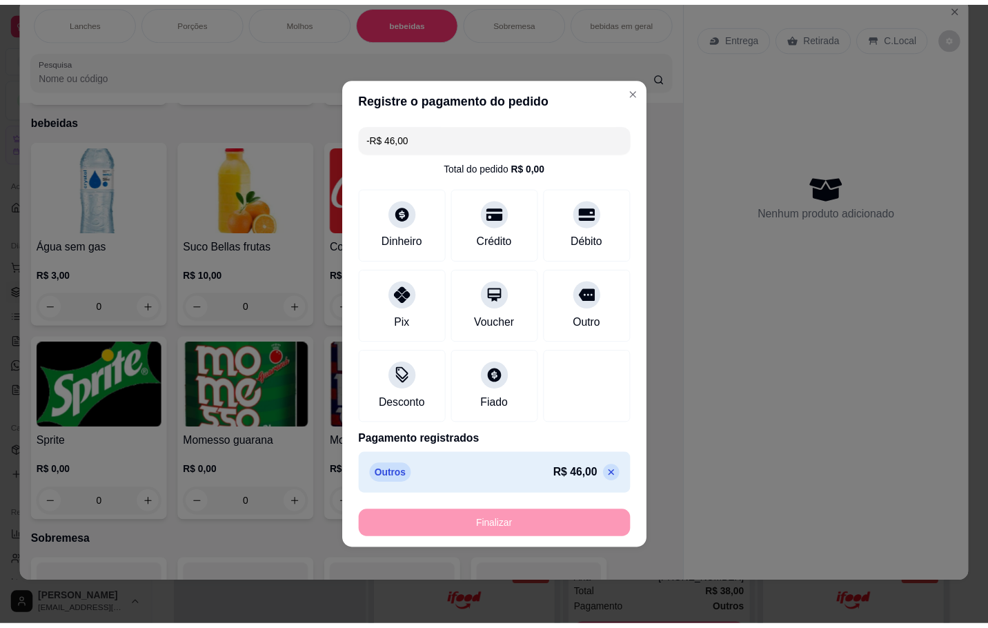
scroll to position [2616, 0]
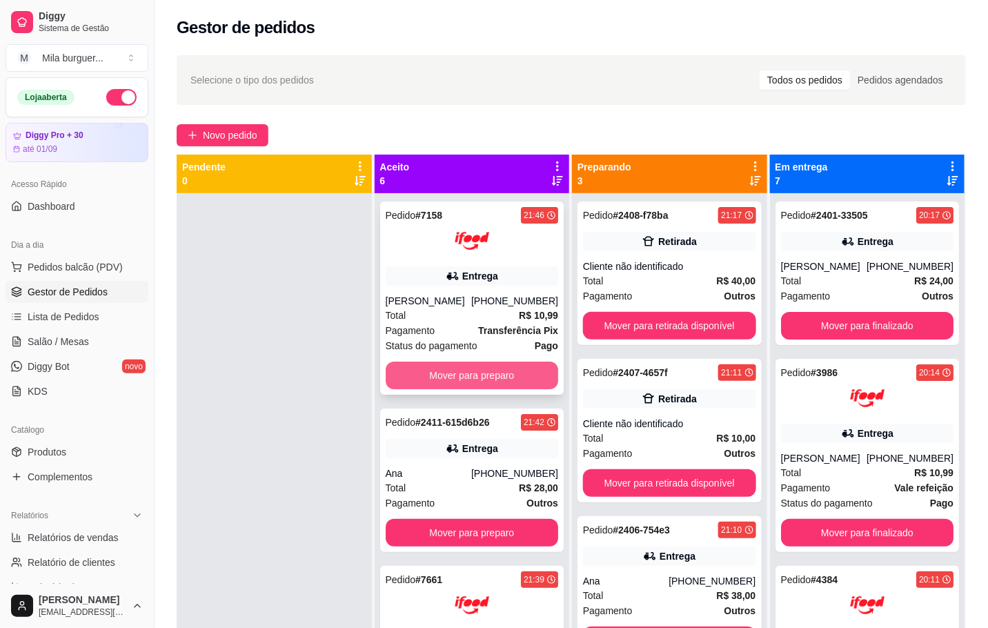
click at [460, 383] on button "Mover para preparo" at bounding box center [472, 376] width 173 height 28
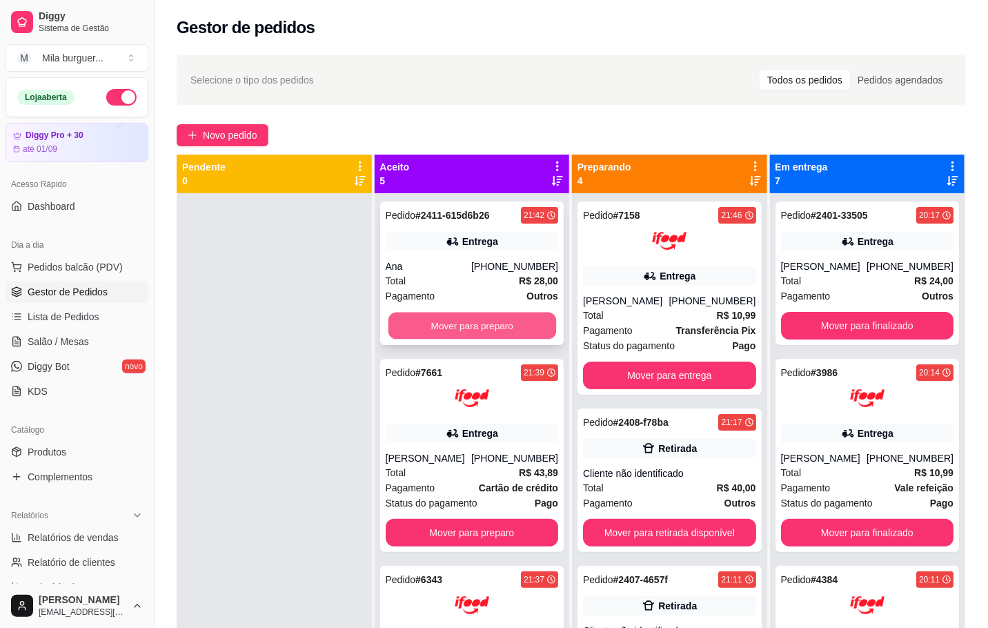
click at [458, 332] on button "Mover para preparo" at bounding box center [472, 326] width 168 height 27
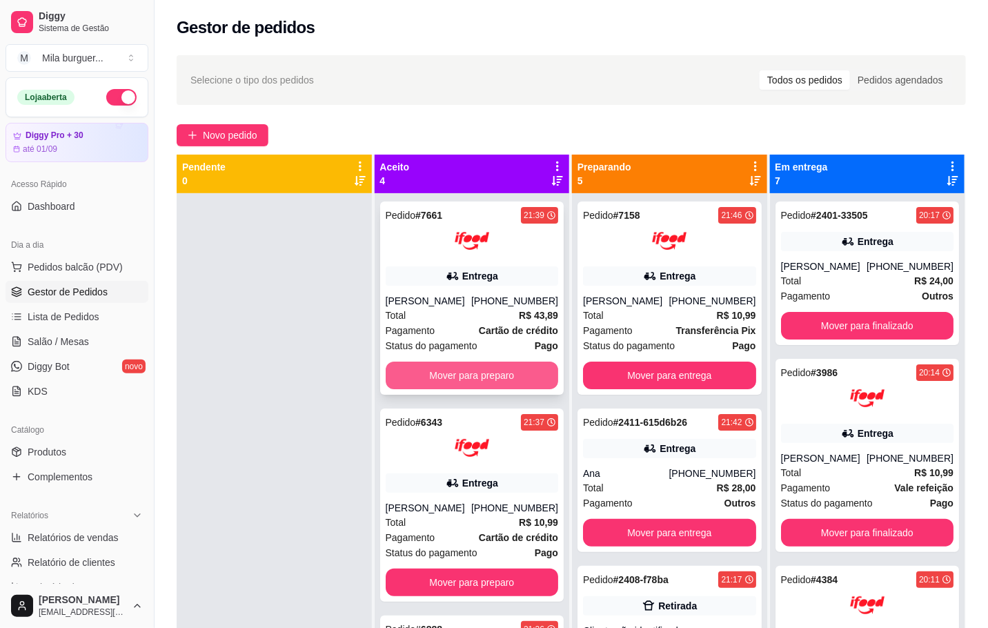
click at [460, 383] on button "Mover para preparo" at bounding box center [472, 376] width 173 height 28
click at [460, 383] on button "Mover para preparo" at bounding box center [472, 375] width 168 height 27
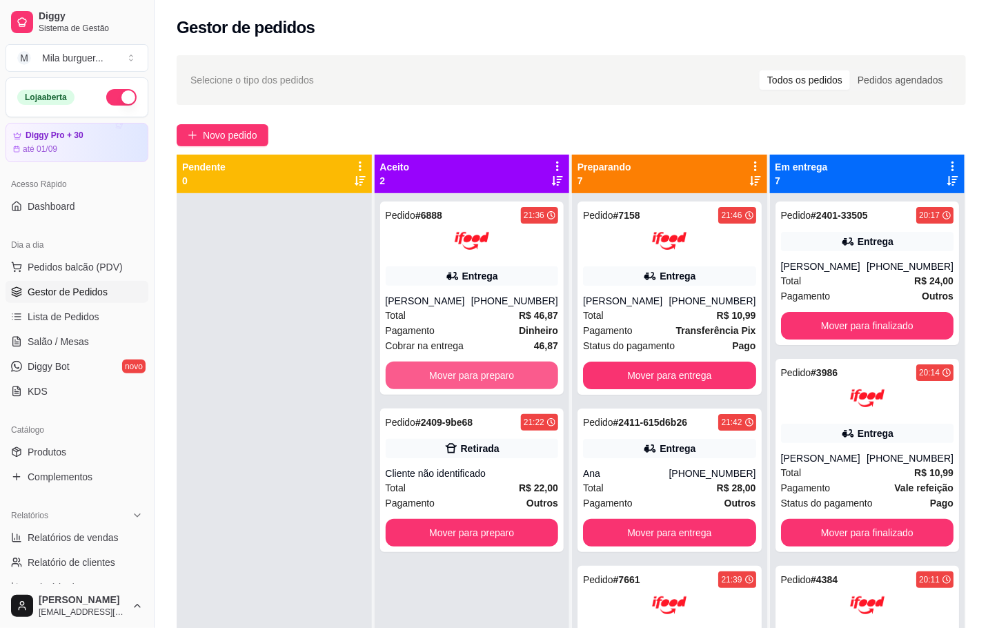
click at [458, 382] on button "Mover para preparo" at bounding box center [472, 376] width 173 height 28
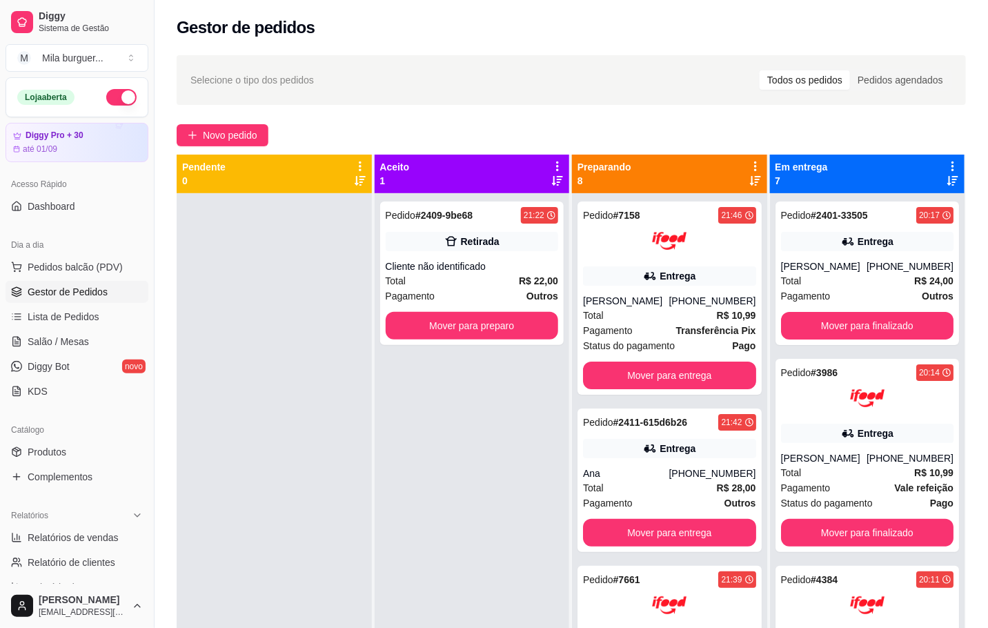
click at [472, 378] on div "Pedido # 2409-9be68 21:22 Retirada Cliente não identificado Total R$ 22,00 Paga…" at bounding box center [472, 507] width 195 height 628
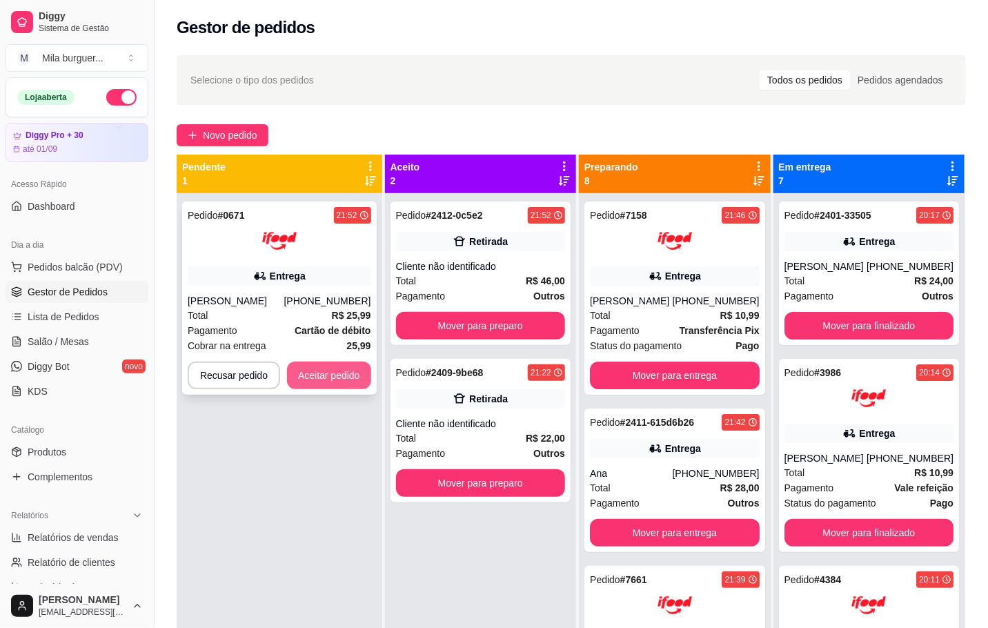
click at [347, 371] on button "Aceitar pedido" at bounding box center [329, 376] width 84 height 28
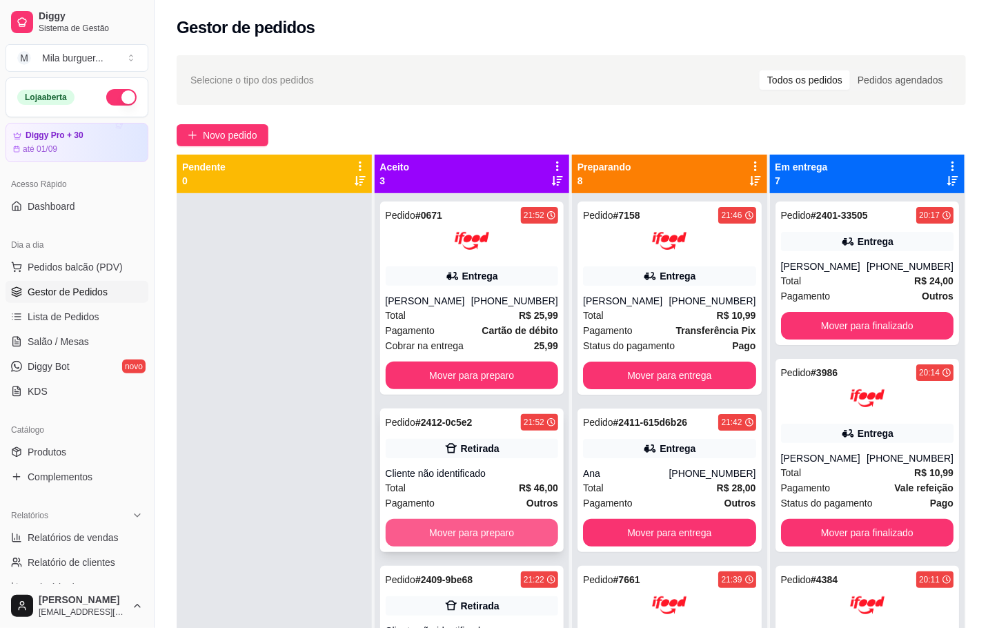
click at [465, 533] on button "Mover para preparo" at bounding box center [472, 533] width 173 height 28
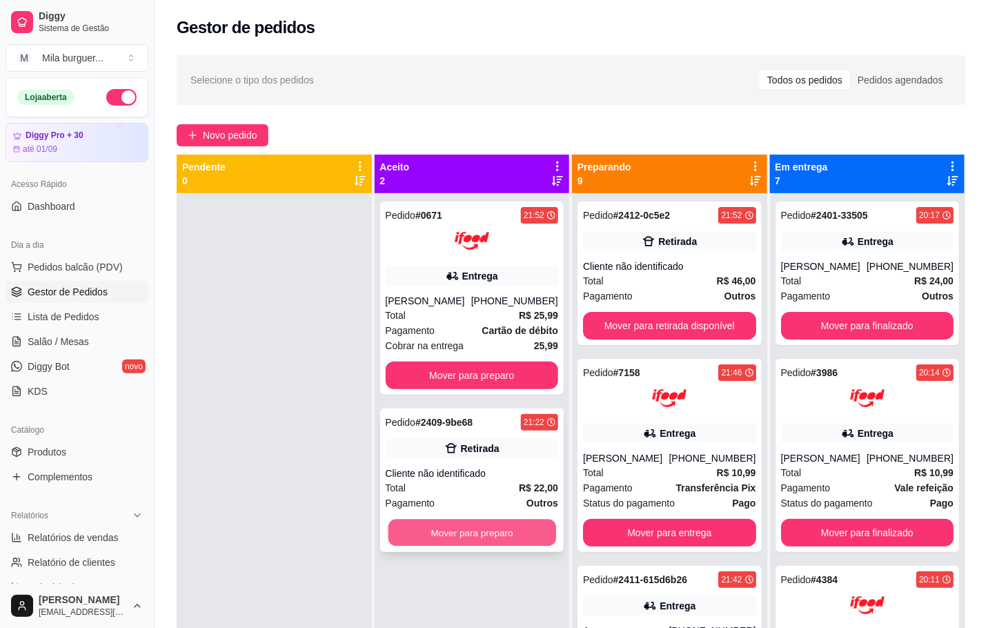
click at [479, 535] on button "Mover para preparo" at bounding box center [472, 533] width 168 height 27
